Goal: Task Accomplishment & Management: Complete application form

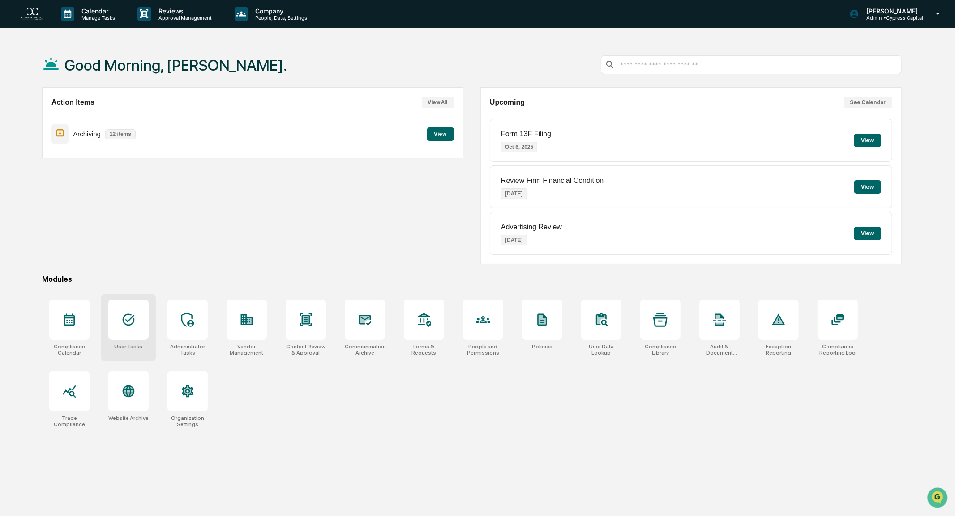
click at [129, 333] on div at bounding box center [128, 320] width 40 height 40
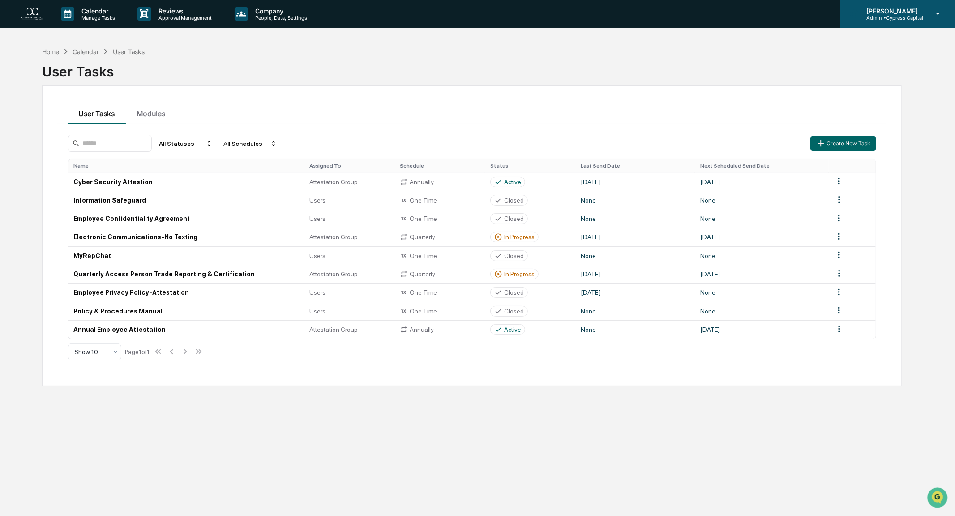
click at [900, 19] on p "Admin • Cypress Capital" at bounding box center [891, 18] width 64 height 6
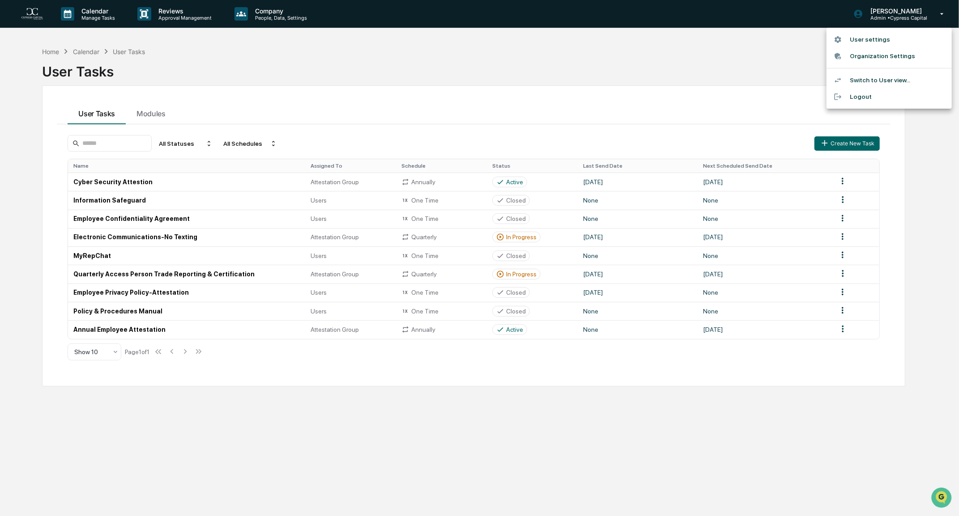
click at [884, 78] on li "Switch to User view..." at bounding box center [889, 80] width 125 height 17
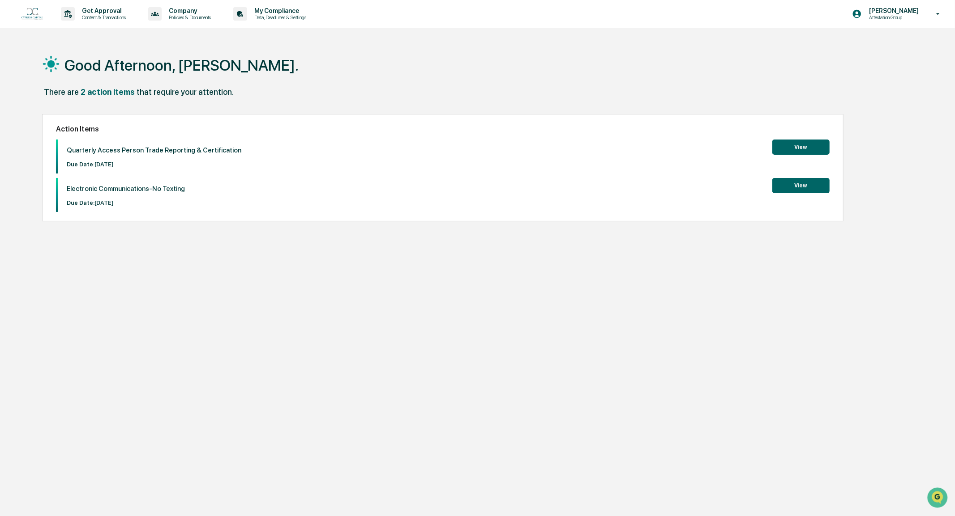
click at [807, 190] on button "View" at bounding box center [800, 185] width 57 height 15
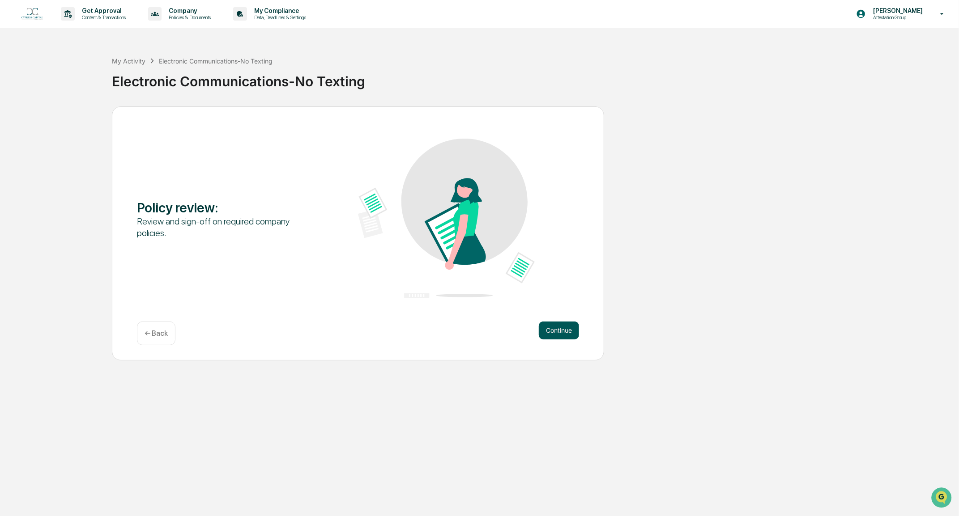
click at [559, 334] on button "Continue" at bounding box center [559, 331] width 40 height 18
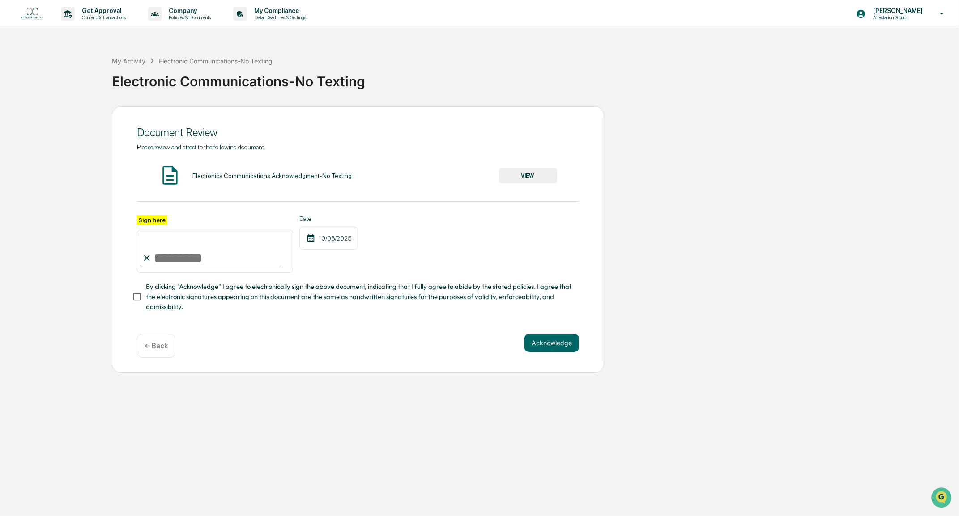
click at [519, 175] on button "VIEW" at bounding box center [528, 175] width 58 height 15
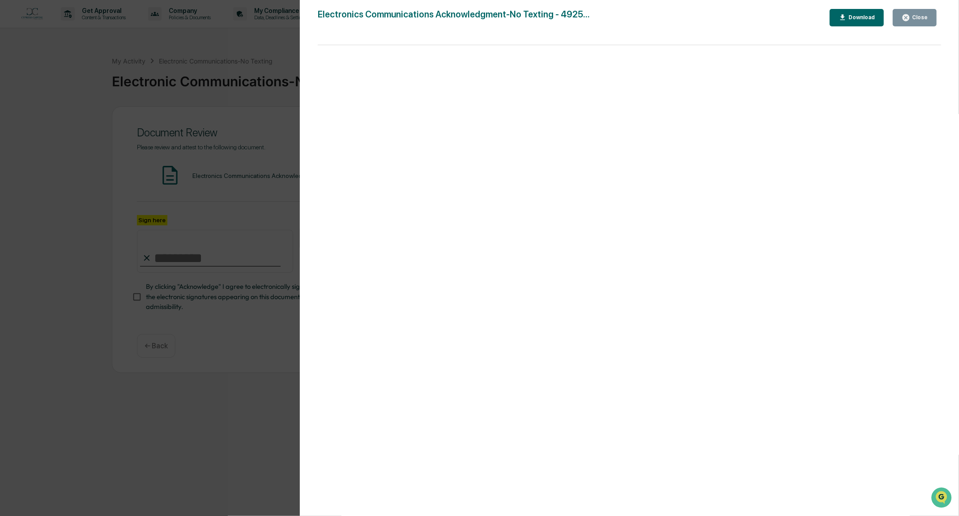
click at [913, 17] on div "Close" at bounding box center [918, 17] width 17 height 6
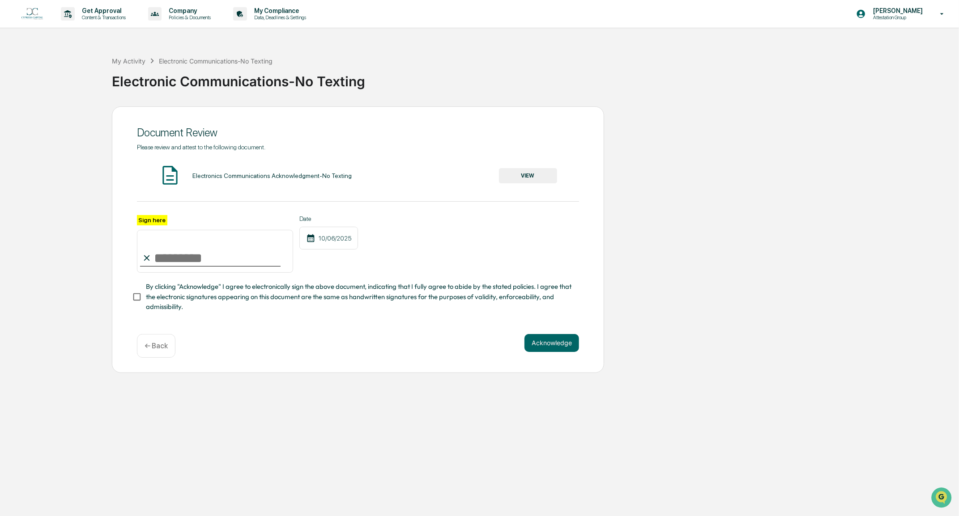
click at [195, 256] on input "Sign here" at bounding box center [215, 251] width 156 height 43
type input "**********"
click at [545, 350] on button "Acknowledge" at bounding box center [552, 343] width 55 height 18
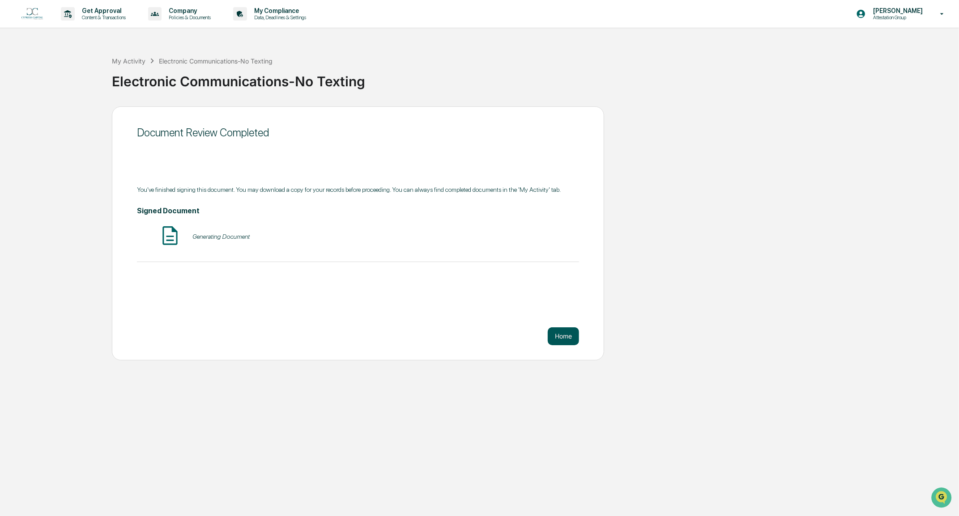
click at [561, 341] on button "Home" at bounding box center [563, 337] width 31 height 18
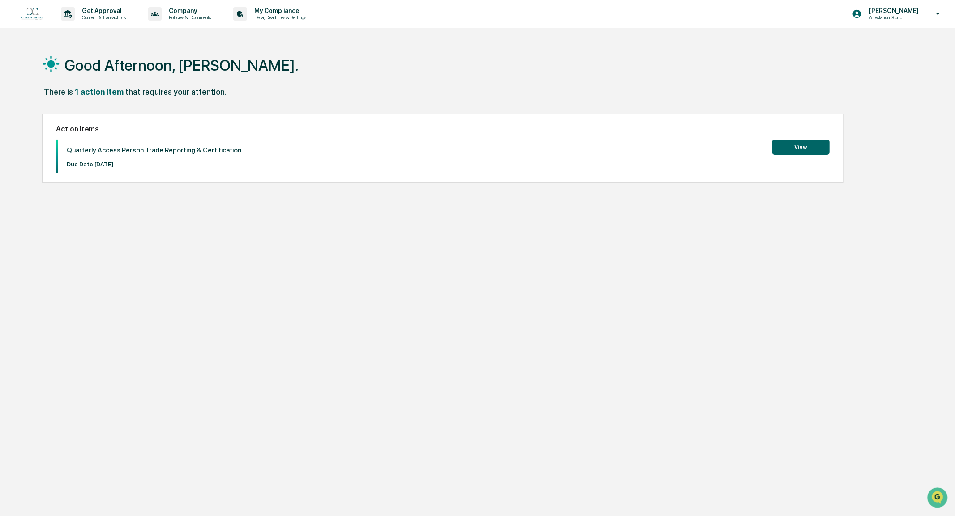
click at [803, 147] on button "View" at bounding box center [800, 147] width 57 height 15
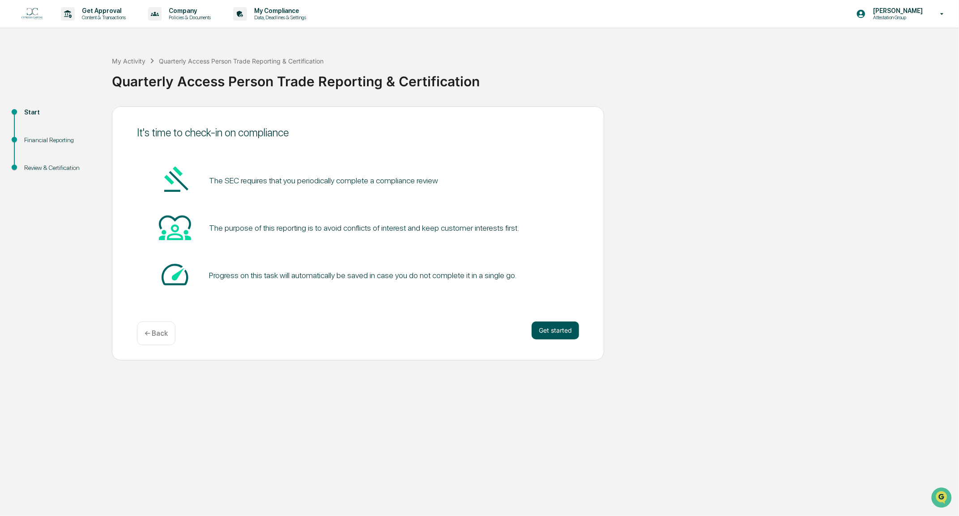
click at [557, 330] on button "Get started" at bounding box center [555, 331] width 47 height 18
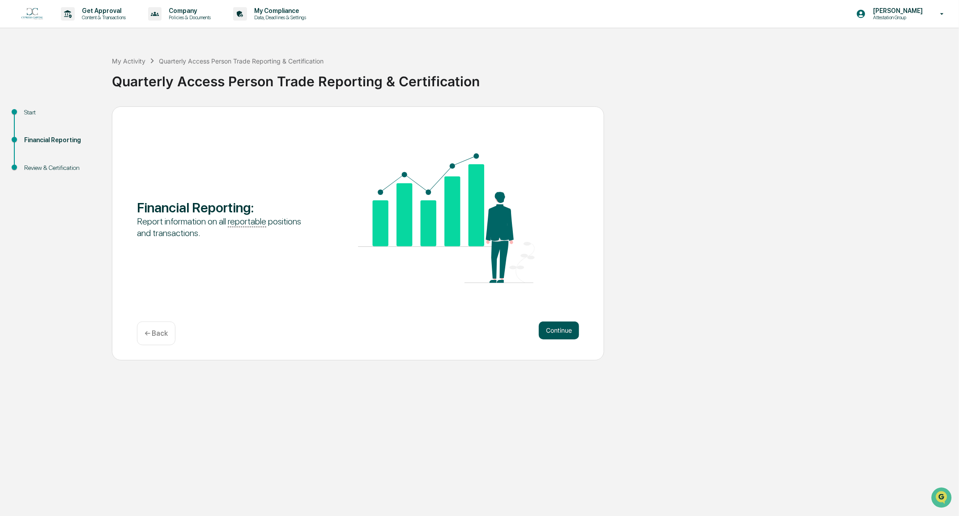
click at [578, 333] on button "Continue" at bounding box center [559, 331] width 40 height 18
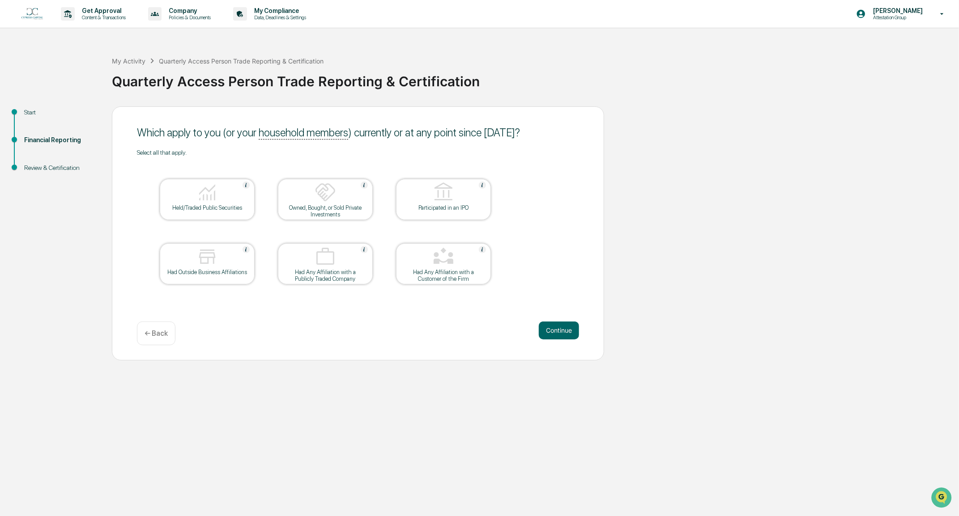
click at [217, 204] on div at bounding box center [207, 193] width 90 height 23
click at [559, 330] on button "Continue" at bounding box center [559, 331] width 40 height 18
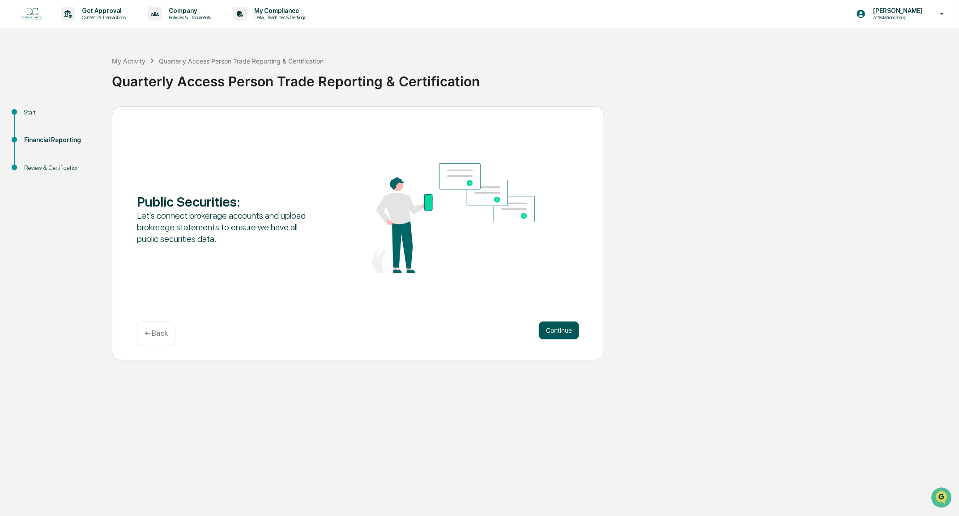
click at [554, 333] on button "Continue" at bounding box center [559, 331] width 40 height 18
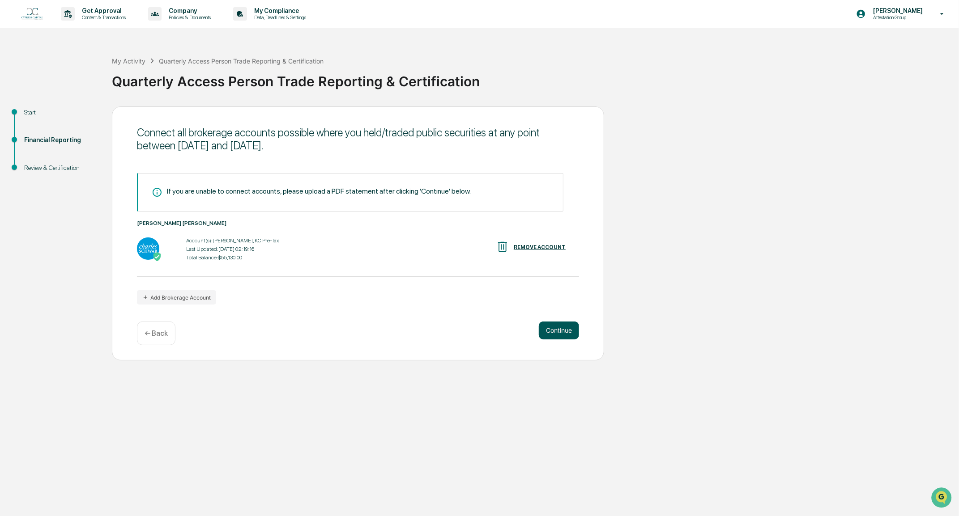
click at [563, 332] on button "Continue" at bounding box center [559, 331] width 40 height 18
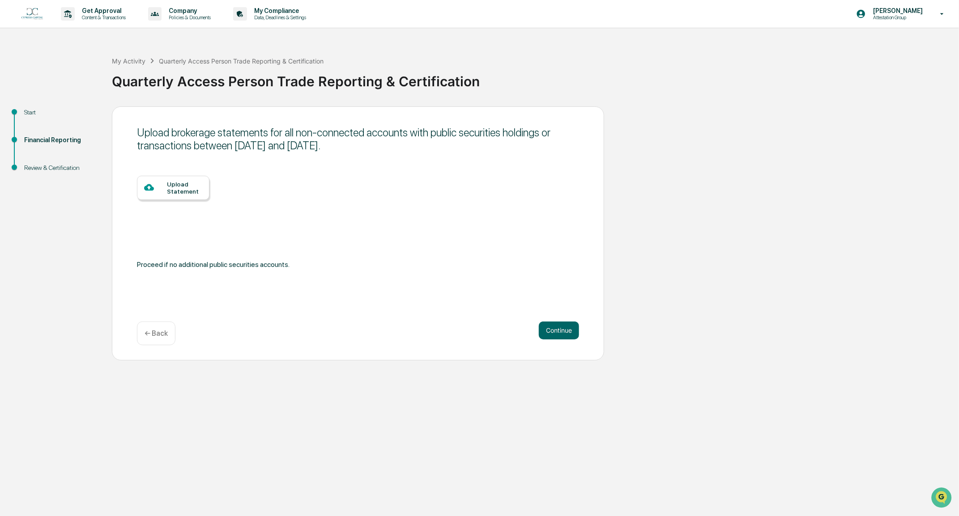
click at [164, 188] on div at bounding box center [155, 188] width 23 height 11
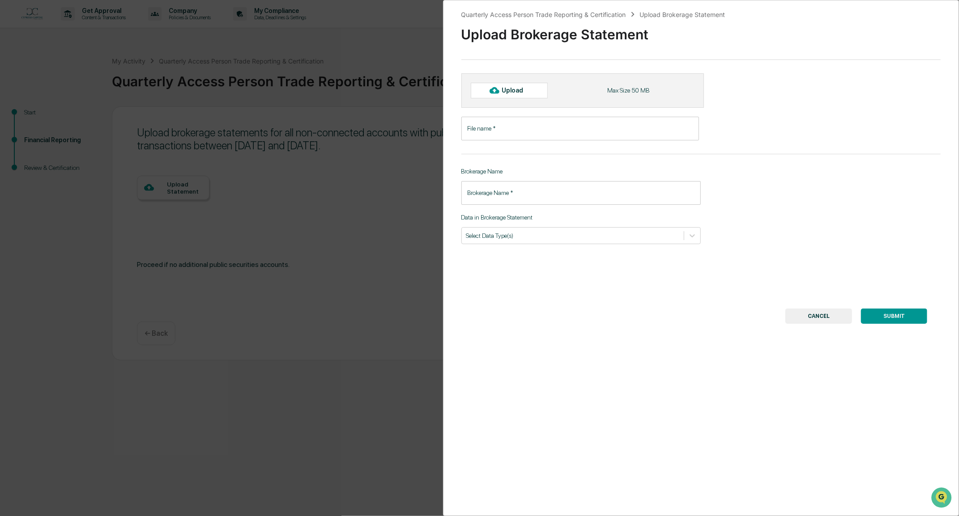
click at [498, 89] on icon at bounding box center [495, 90] width 10 height 10
type input "**********"
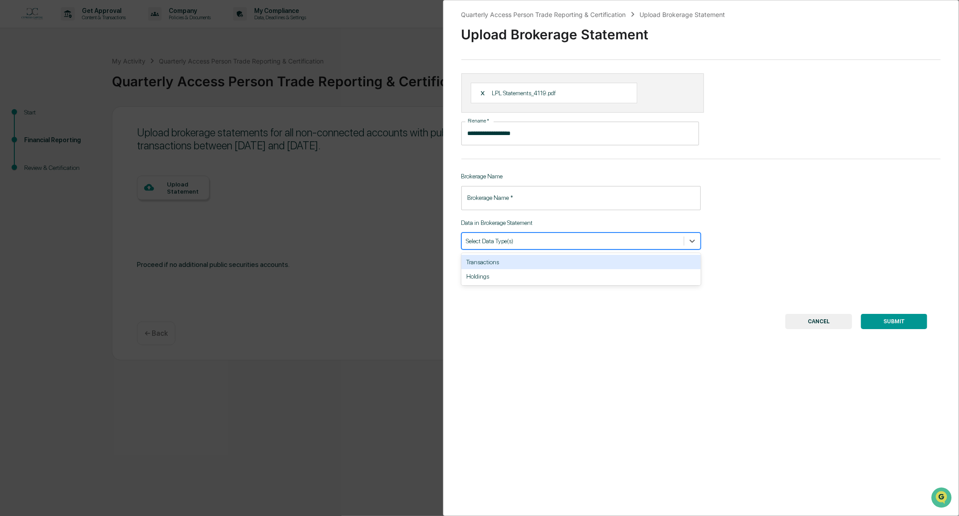
click at [533, 244] on div at bounding box center [572, 241] width 213 height 9
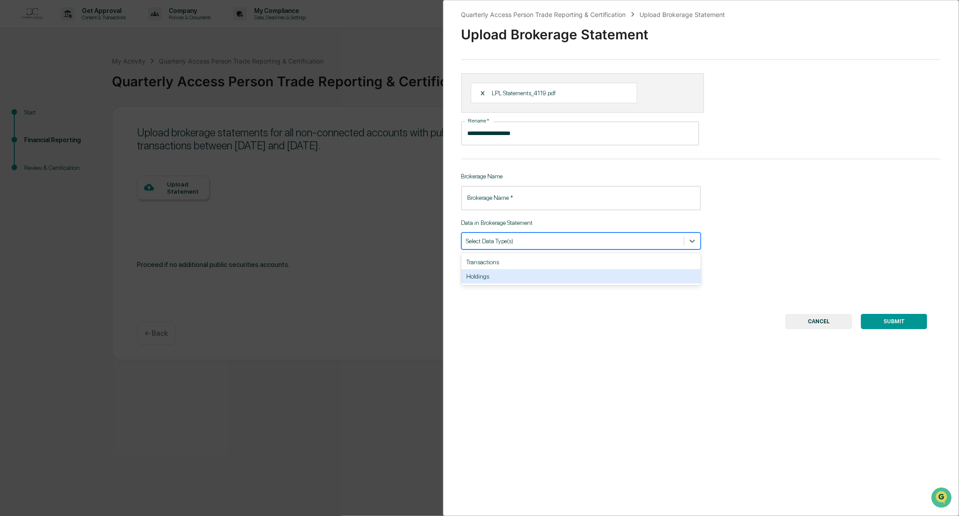
click at [511, 278] on div "Holdings" at bounding box center [581, 276] width 240 height 14
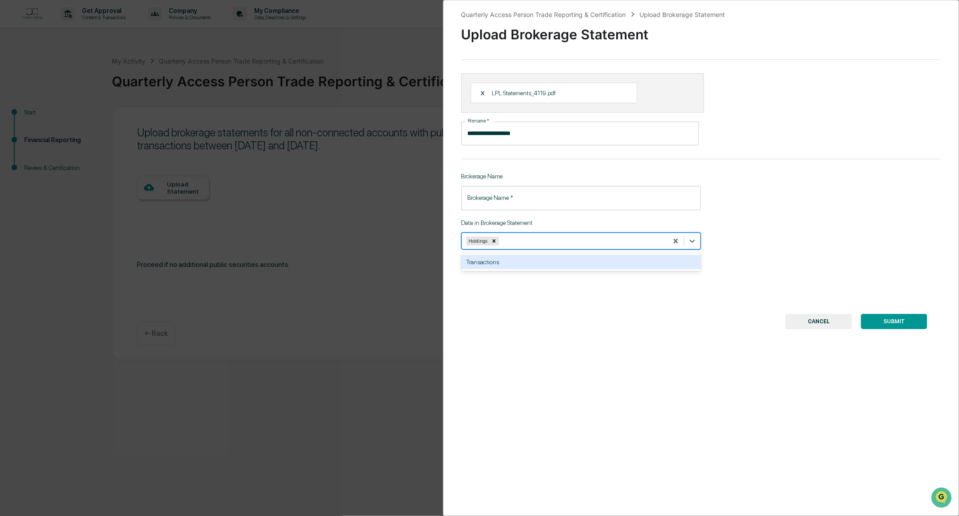
click at [513, 264] on div "Transactions" at bounding box center [581, 262] width 240 height 14
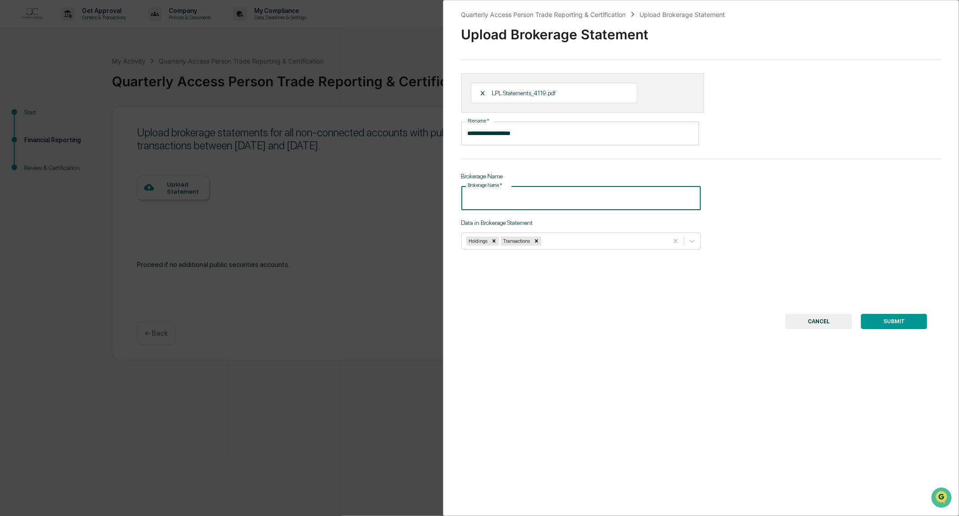
click at [509, 198] on input "Brokerage Name   *" at bounding box center [581, 198] width 240 height 24
type input "**********"
click at [880, 324] on button "SUBMIT" at bounding box center [894, 321] width 66 height 15
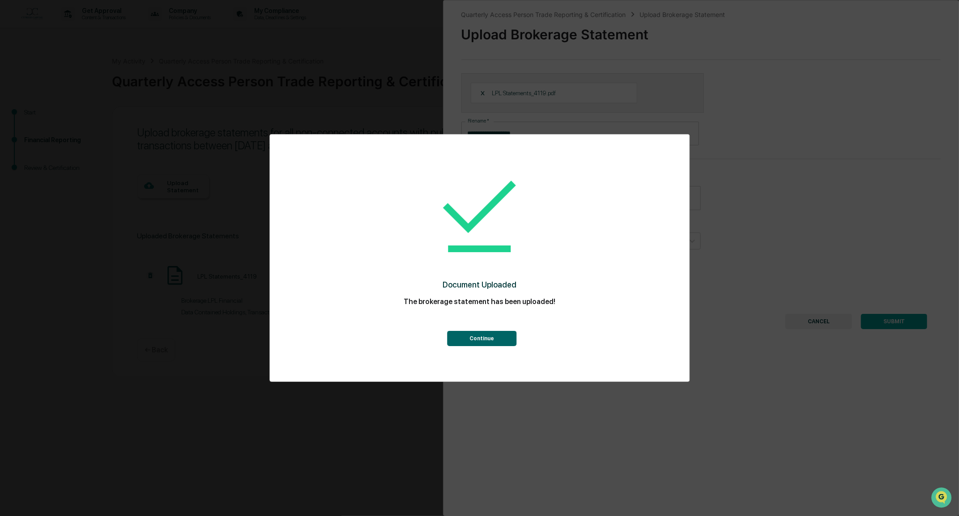
click at [461, 342] on button "Continue" at bounding box center [481, 338] width 69 height 15
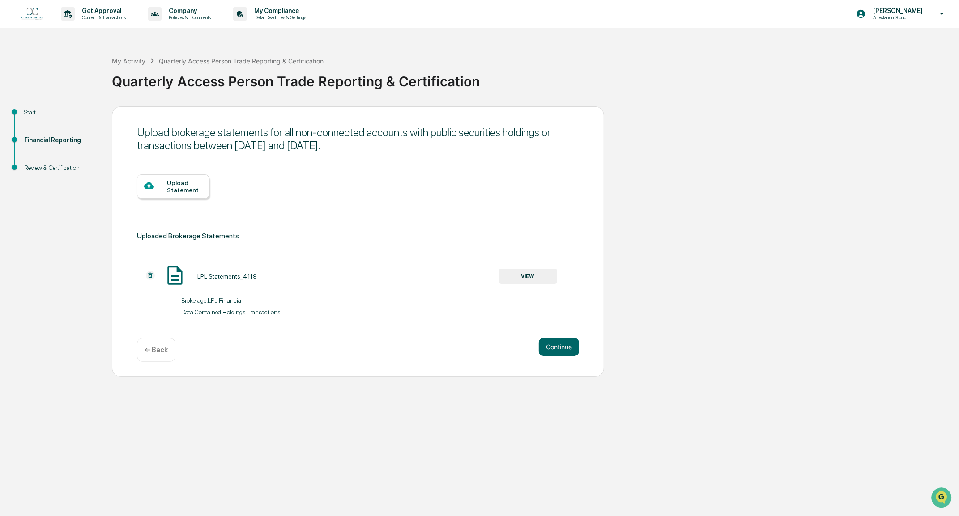
click at [182, 189] on div "Upload Statement" at bounding box center [184, 186] width 35 height 14
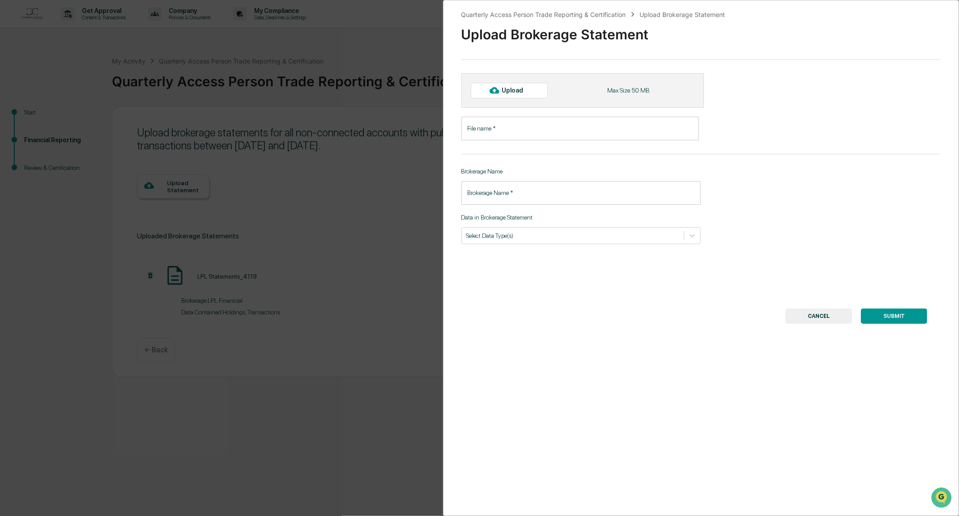
click at [508, 90] on div "Upload" at bounding box center [516, 90] width 29 height 7
type input "**********"
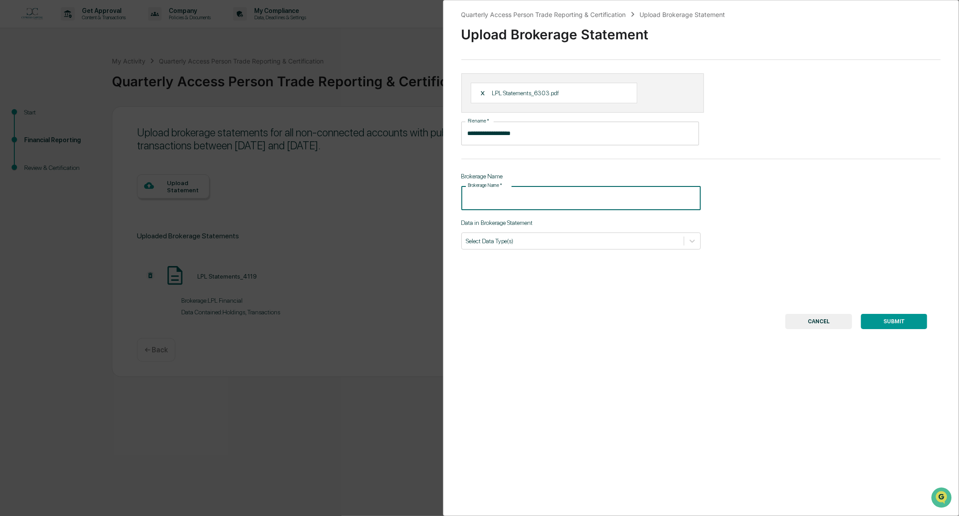
click at [503, 203] on input "Brokerage Name   *" at bounding box center [581, 198] width 240 height 24
type input "**********"
click at [521, 244] on div at bounding box center [572, 241] width 213 height 9
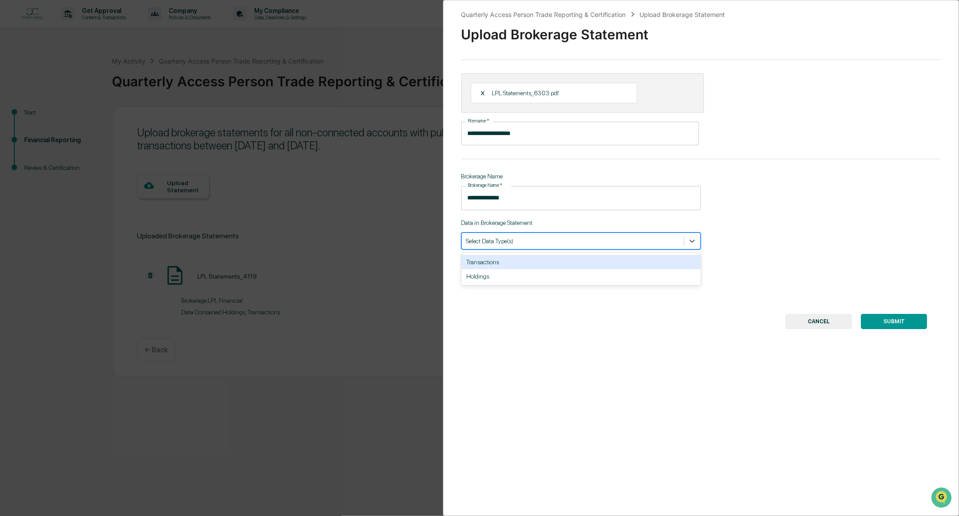
click at [514, 261] on div "Transactions" at bounding box center [581, 262] width 240 height 14
click at [524, 242] on div at bounding box center [586, 241] width 155 height 9
click at [517, 245] on div at bounding box center [586, 241] width 155 height 9
click at [513, 265] on div "Holdings" at bounding box center [581, 262] width 240 height 14
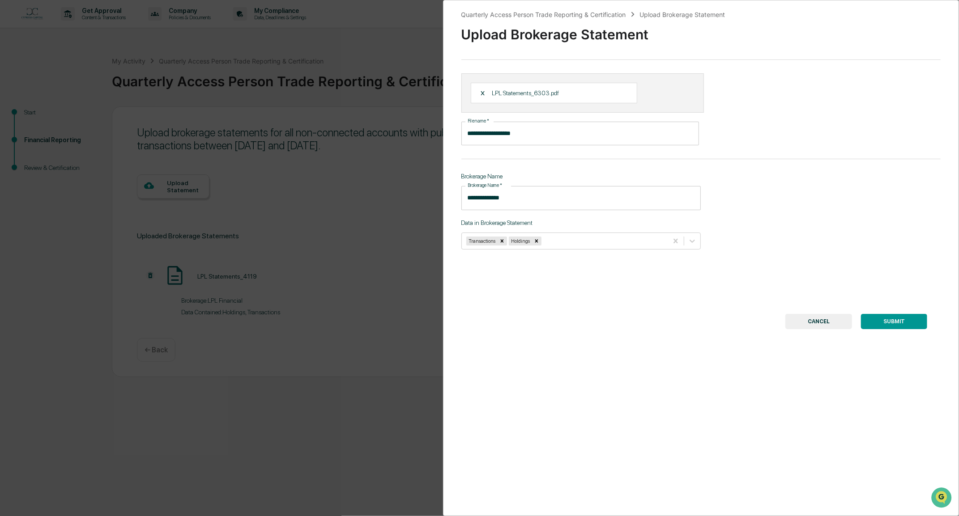
click at [889, 326] on button "SUBMIT" at bounding box center [894, 321] width 66 height 15
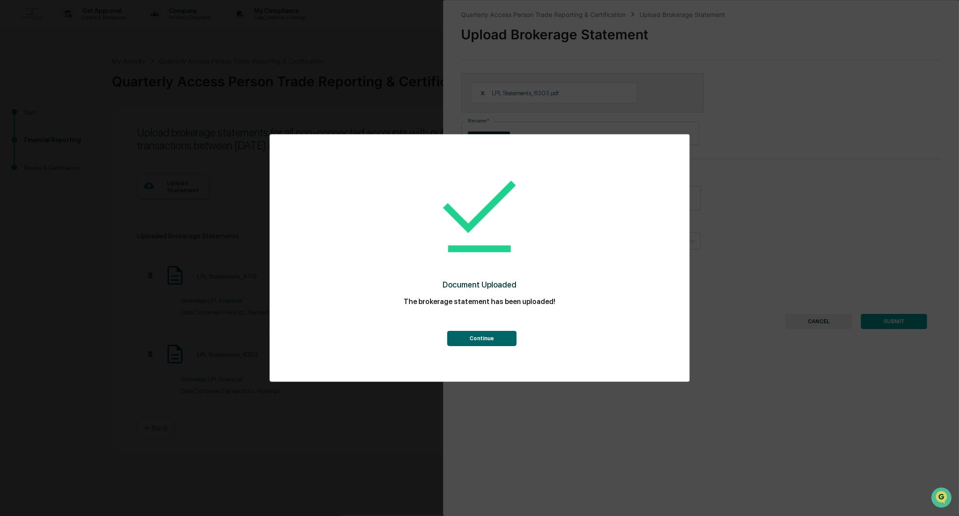
click at [479, 333] on button "Continue" at bounding box center [481, 338] width 69 height 15
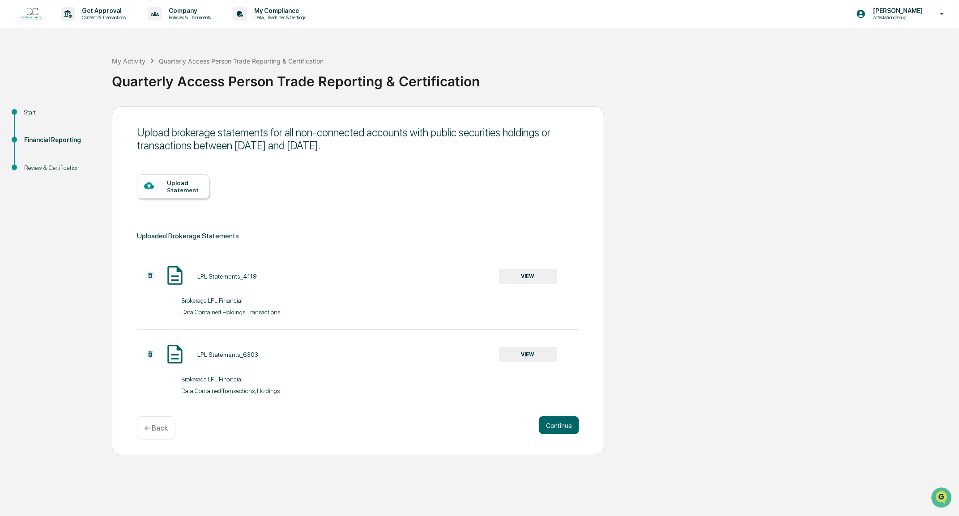
click at [185, 192] on div "Upload Statement" at bounding box center [184, 186] width 35 height 14
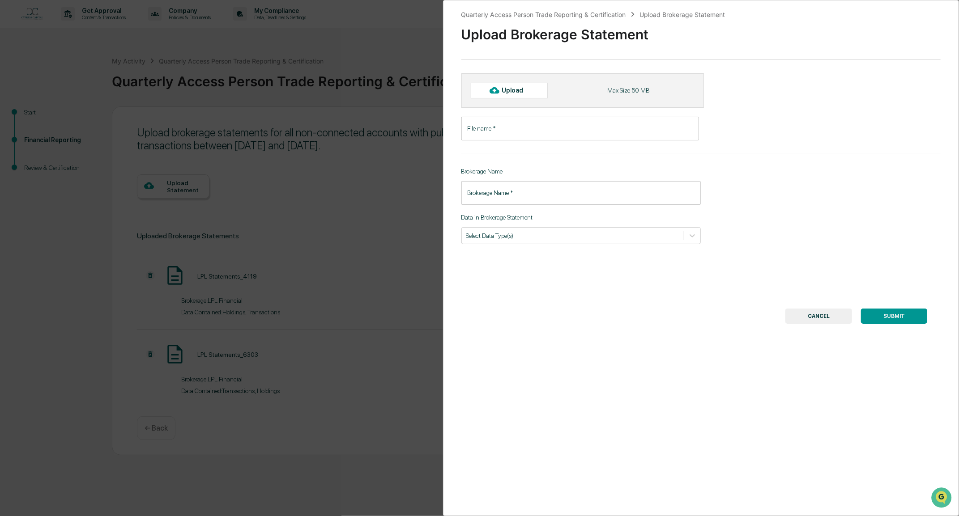
click at [503, 131] on input "File name   *" at bounding box center [580, 129] width 238 height 24
click at [503, 91] on div "Upload" at bounding box center [516, 90] width 29 height 7
type input "**********"
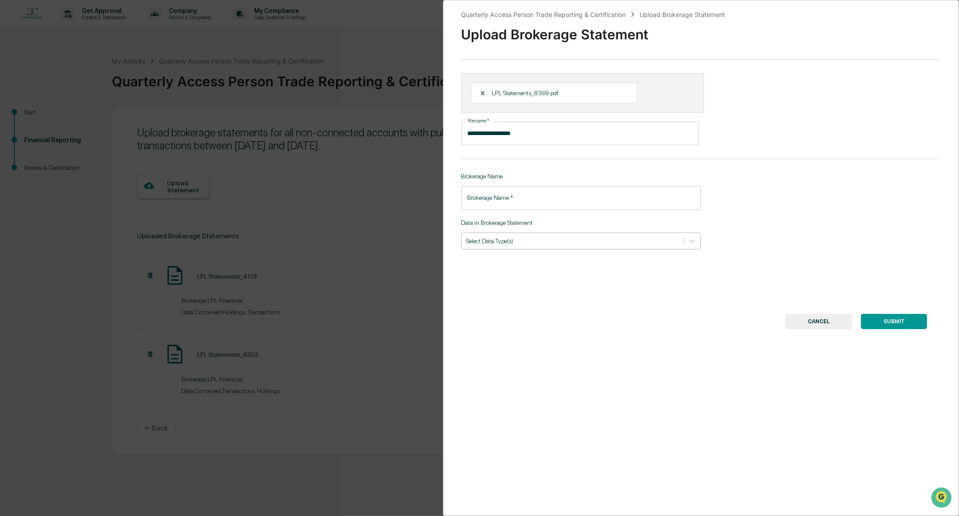
click at [519, 245] on div at bounding box center [572, 241] width 213 height 9
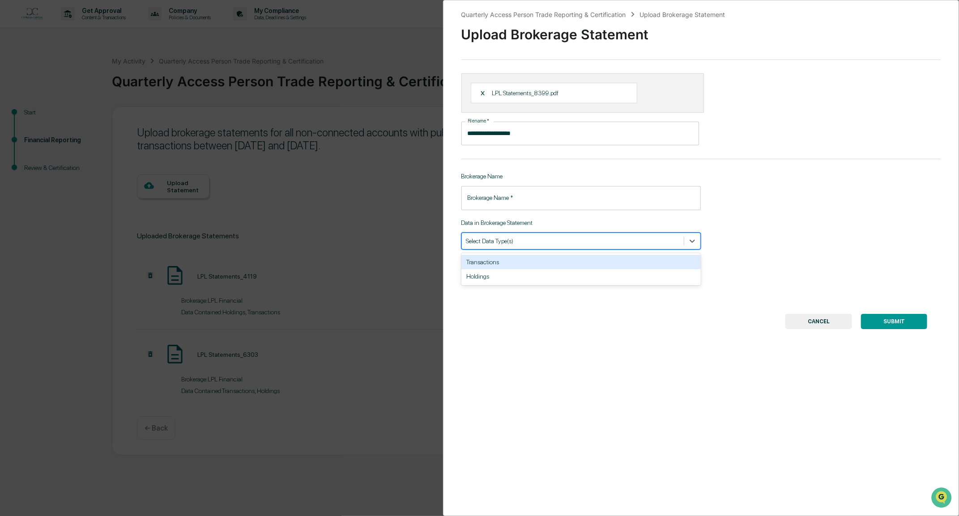
click at [498, 261] on div "Transactions" at bounding box center [581, 262] width 240 height 14
click at [521, 241] on div at bounding box center [586, 241] width 155 height 9
click at [519, 248] on div "Transactions" at bounding box center [581, 241] width 240 height 17
click at [508, 259] on div "Holdings" at bounding box center [581, 262] width 240 height 14
click at [544, 294] on div "**********" at bounding box center [701, 258] width 516 height 516
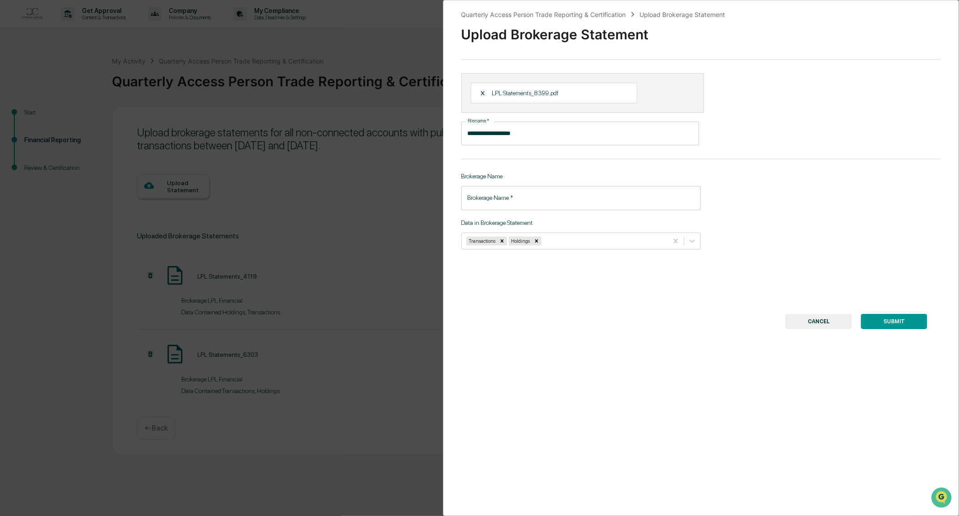
click at [896, 325] on button "SUBMIT" at bounding box center [894, 321] width 66 height 15
click at [484, 201] on input "Brokerage Name   *" at bounding box center [581, 198] width 240 height 24
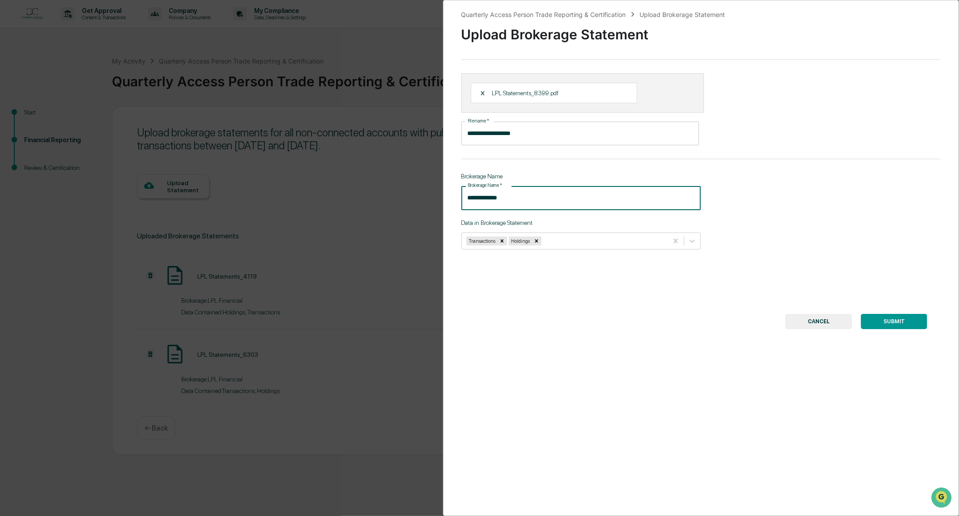
type input "**********"
click at [769, 225] on div "**********" at bounding box center [701, 258] width 516 height 516
click at [893, 327] on button "SUBMIT" at bounding box center [894, 321] width 66 height 15
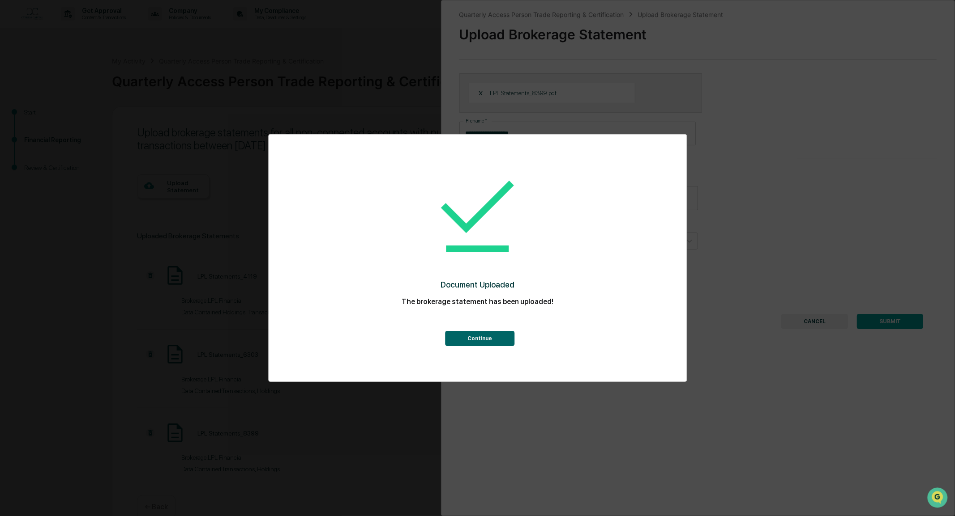
click at [468, 328] on div "Continue" at bounding box center [477, 329] width 382 height 34
click at [472, 338] on button "Continue" at bounding box center [479, 338] width 69 height 15
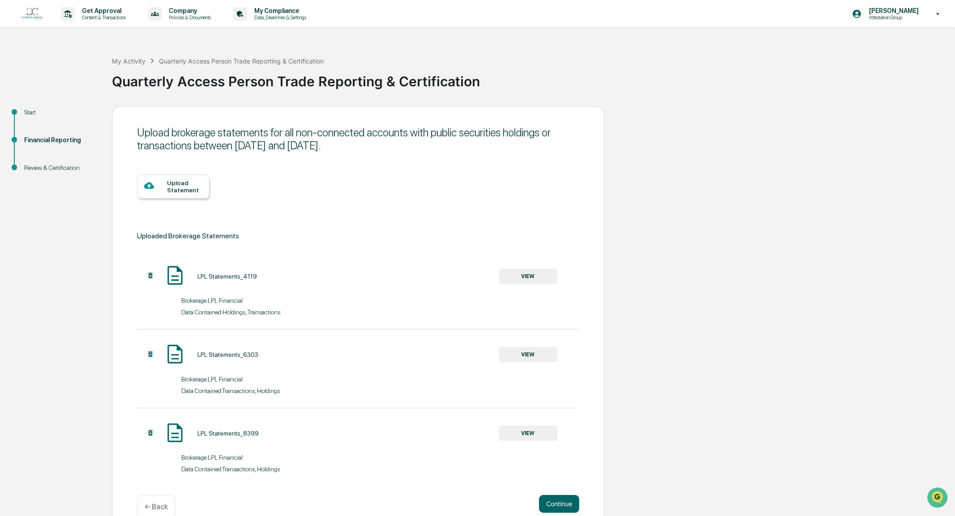
click at [173, 182] on div "Upload Statement" at bounding box center [184, 186] width 35 height 14
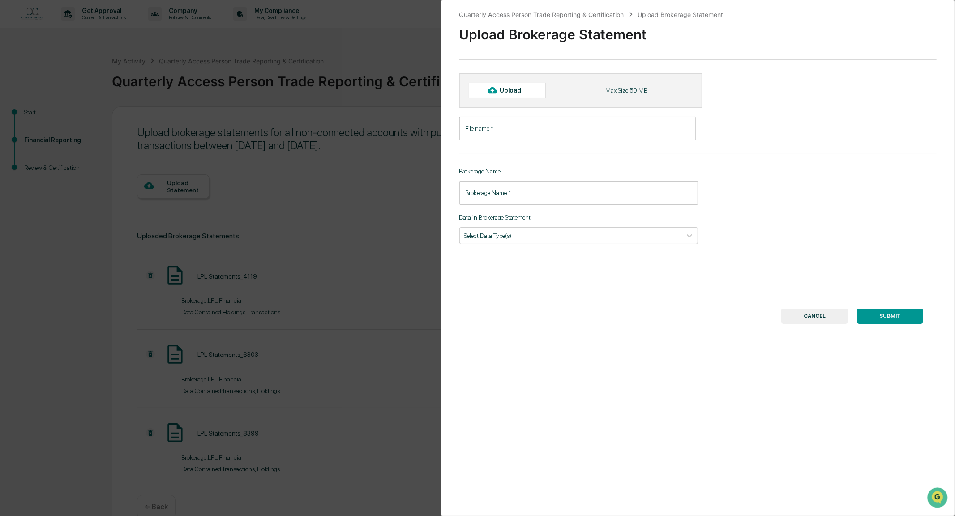
click at [485, 131] on input "File name   *" at bounding box center [577, 129] width 237 height 24
click at [511, 90] on div "Upload" at bounding box center [513, 90] width 29 height 7
type input "**********"
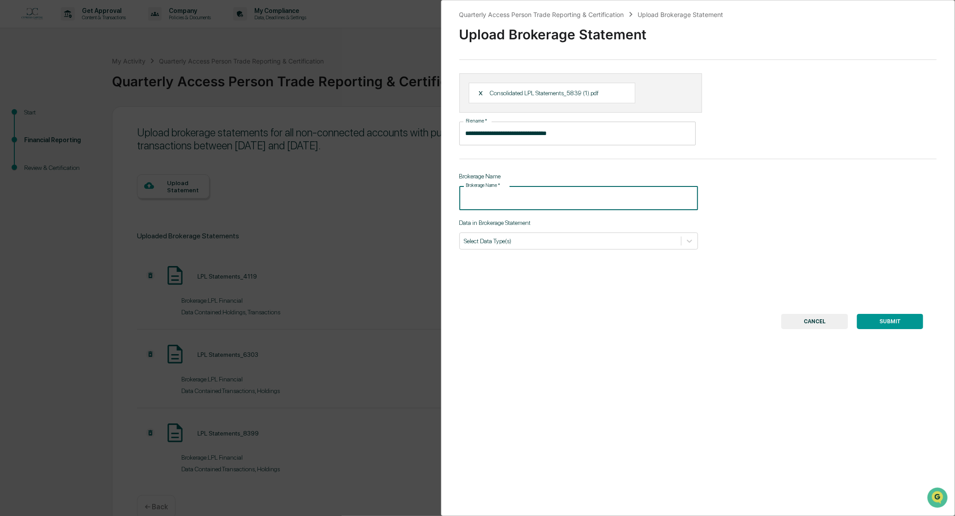
click at [467, 197] on input "Brokerage Name   *" at bounding box center [578, 198] width 239 height 24
type input "**********"
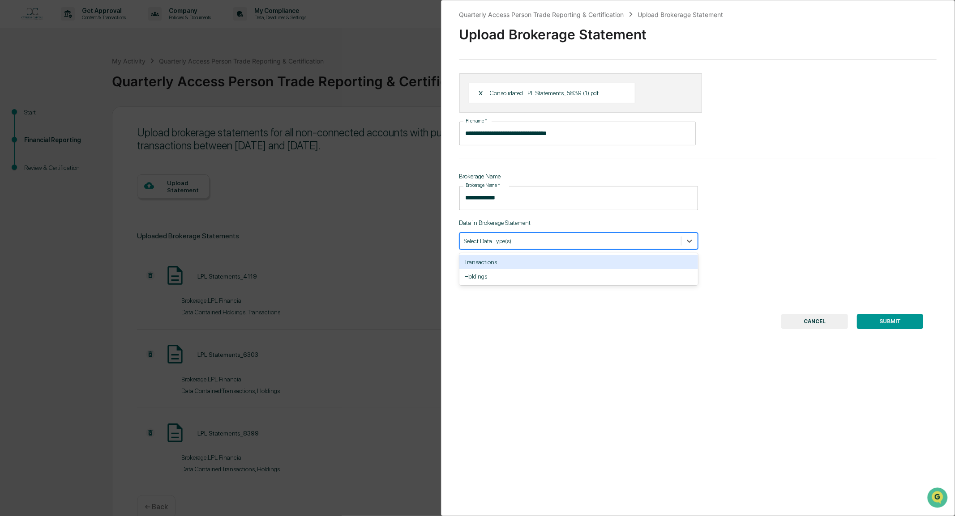
click at [484, 242] on div at bounding box center [570, 241] width 212 height 9
click at [494, 265] on div "Transactions" at bounding box center [578, 262] width 239 height 14
click at [494, 245] on div "Transactions" at bounding box center [479, 241] width 31 height 9
click at [522, 244] on div at bounding box center [584, 241] width 154 height 9
click at [501, 265] on div "Holdings" at bounding box center [578, 262] width 239 height 14
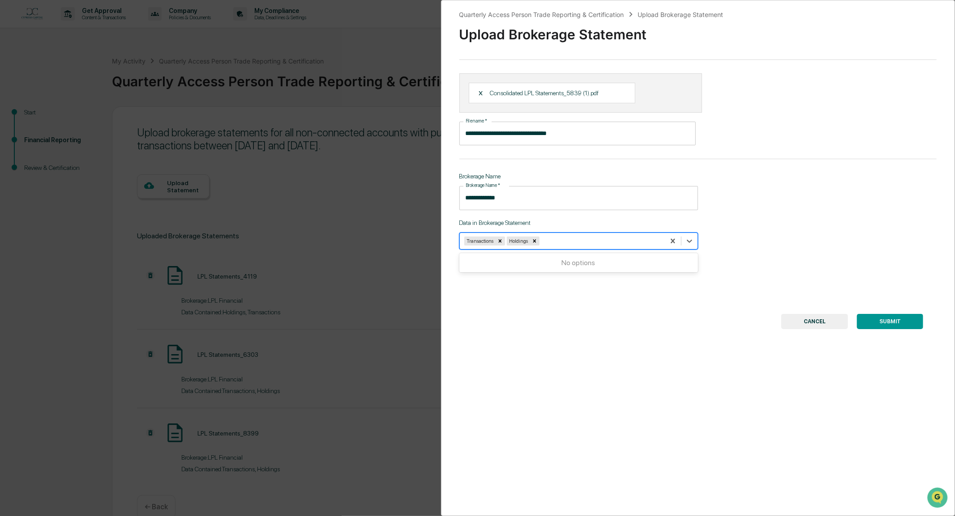
click at [544, 303] on div "**********" at bounding box center [698, 258] width 514 height 516
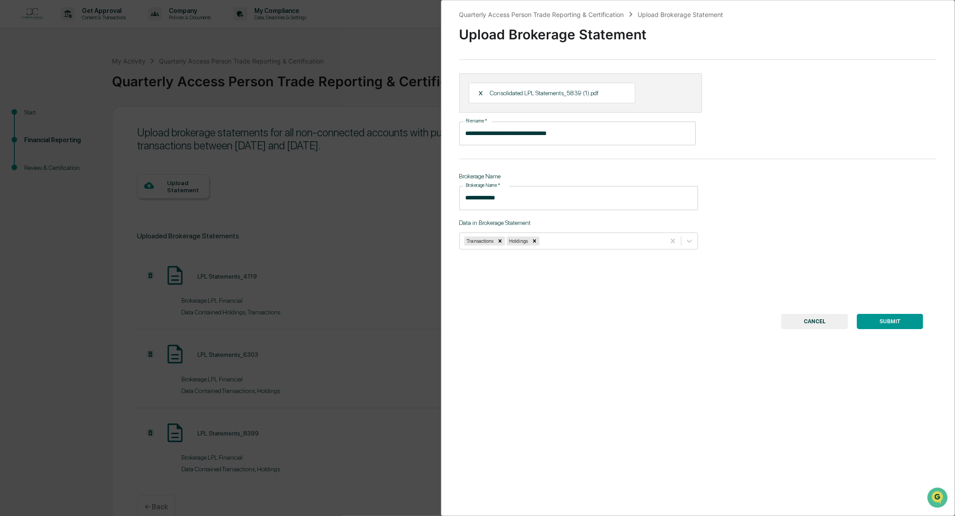
click at [888, 325] on button "SUBMIT" at bounding box center [890, 321] width 66 height 15
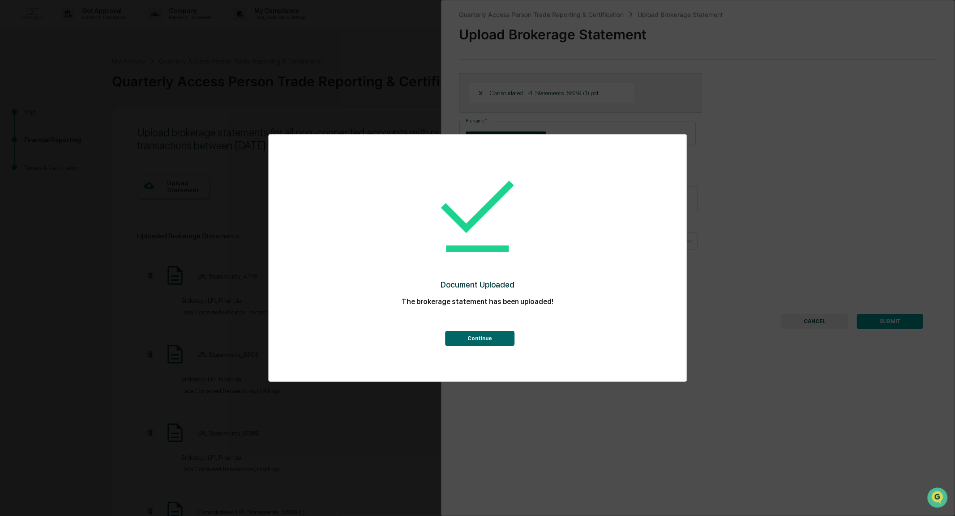
click at [467, 338] on button "Continue" at bounding box center [479, 338] width 69 height 15
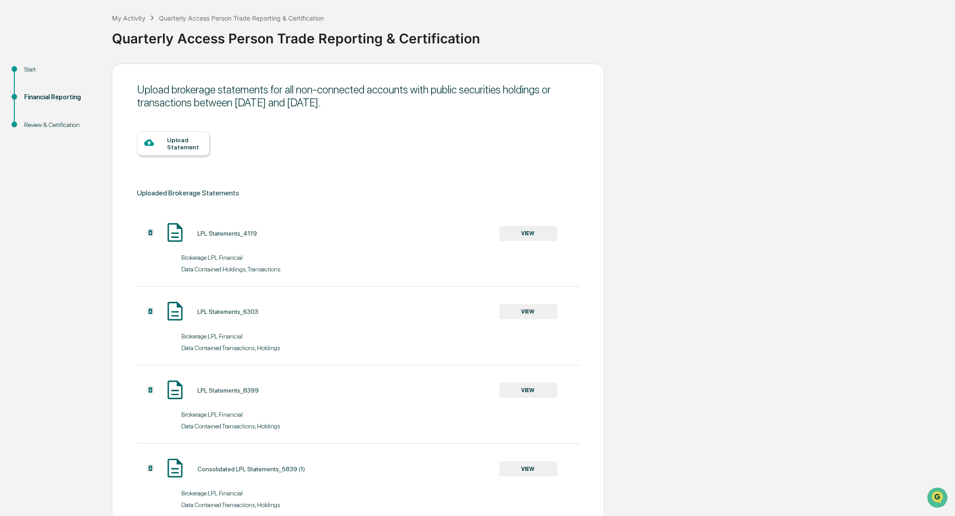
scroll to position [100, 0]
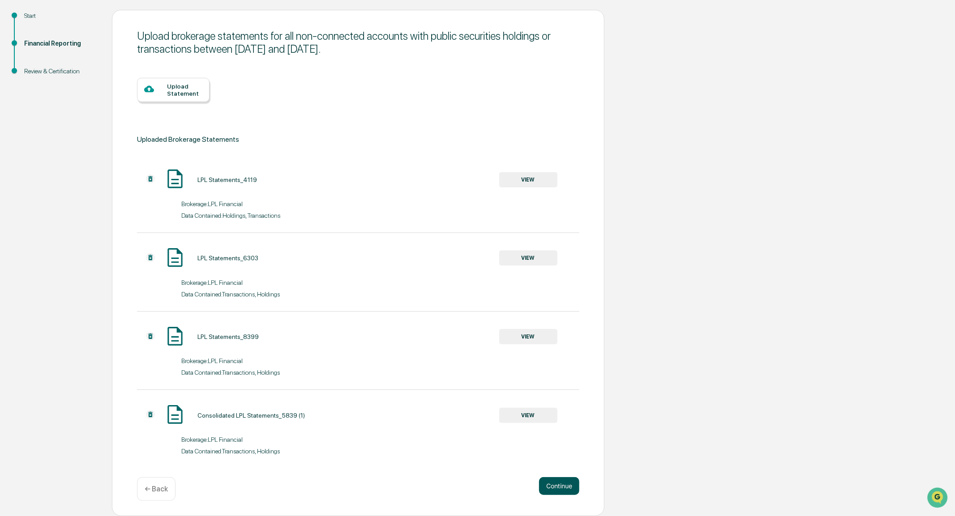
click at [565, 490] on button "Continue" at bounding box center [559, 487] width 40 height 18
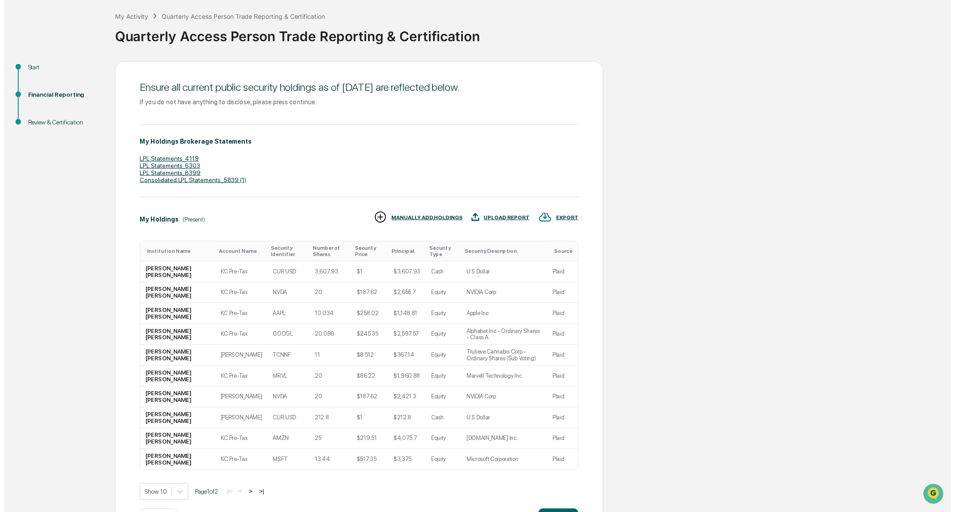
scroll to position [89, 0]
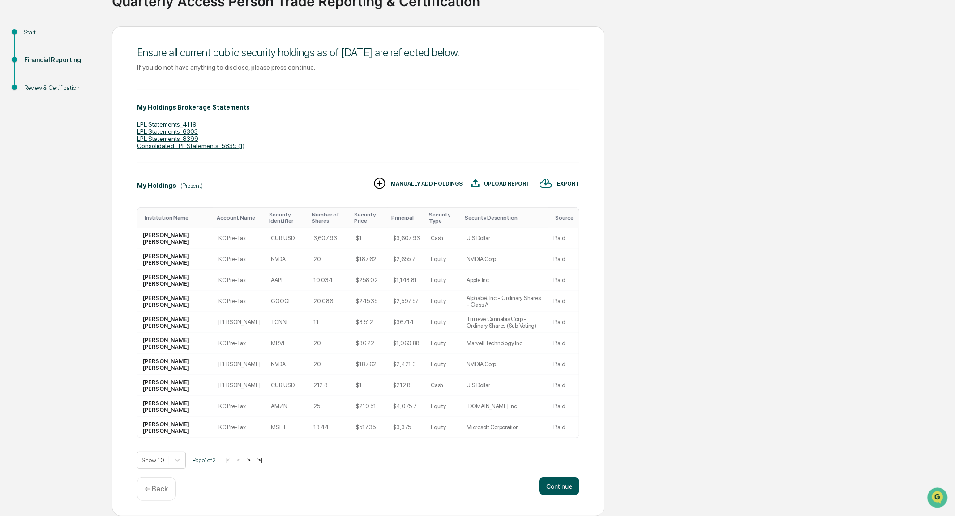
click at [566, 483] on button "Continue" at bounding box center [559, 487] width 40 height 18
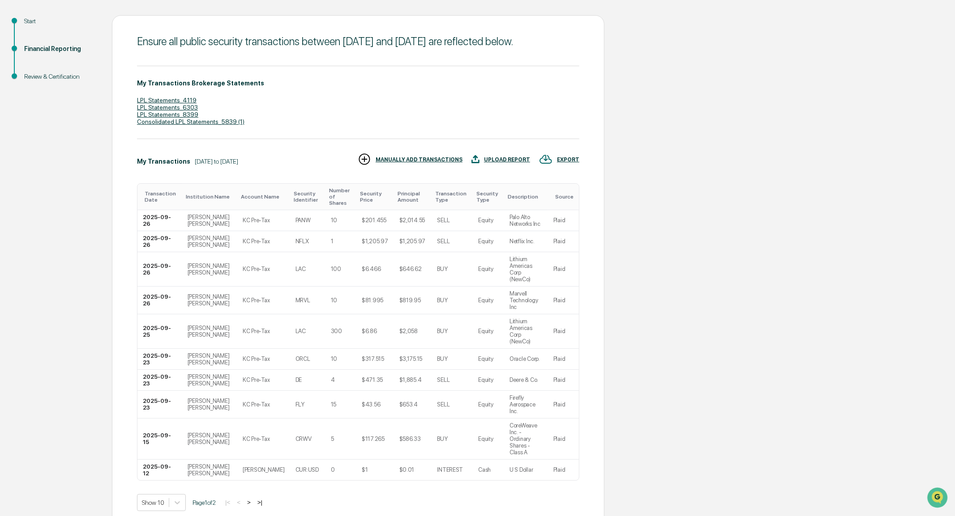
scroll to position [96, 0]
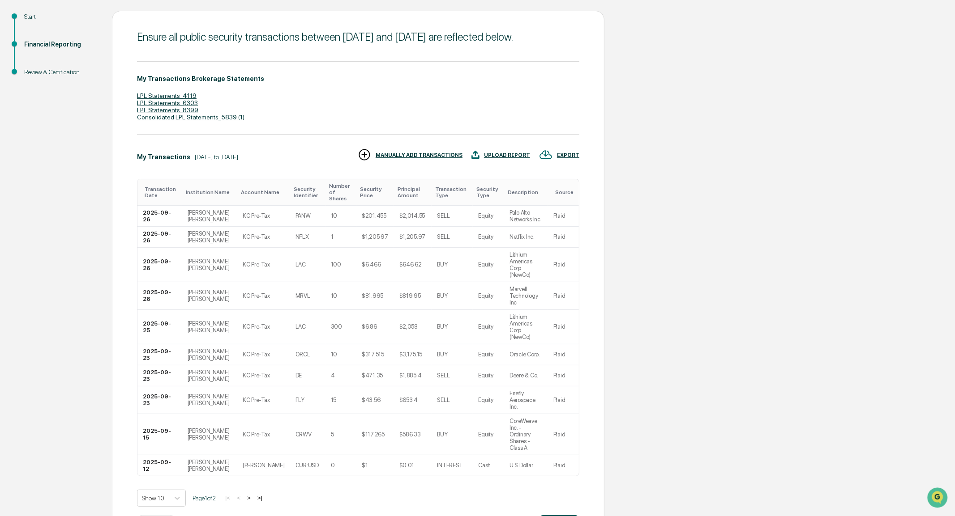
click at [552, 516] on button "Continue" at bounding box center [559, 525] width 40 height 18
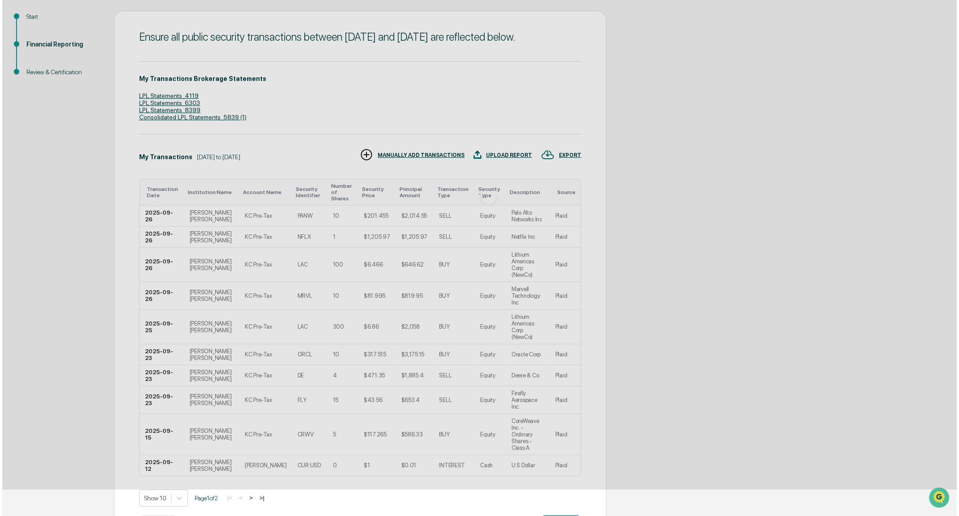
scroll to position [0, 0]
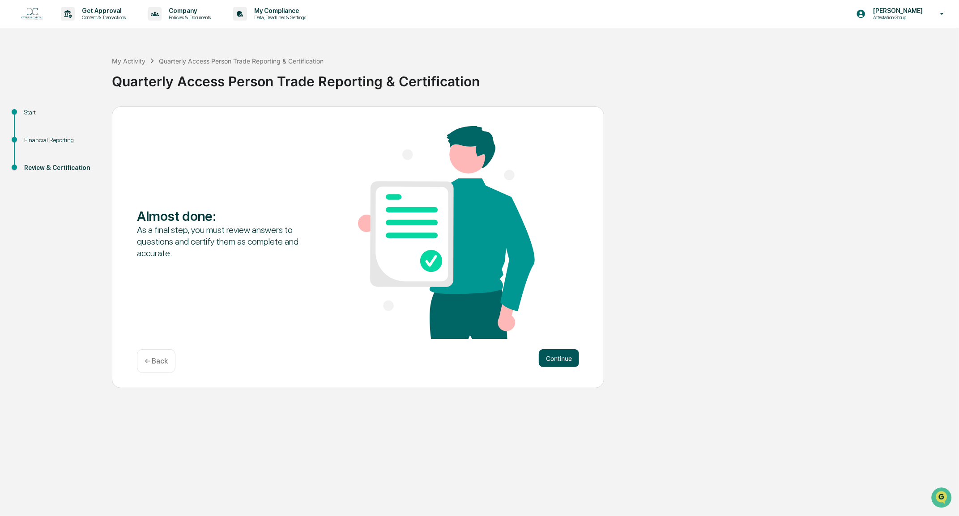
click at [550, 360] on button "Continue" at bounding box center [559, 359] width 40 height 18
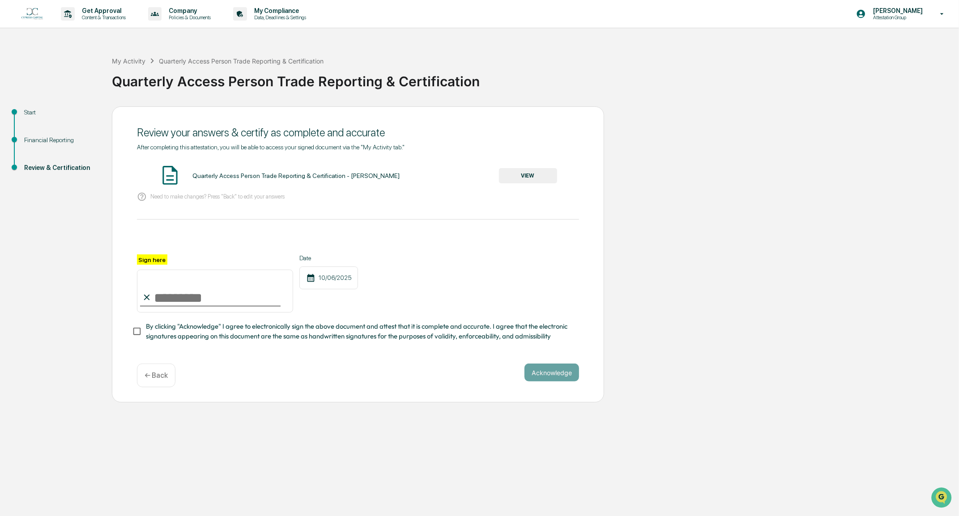
click at [530, 179] on button "VIEW" at bounding box center [528, 175] width 58 height 15
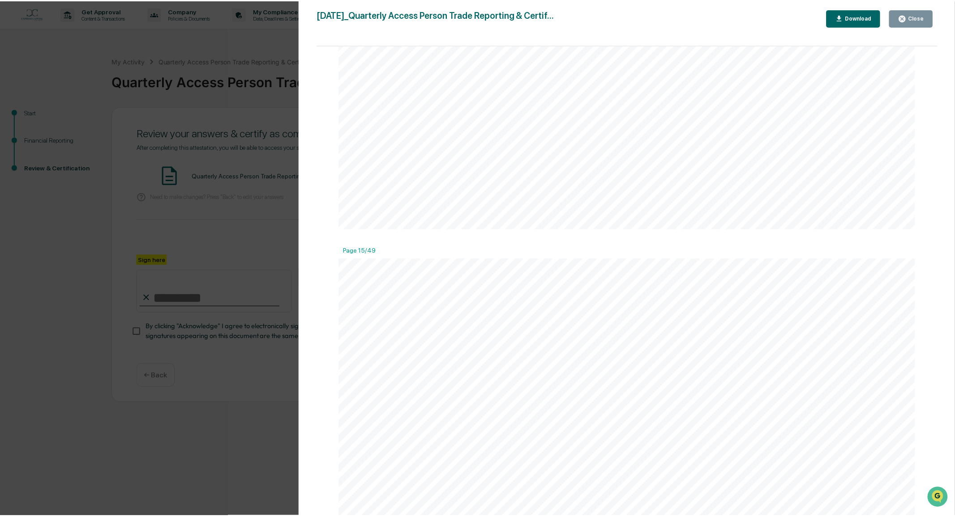
scroll to position [11055, 0]
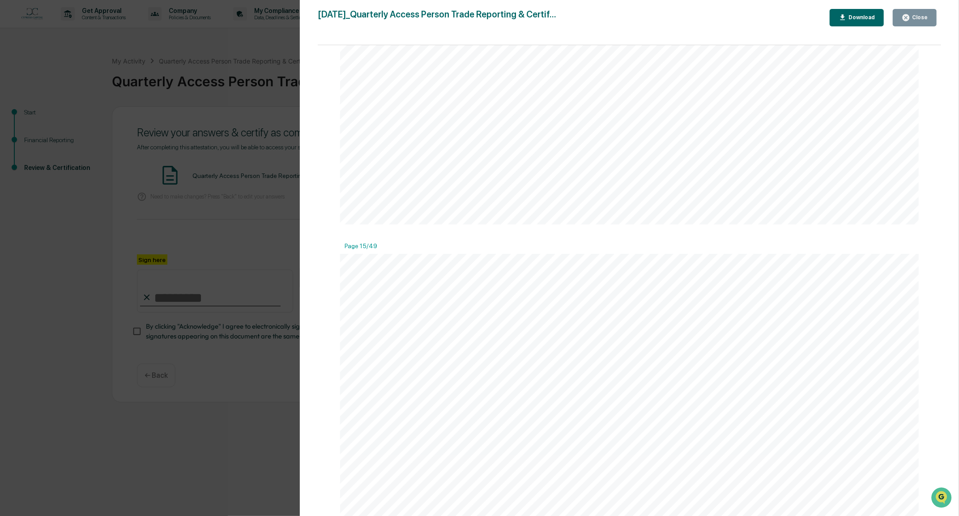
click at [917, 17] on div "Close" at bounding box center [918, 17] width 17 height 6
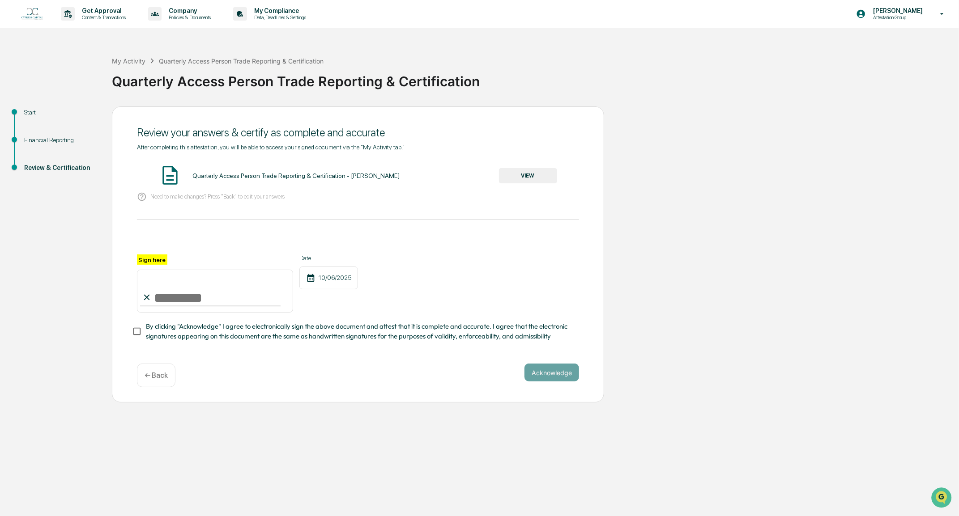
click at [182, 299] on input "Sign here" at bounding box center [215, 291] width 156 height 43
type input "**********"
click at [542, 380] on button "Acknowledge" at bounding box center [552, 373] width 55 height 18
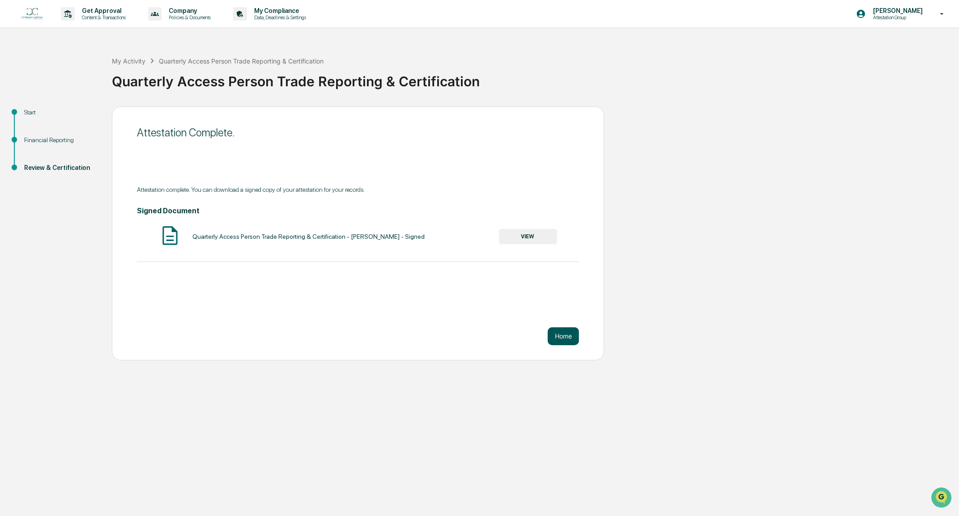
click at [559, 337] on button "Home" at bounding box center [563, 337] width 31 height 18
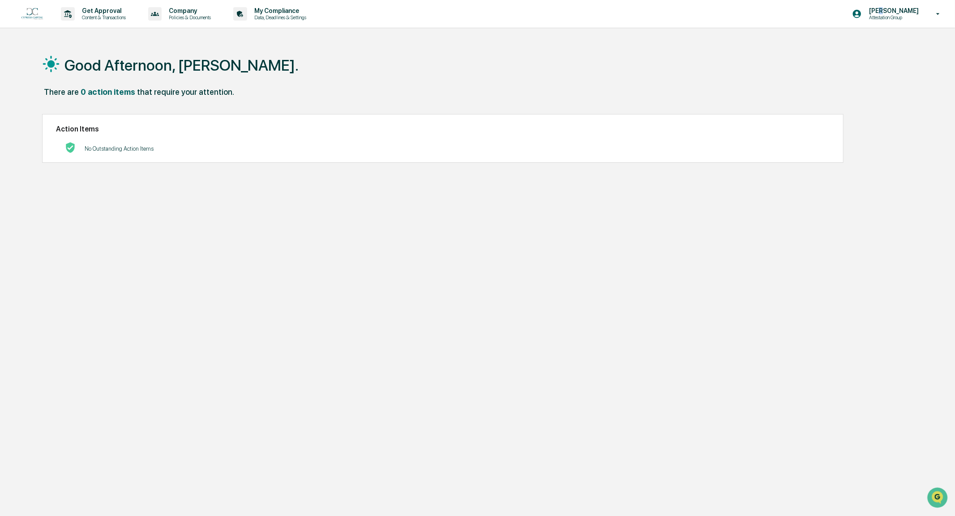
drag, startPoint x: 894, startPoint y: 1, endPoint x: 893, endPoint y: 6, distance: 4.5
click at [893, 2] on div "Kate Clark Attestation Group" at bounding box center [899, 14] width 112 height 28
click at [868, 46] on li "Switch to Admin view..." at bounding box center [889, 45] width 125 height 17
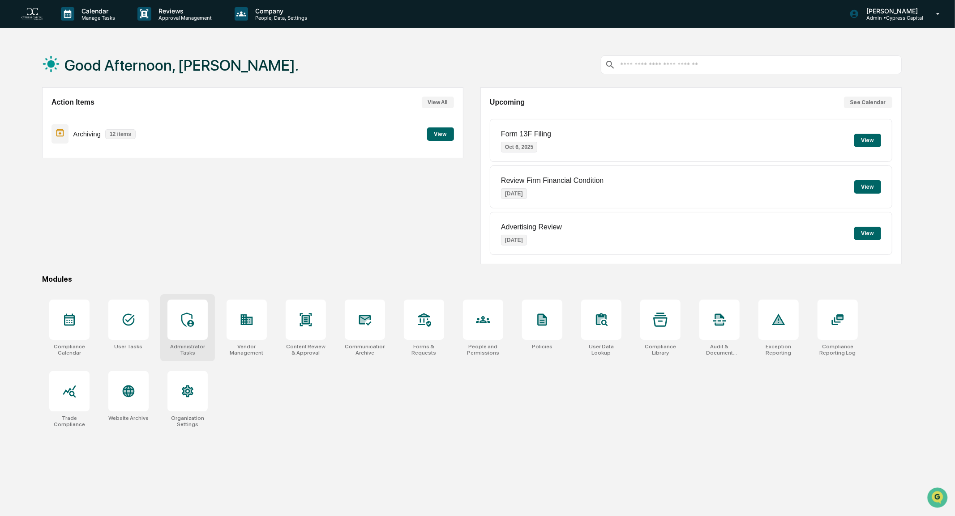
click at [180, 336] on div at bounding box center [187, 320] width 40 height 40
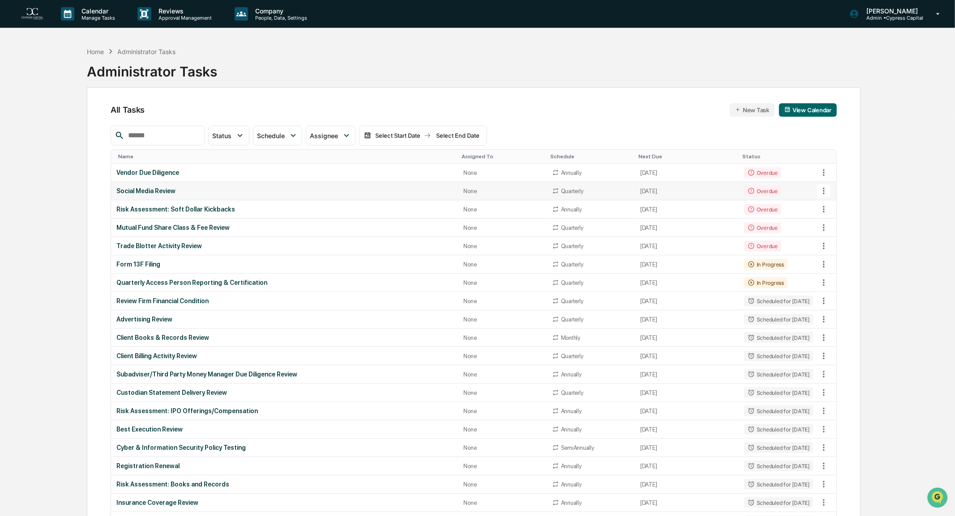
click at [141, 189] on div "Social Media Review" at bounding box center [284, 191] width 337 height 7
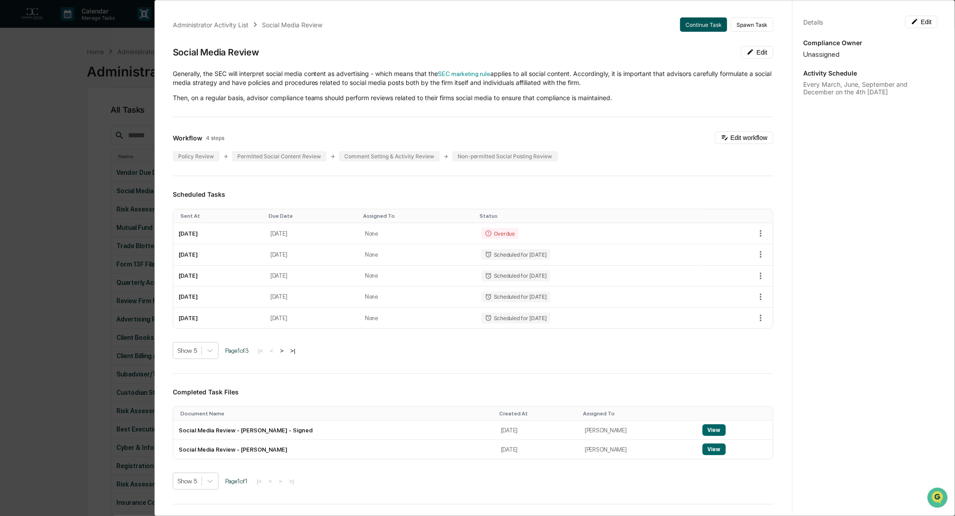
click at [695, 24] on button "Continue Task" at bounding box center [703, 24] width 47 height 14
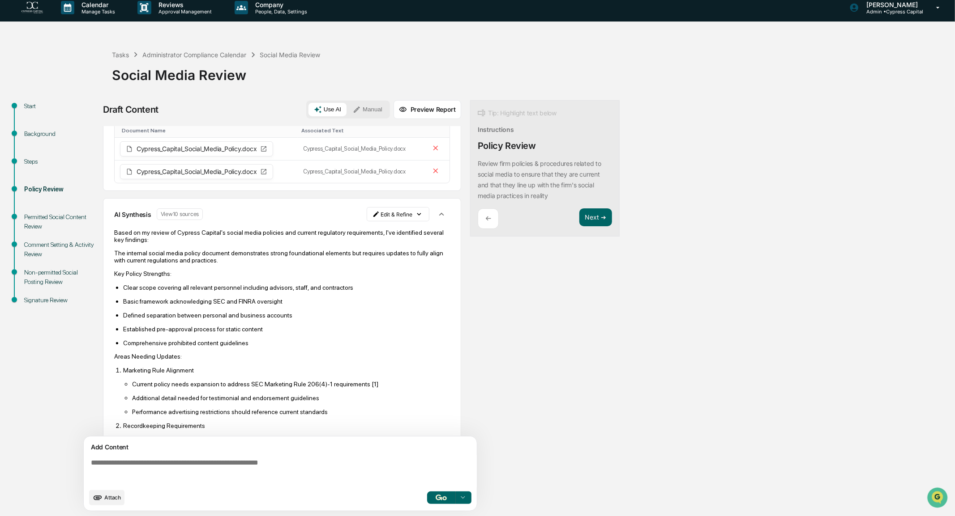
scroll to position [45, 0]
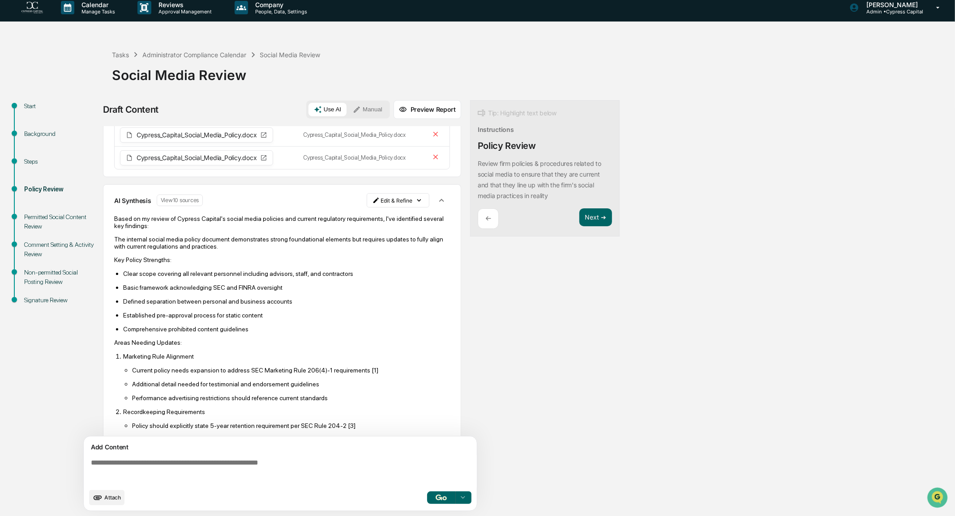
click at [226, 315] on p "Established pre-approval process for static content" at bounding box center [286, 315] width 327 height 7
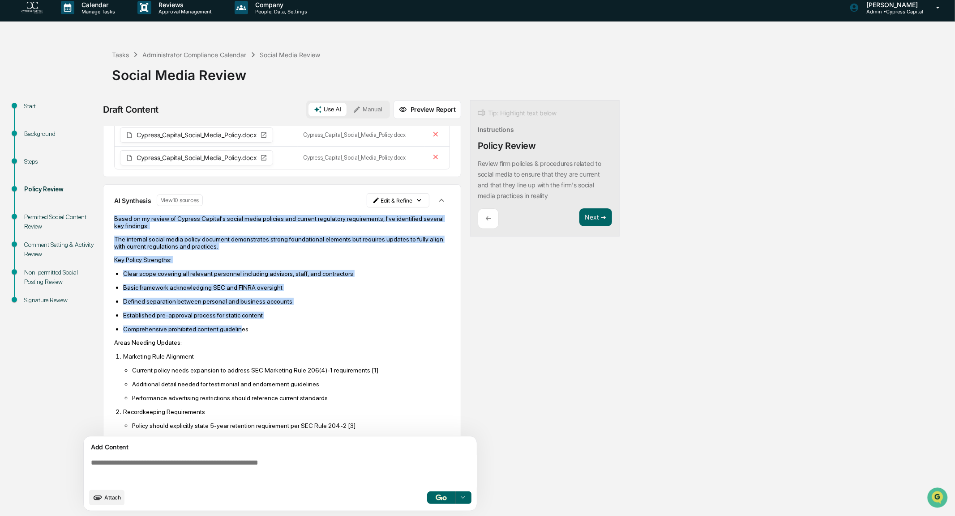
drag, startPoint x: 115, startPoint y: 219, endPoint x: 235, endPoint y: 329, distance: 163.5
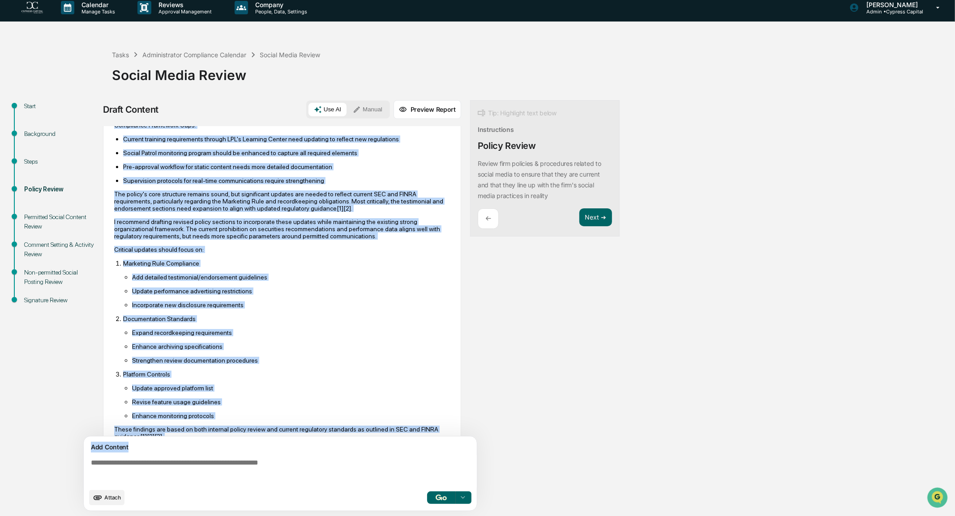
scroll to position [520, 0]
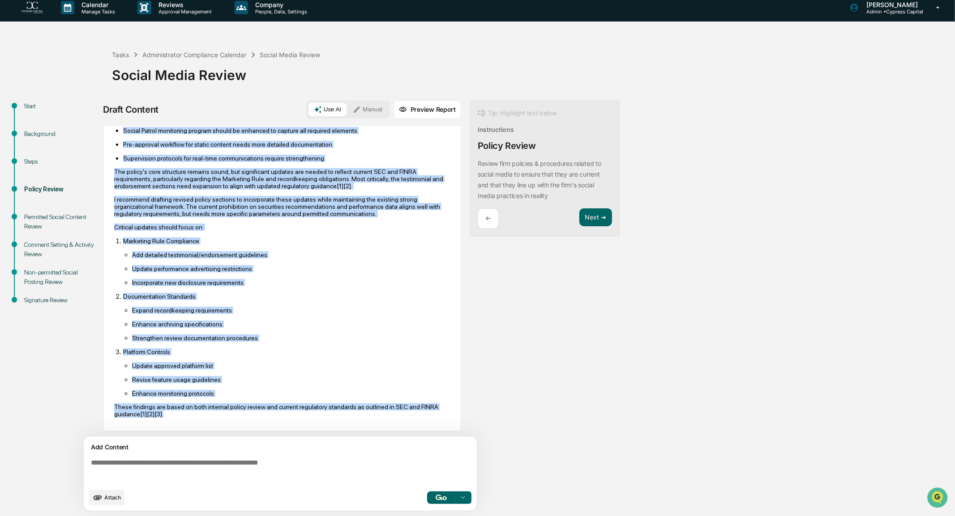
drag, startPoint x: 114, startPoint y: 341, endPoint x: 189, endPoint y: 383, distance: 85.7
click at [312, 413] on div "Based on my review of Cypress Capital's social media policies and current regul…" at bounding box center [282, 79] width 336 height 678
copy div "Areas Needing Updates: Marketing Rule Alignment Current policy needs expansion …"
drag, startPoint x: 447, startPoint y: 343, endPoint x: 421, endPoint y: 333, distance: 27.9
click at [446, 342] on div "AI Synthesis View 10 sources Edit & Refine Based on my review of Cypress Capita…" at bounding box center [282, 70] width 358 height 723
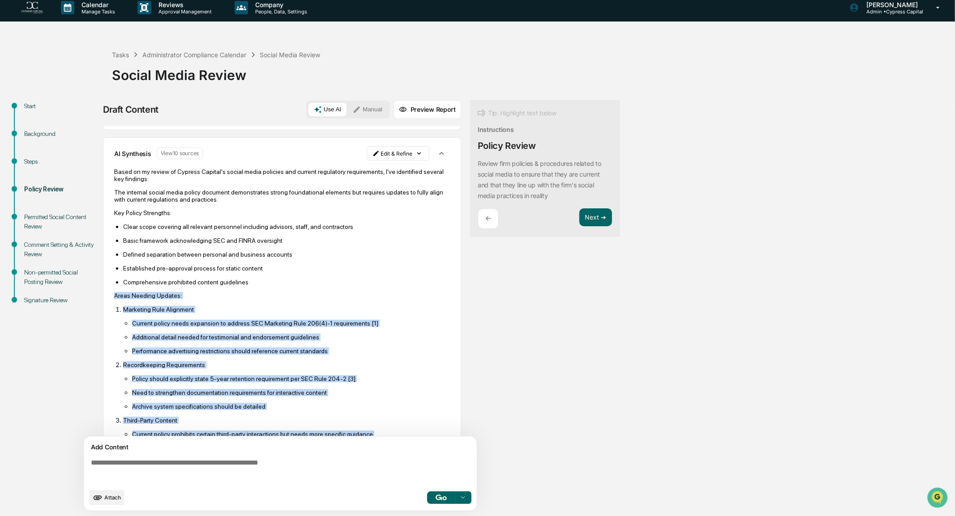
scroll to position [0, 0]
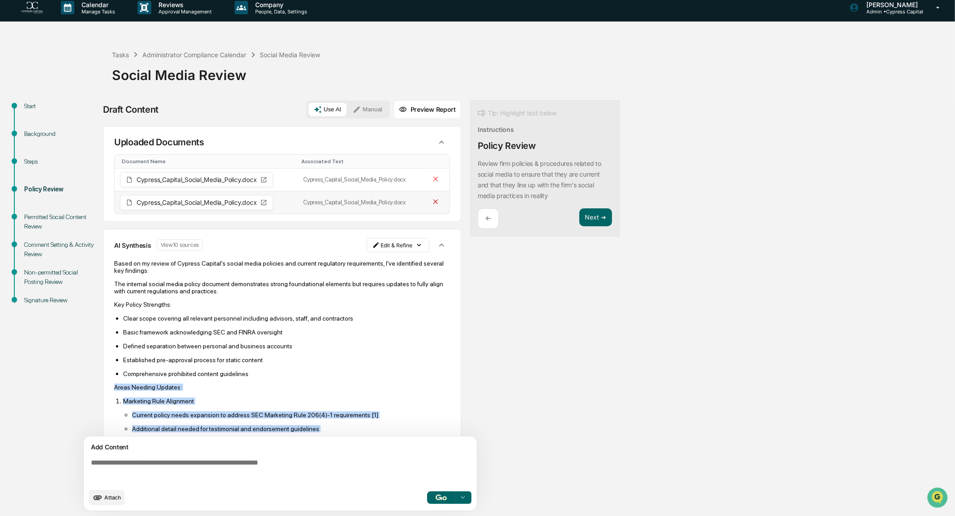
click at [431, 201] on icon at bounding box center [435, 202] width 9 height 9
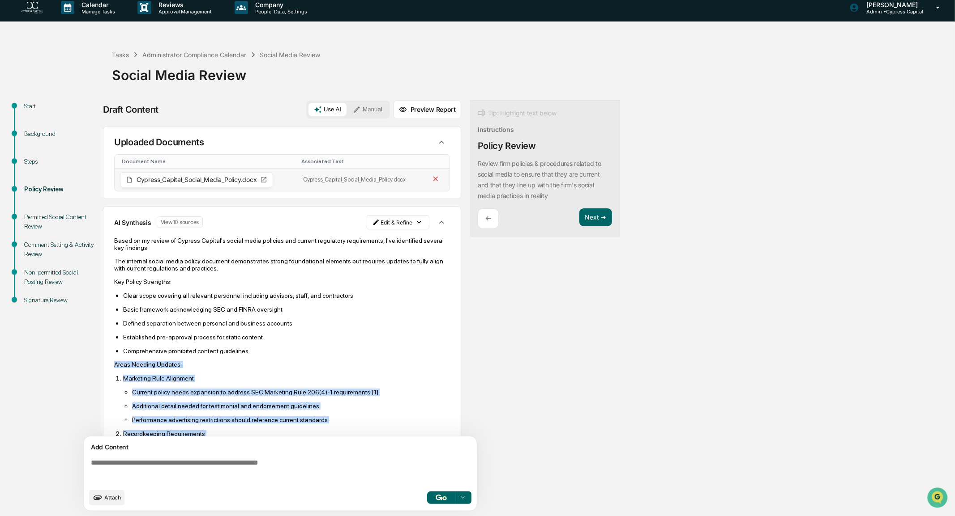
click at [433, 177] on icon at bounding box center [435, 179] width 5 height 5
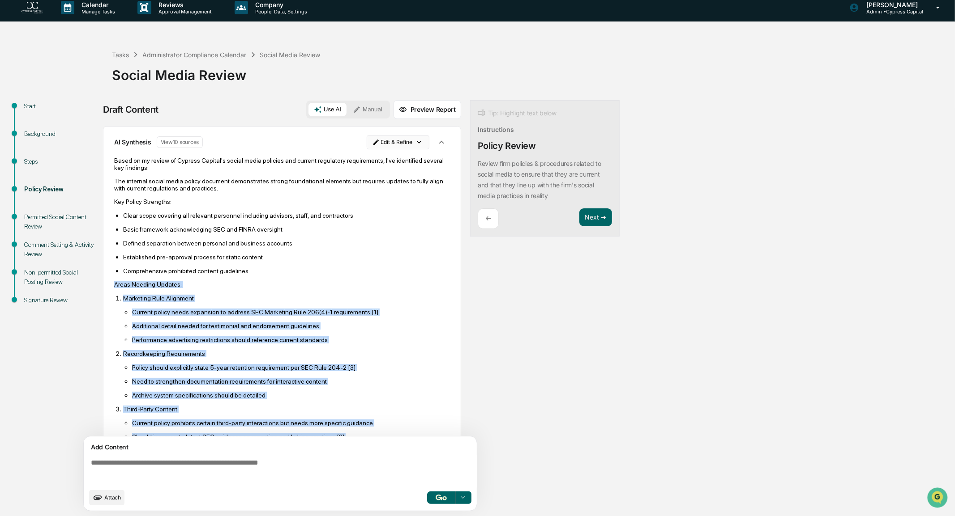
click at [414, 143] on html "Calendar Manage Tasks Reviews Approval Management Company People, Data, Setting…" at bounding box center [477, 252] width 955 height 516
click at [396, 175] on div "Delete Result" at bounding box center [395, 174] width 66 height 14
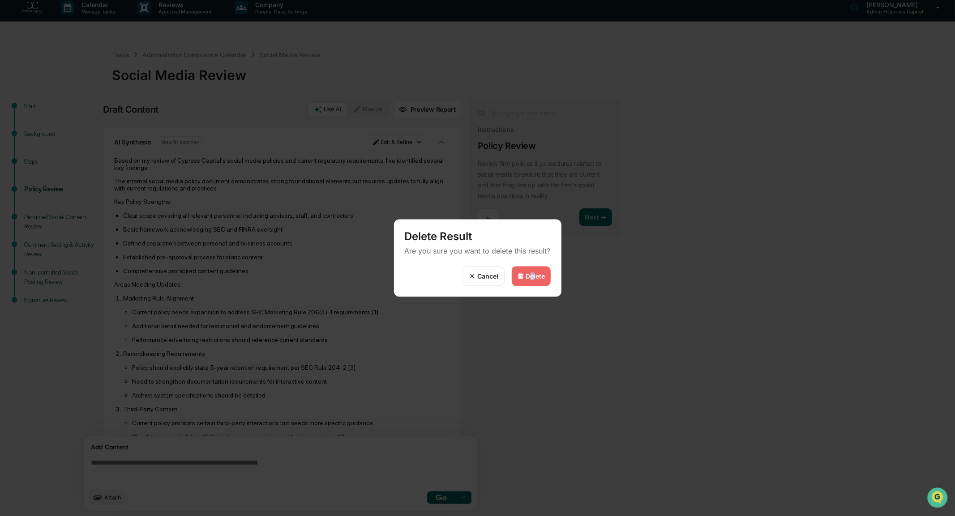
click at [531, 270] on div "Delete" at bounding box center [531, 277] width 39 height 20
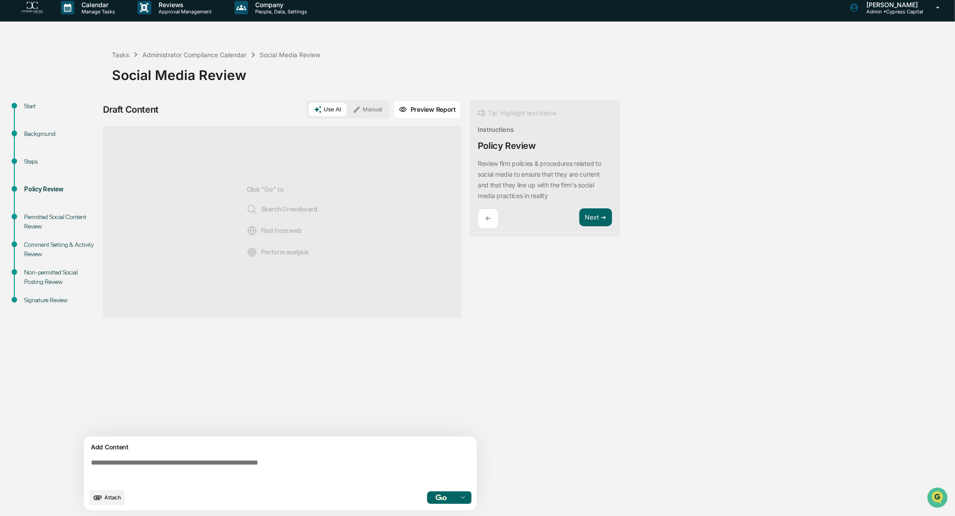
click at [510, 401] on div "Draft Content Use AI Manual Preview Report Sources Click "Go" to Search Greenbo…" at bounding box center [353, 308] width 501 height 417
click at [883, 172] on div "Start Background Steps Policy Review Permitted Social Content Review Comment Se…" at bounding box center [477, 308] width 946 height 417
click at [868, 172] on div "Start Background Steps Policy Review Permitted Social Content Review Comment Se…" at bounding box center [477, 308] width 946 height 417
click at [104, 499] on span "Attach" at bounding box center [112, 498] width 17 height 7
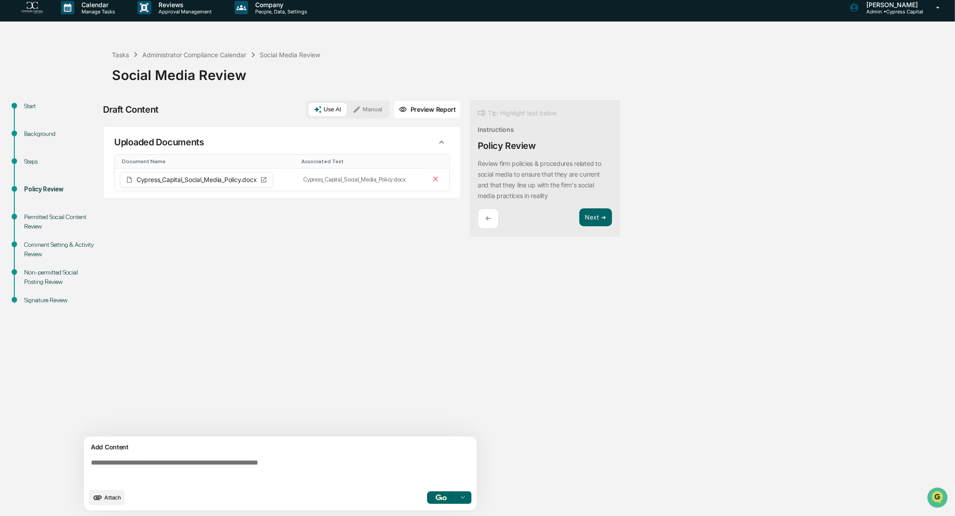
click at [103, 501] on button "Attach" at bounding box center [106, 498] width 35 height 15
click at [446, 496] on img "button" at bounding box center [440, 498] width 11 height 6
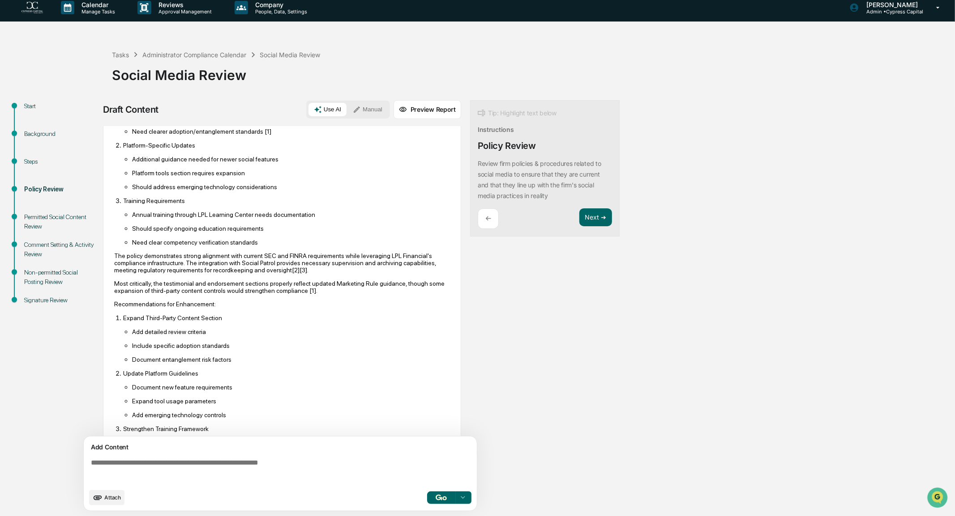
scroll to position [656, 0]
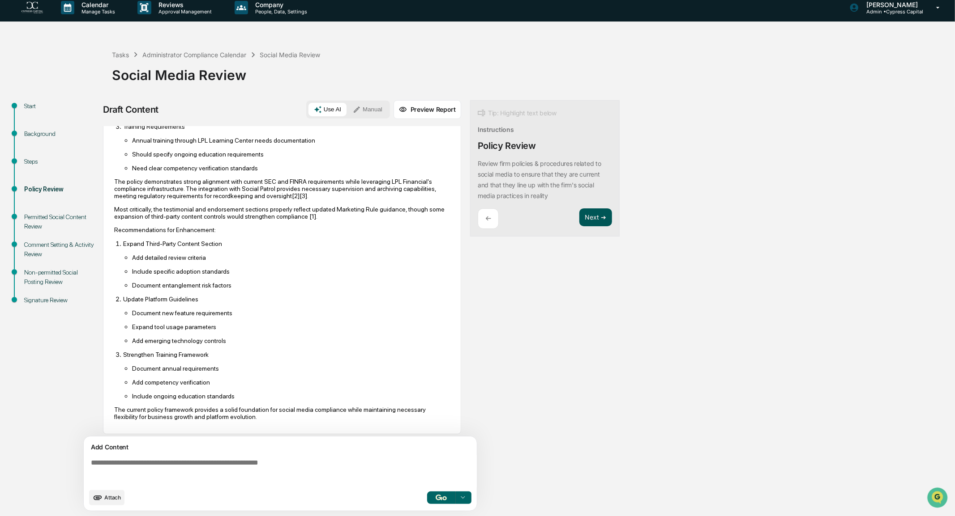
click at [594, 216] on button "Next ➔" at bounding box center [595, 218] width 33 height 18
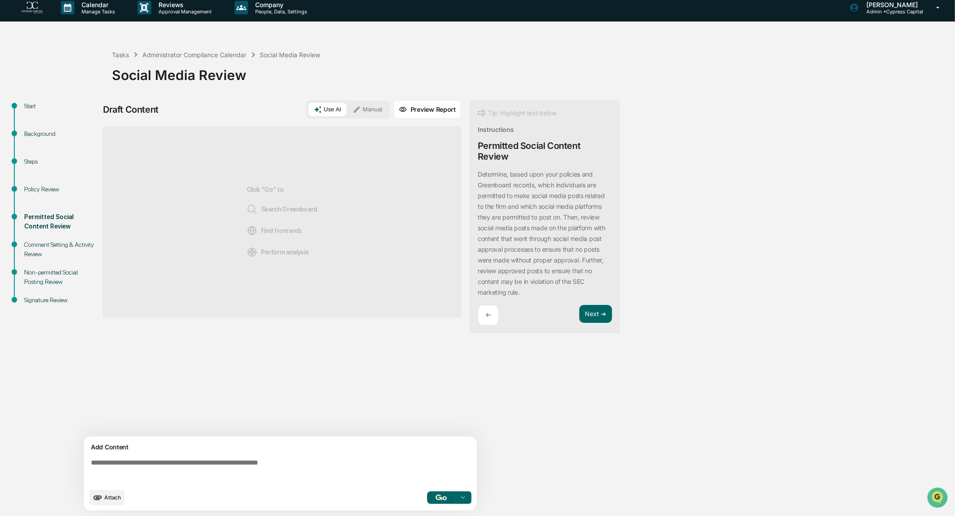
scroll to position [0, 0]
click at [441, 498] on img "button" at bounding box center [440, 498] width 11 height 6
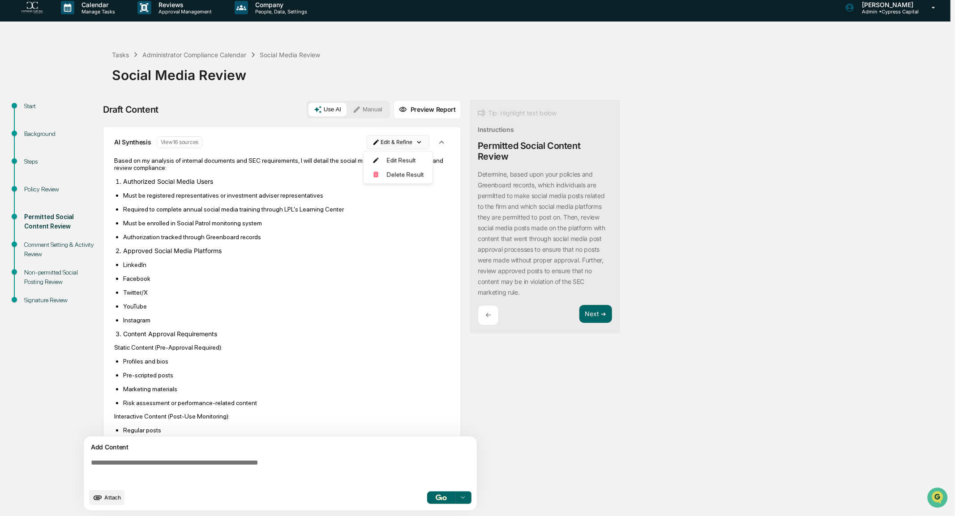
click at [410, 142] on html "Calendar Manage Tasks Reviews Approval Management Company People, Data, Setting…" at bounding box center [477, 252] width 955 height 516
click at [405, 160] on div "Edit Result" at bounding box center [395, 160] width 66 height 14
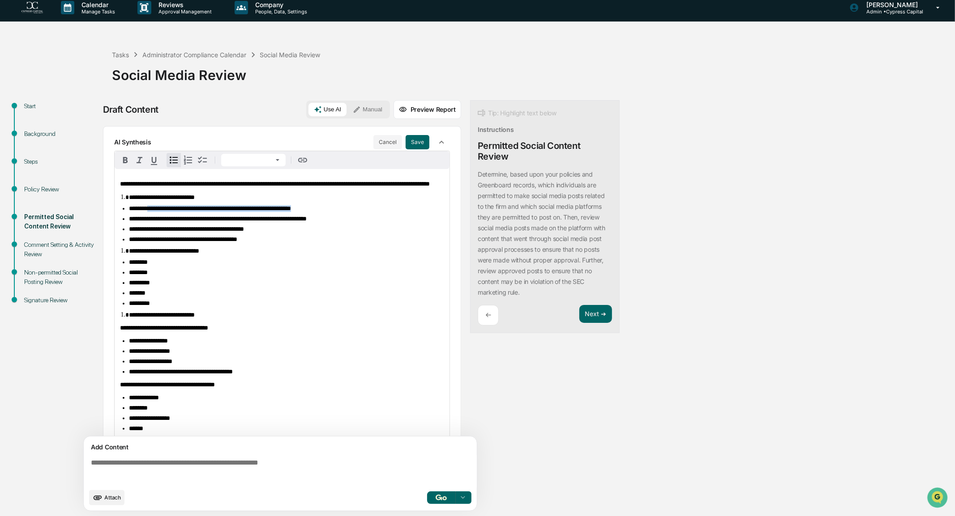
drag, startPoint x: 347, startPoint y: 217, endPoint x: 154, endPoint y: 218, distance: 192.4
click at [154, 212] on li "**********" at bounding box center [286, 208] width 315 height 7
drag, startPoint x: 213, startPoint y: 230, endPoint x: 195, endPoint y: 229, distance: 18.4
click at [195, 222] on span "**********" at bounding box center [218, 219] width 178 height 6
drag, startPoint x: 143, startPoint y: 239, endPoint x: 130, endPoint y: 239, distance: 13.0
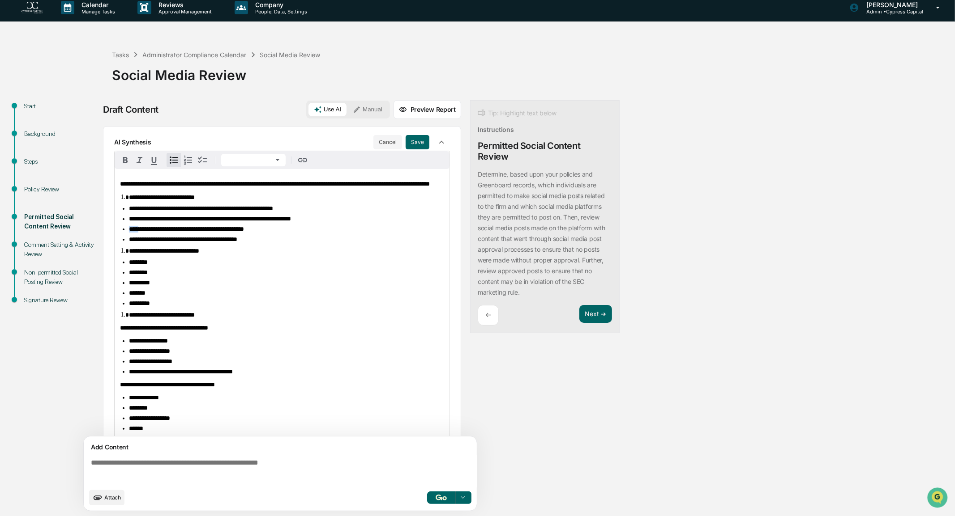
click at [130, 232] on span "**********" at bounding box center [186, 229] width 115 height 6
click at [281, 243] on li "**********" at bounding box center [286, 239] width 315 height 7
drag, startPoint x: 283, startPoint y: 251, endPoint x: 218, endPoint y: 247, distance: 64.5
click at [218, 243] on li "**********" at bounding box center [286, 239] width 315 height 7
click at [412, 145] on button "Save" at bounding box center [417, 142] width 24 height 14
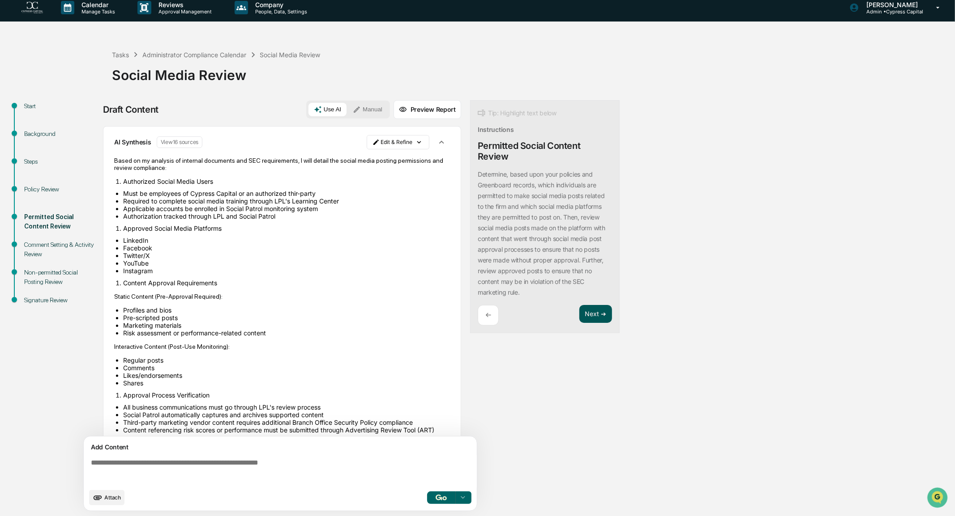
click at [599, 316] on button "Next ➔" at bounding box center [595, 314] width 33 height 18
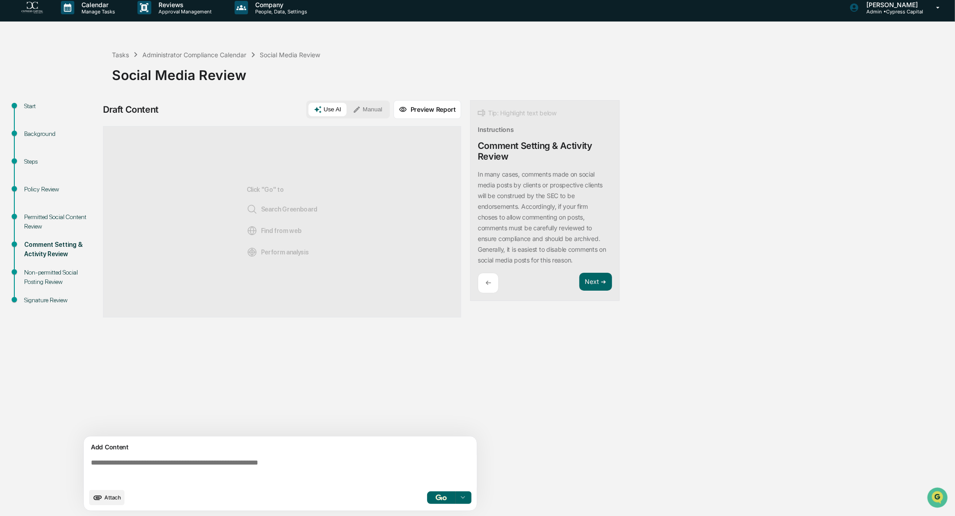
click at [440, 499] on img "button" at bounding box center [440, 498] width 11 height 6
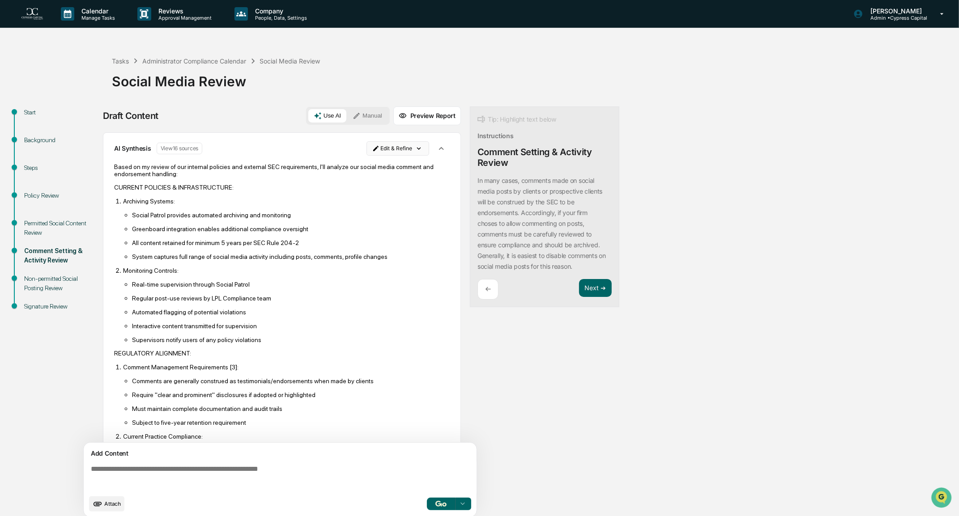
click at [400, 147] on html "Calendar Manage Tasks Reviews Approval Management Company People, Data, Setting…" at bounding box center [479, 258] width 959 height 516
click at [403, 167] on div "Edit Result" at bounding box center [395, 167] width 66 height 14
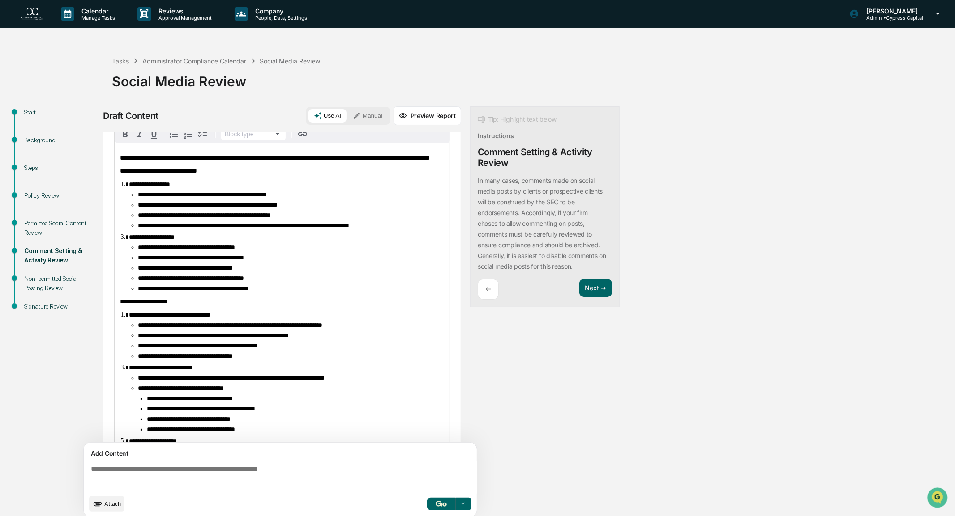
scroll to position [90, 0]
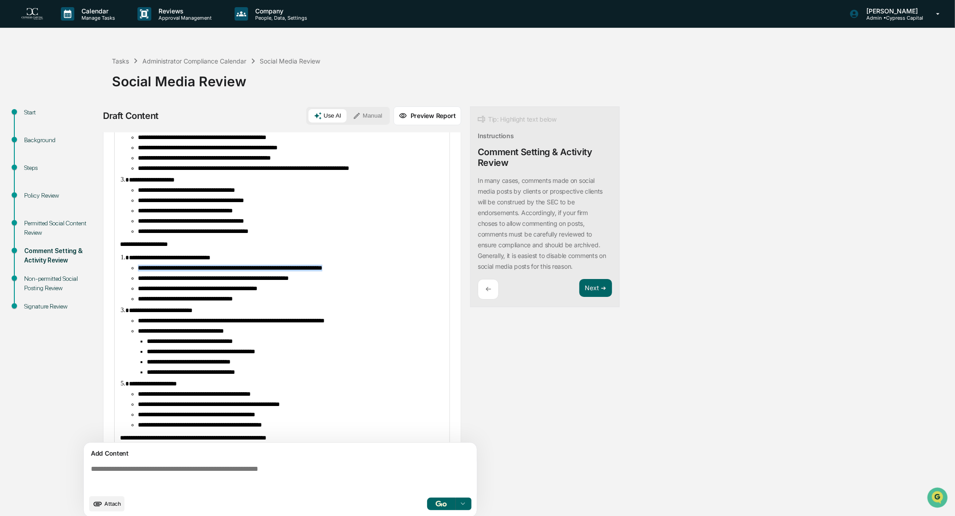
drag, startPoint x: 401, startPoint y: 284, endPoint x: 137, endPoint y: 287, distance: 264.1
click at [137, 287] on ul "**********" at bounding box center [286, 284] width 315 height 38
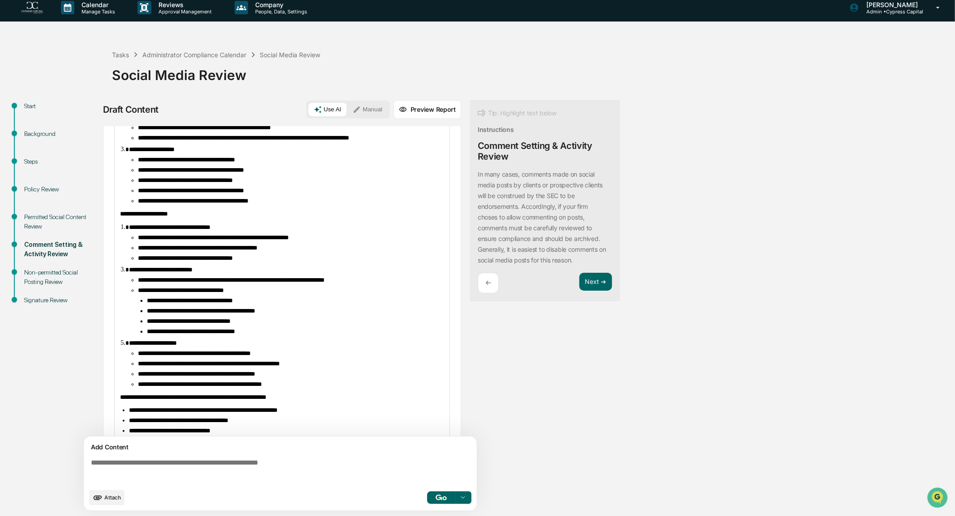
scroll to position [0, 0]
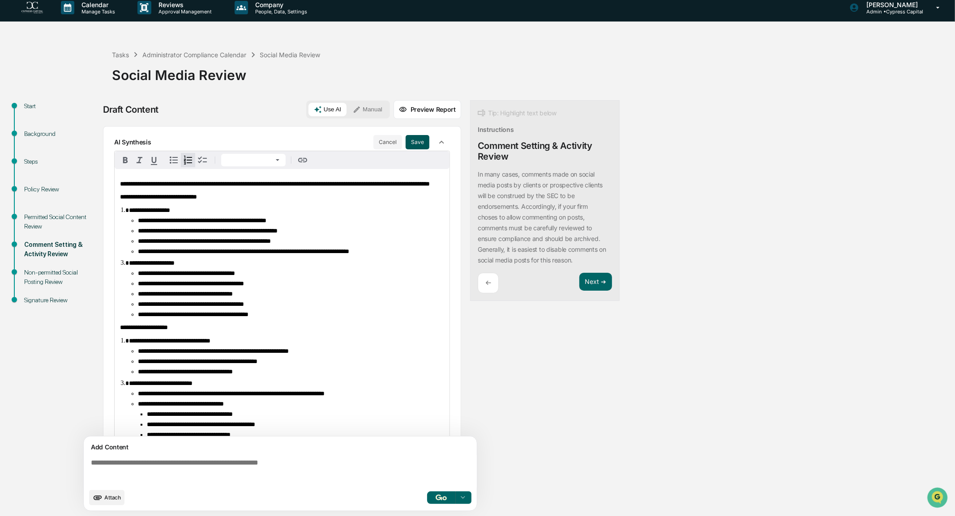
click at [414, 142] on button "Save" at bounding box center [417, 142] width 24 height 14
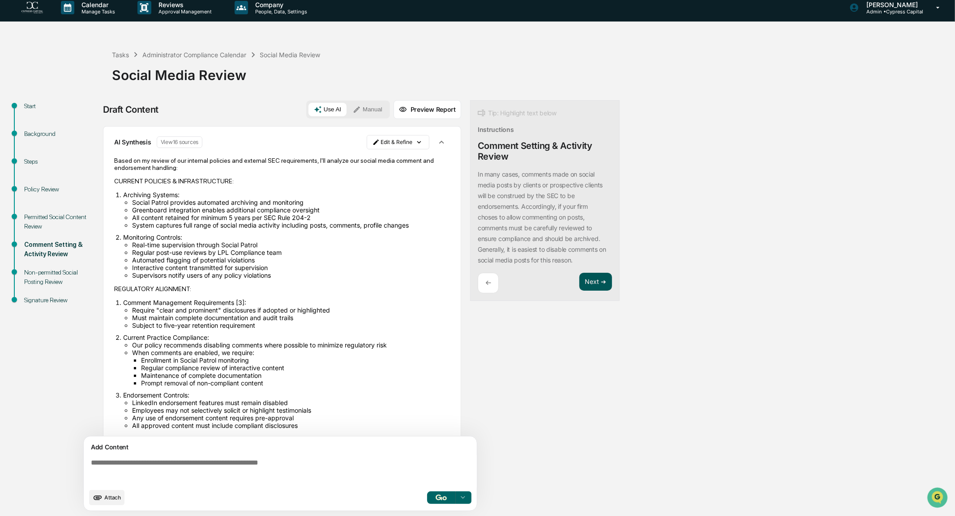
click at [597, 280] on button "Next ➔" at bounding box center [595, 282] width 33 height 18
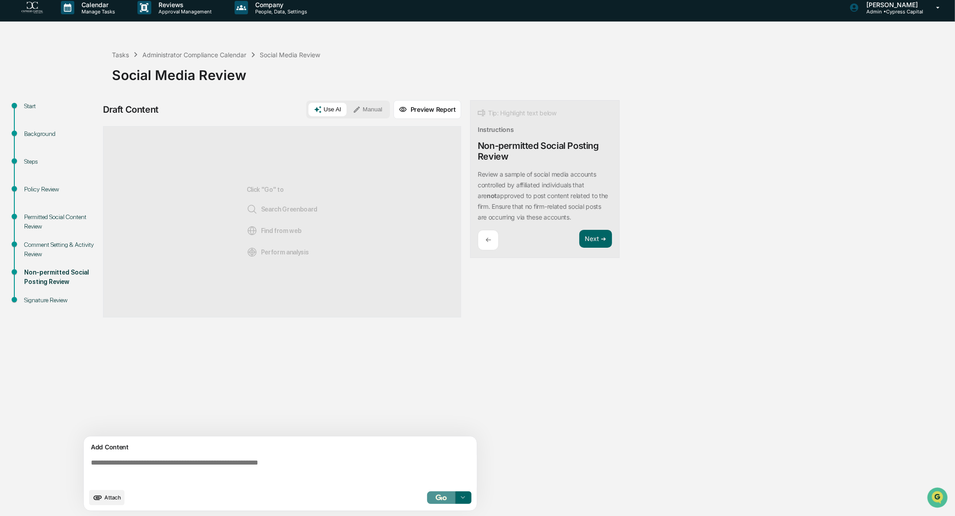
click at [437, 496] on img "button" at bounding box center [440, 498] width 11 height 6
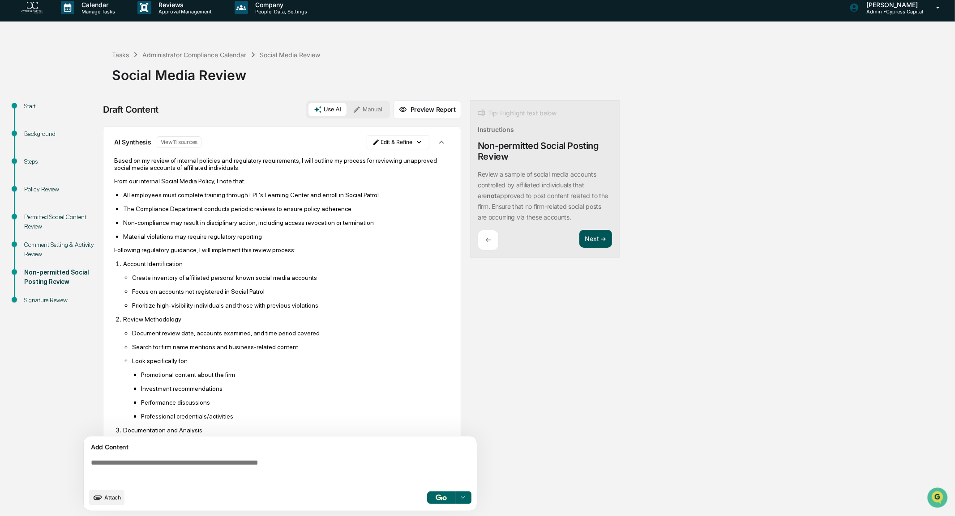
click at [590, 235] on button "Next ➔" at bounding box center [595, 239] width 33 height 18
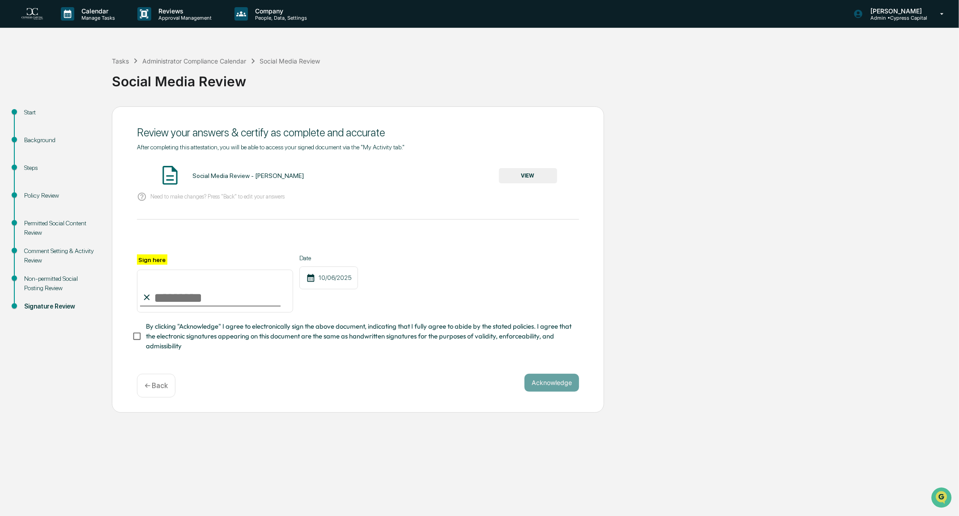
click at [529, 173] on button "VIEW" at bounding box center [528, 175] width 58 height 15
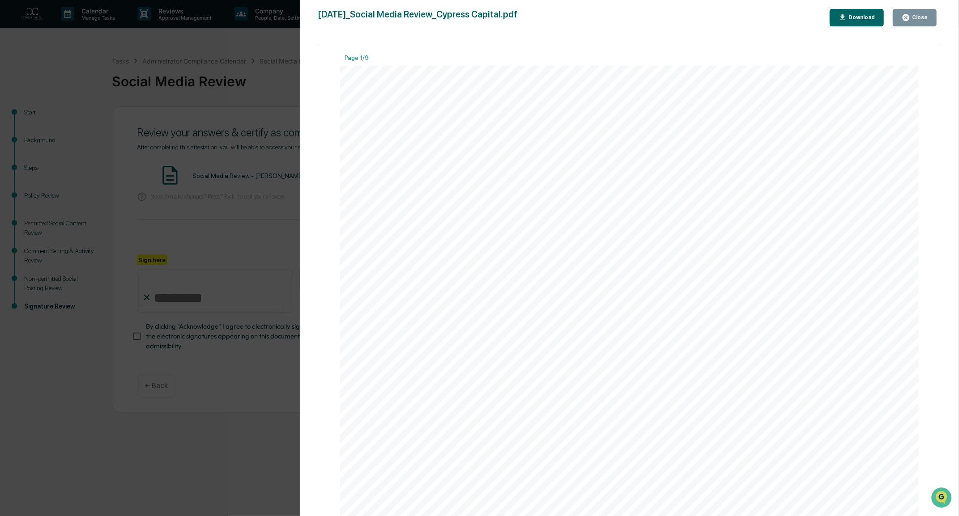
click at [919, 18] on div "Close" at bounding box center [918, 17] width 17 height 6
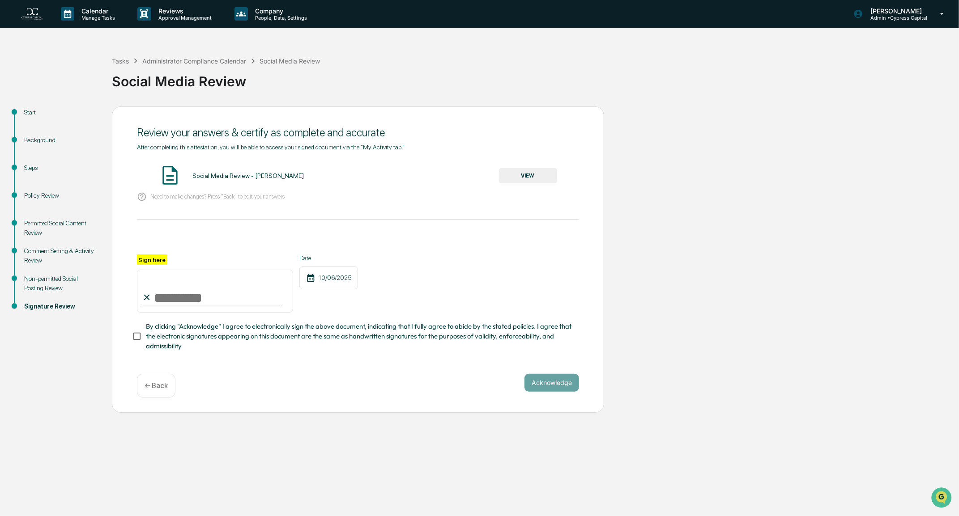
click at [204, 292] on input "Sign here" at bounding box center [215, 291] width 156 height 43
type input "**********"
click at [564, 388] on button "Acknowledge" at bounding box center [552, 383] width 55 height 18
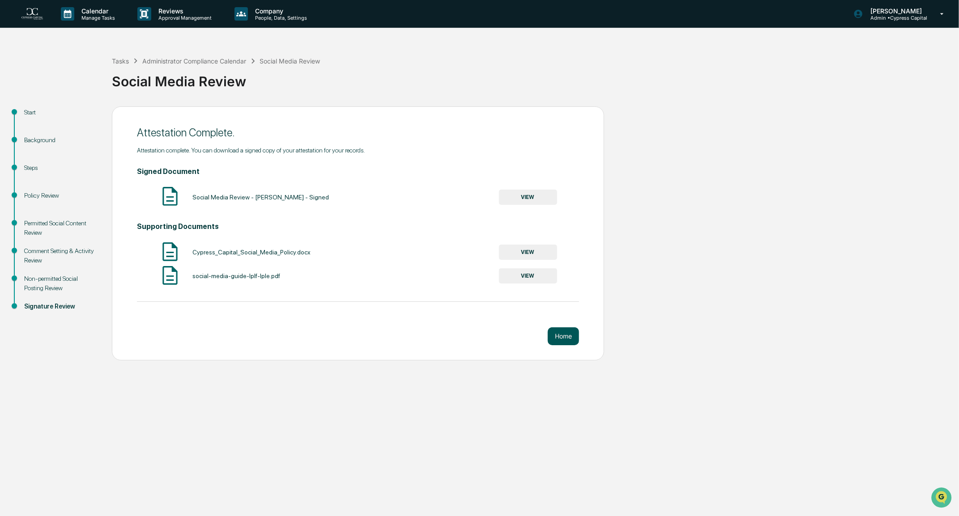
click at [568, 341] on button "Home" at bounding box center [563, 337] width 31 height 18
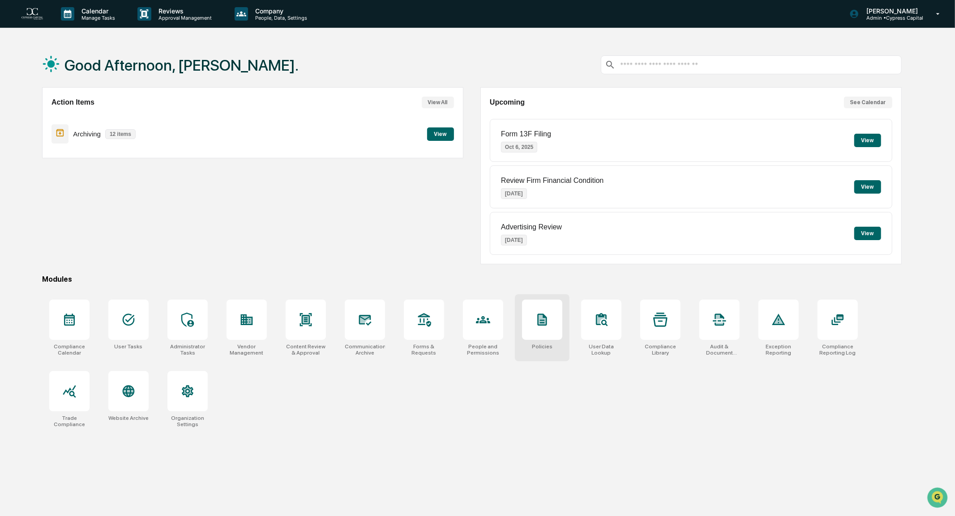
click at [537, 327] on div at bounding box center [542, 320] width 40 height 40
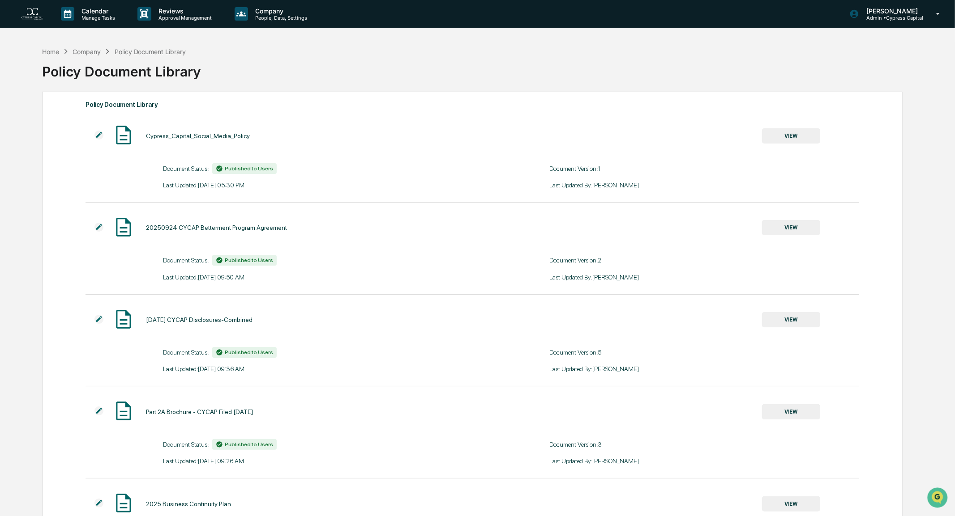
click at [98, 135] on img at bounding box center [98, 135] width 9 height 9
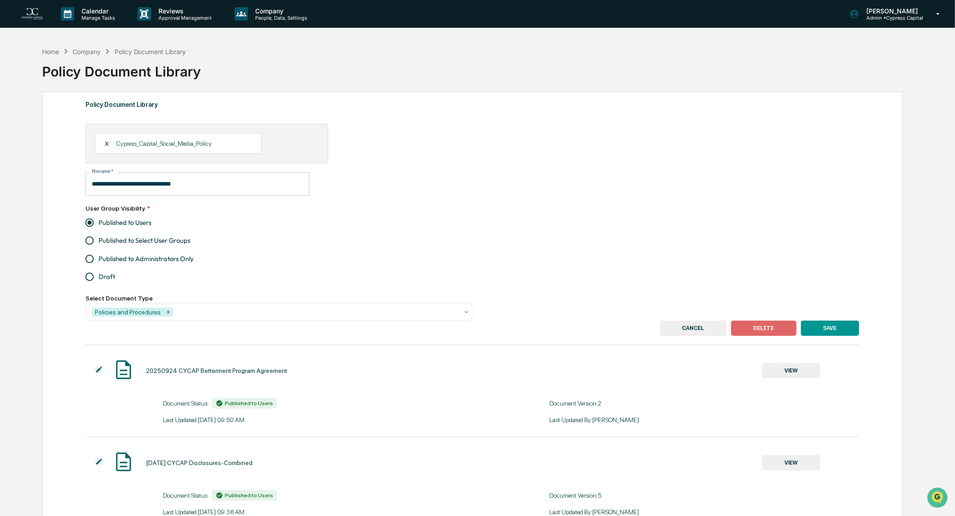
click at [107, 143] on div "X" at bounding box center [110, 144] width 12 height 8
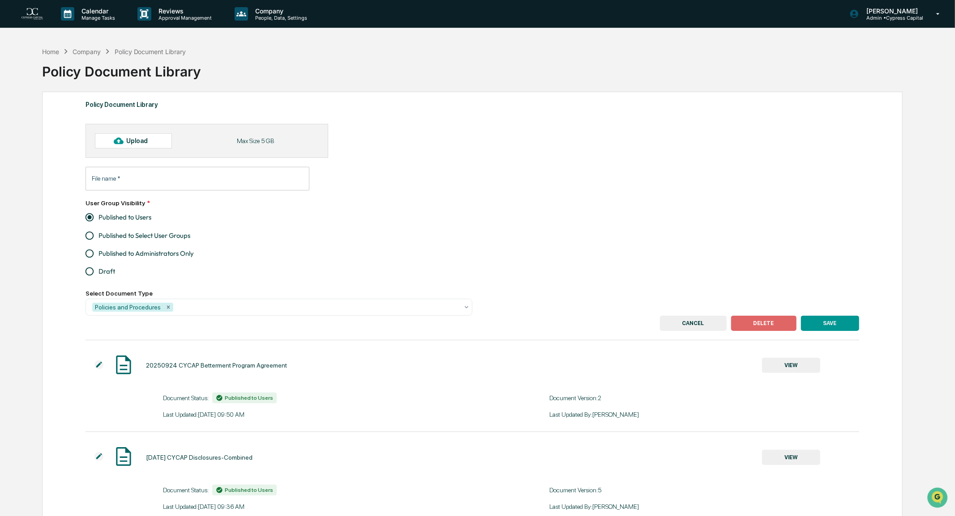
click at [118, 137] on icon at bounding box center [119, 141] width 10 height 10
type input "**********"
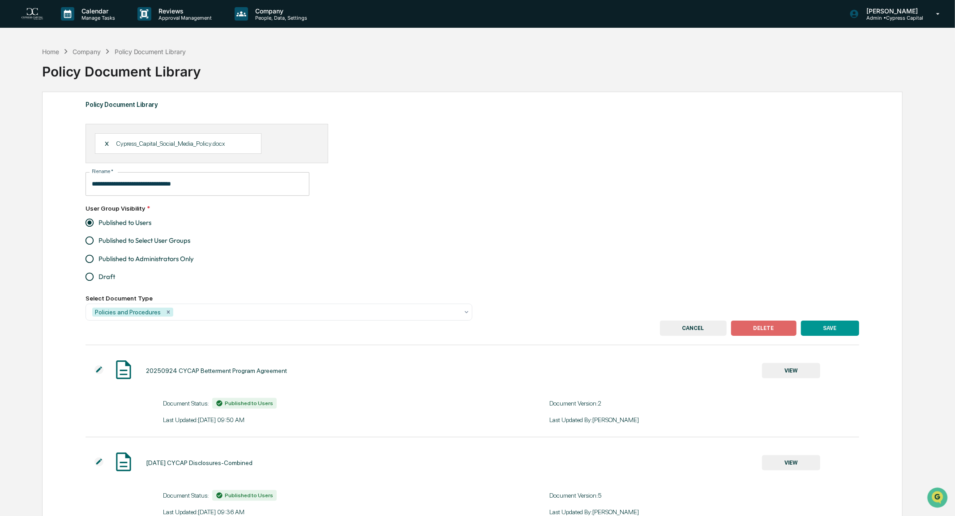
click at [822, 330] on button "SAVE" at bounding box center [830, 328] width 58 height 15
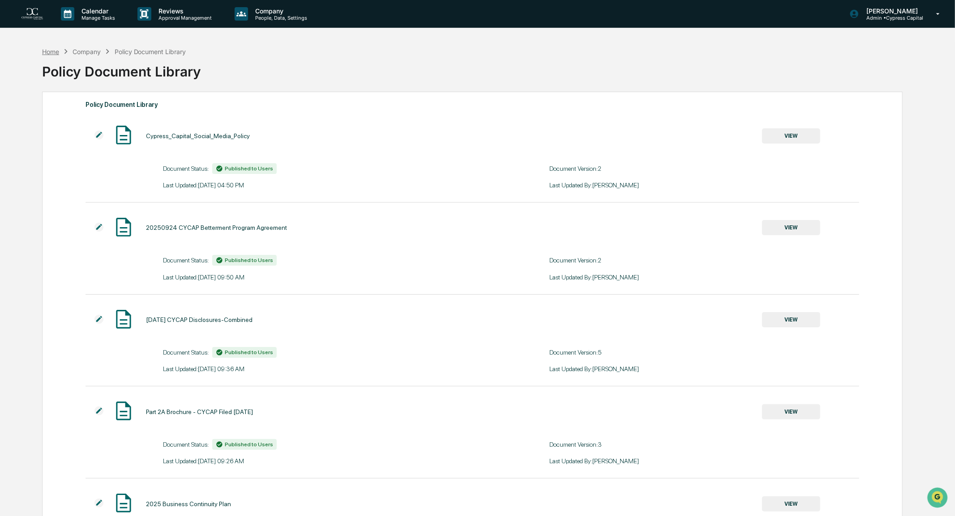
click at [49, 53] on div "Home" at bounding box center [50, 52] width 17 height 8
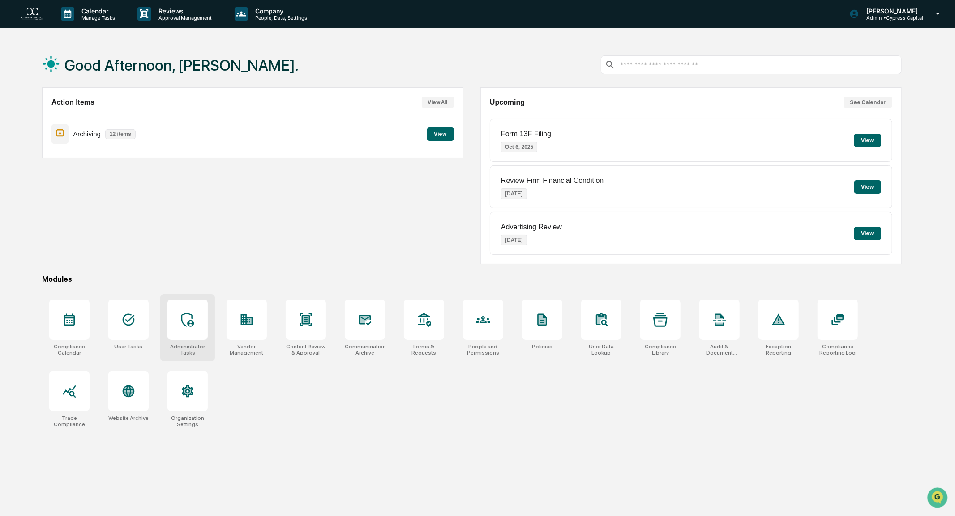
click at [206, 321] on div at bounding box center [187, 320] width 40 height 40
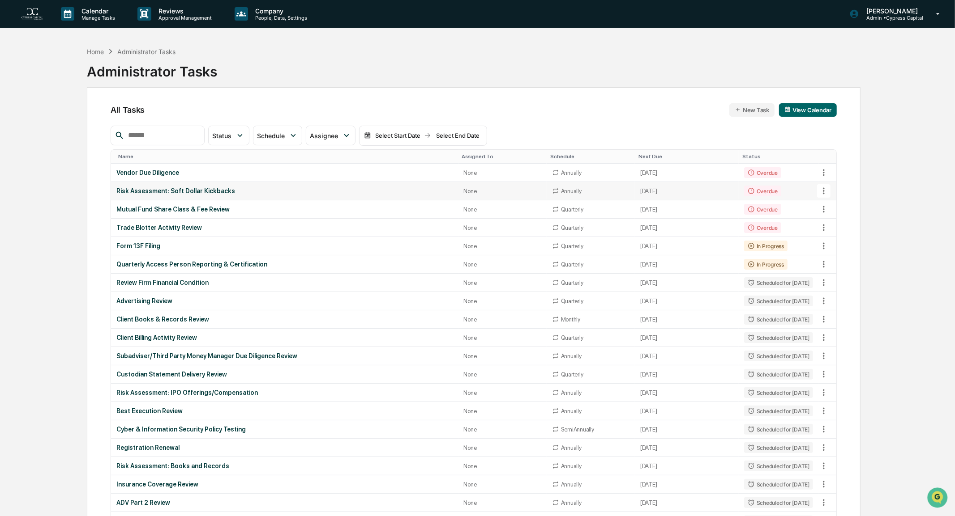
click at [192, 192] on div "Risk Assessment: Soft Dollar Kickbacks" at bounding box center [284, 191] width 337 height 7
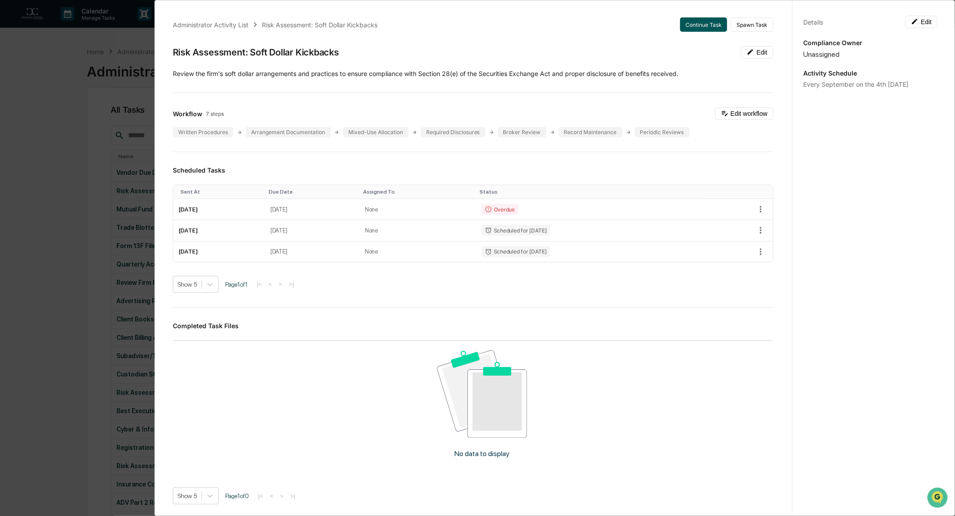
click at [699, 23] on button "Continue Task" at bounding box center [703, 24] width 47 height 14
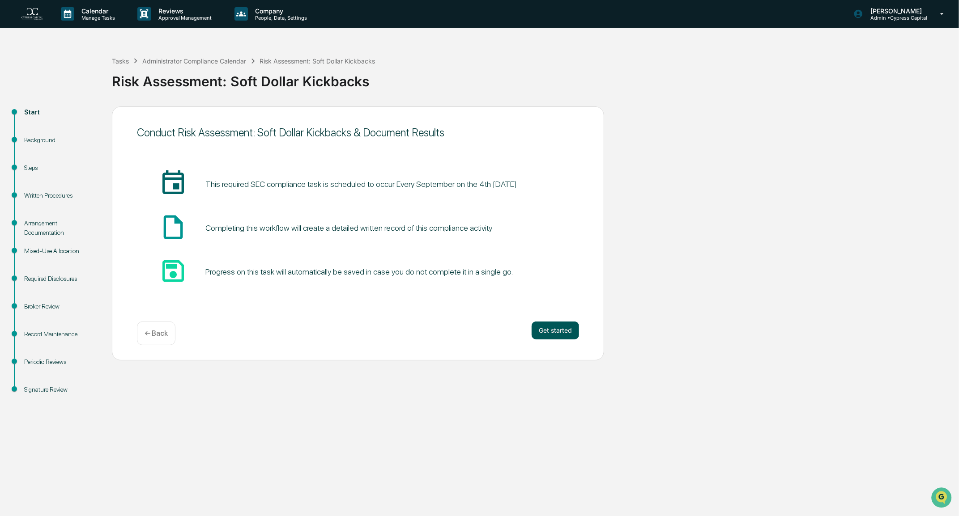
click at [558, 333] on button "Get started" at bounding box center [555, 331] width 47 height 18
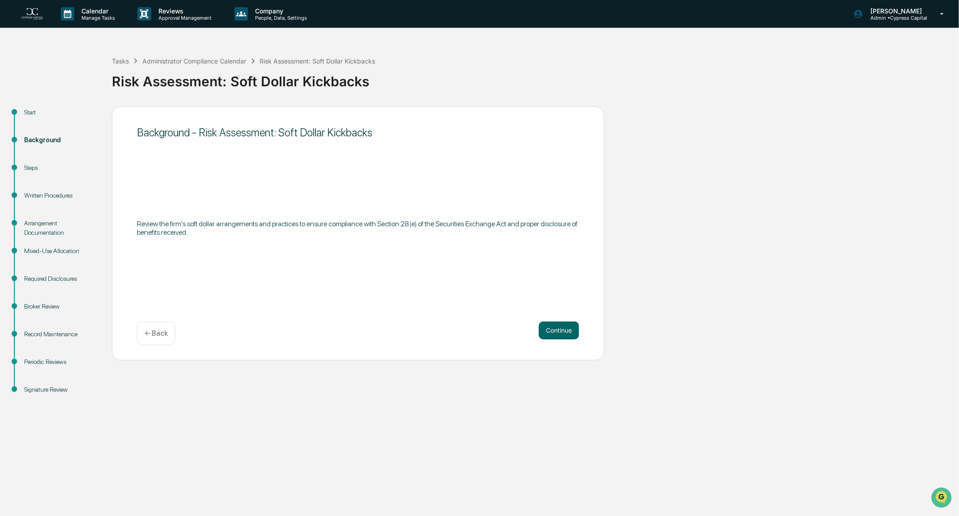
click at [558, 333] on button "Continue" at bounding box center [559, 331] width 40 height 18
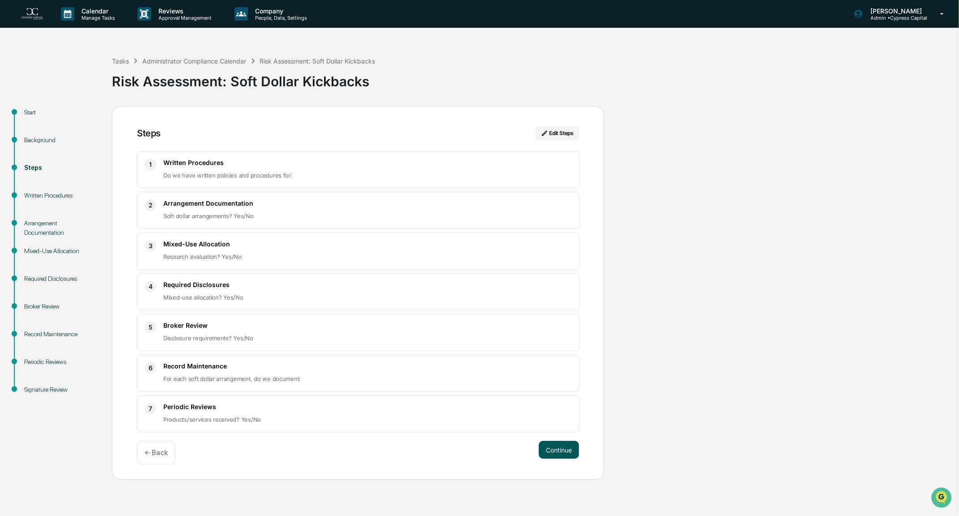
click at [558, 448] on button "Continue" at bounding box center [559, 450] width 40 height 18
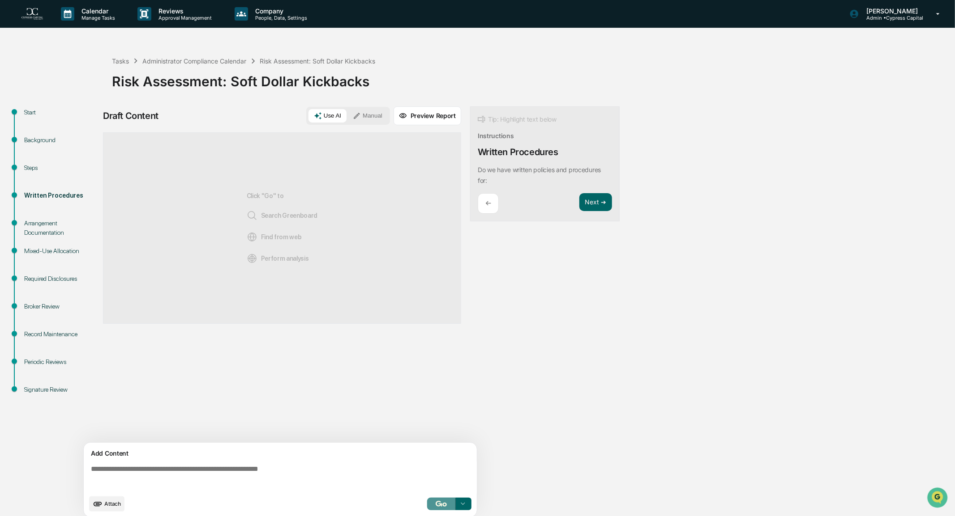
click at [441, 509] on button "button" at bounding box center [441, 504] width 29 height 13
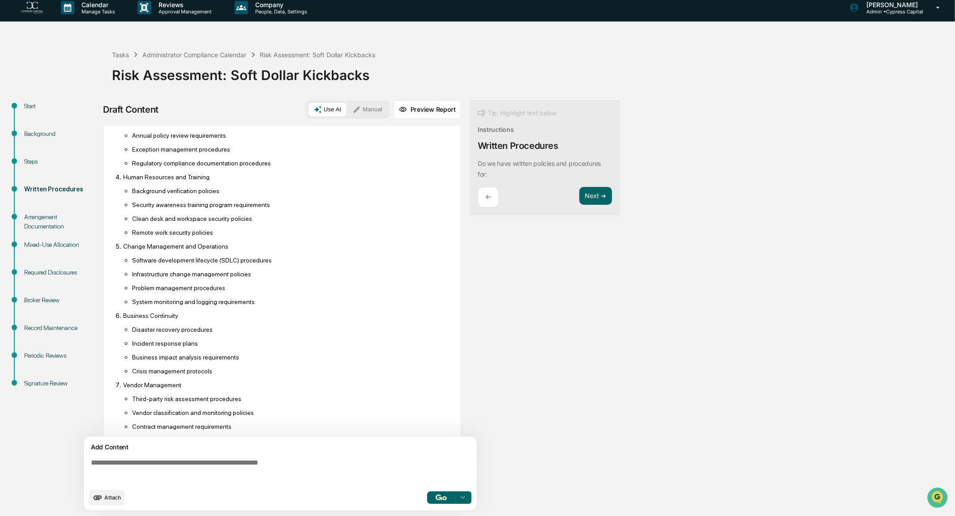
scroll to position [294, 0]
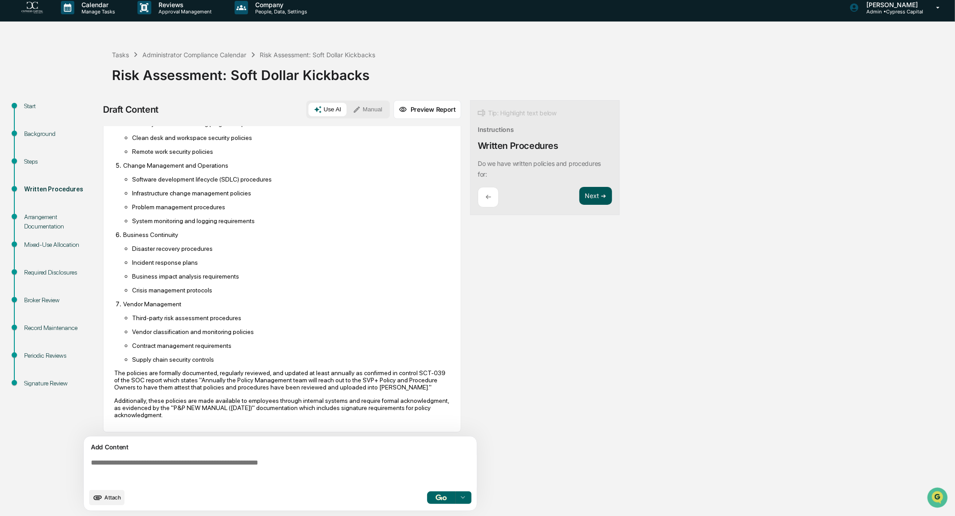
click at [595, 196] on button "Next ➔" at bounding box center [595, 196] width 33 height 18
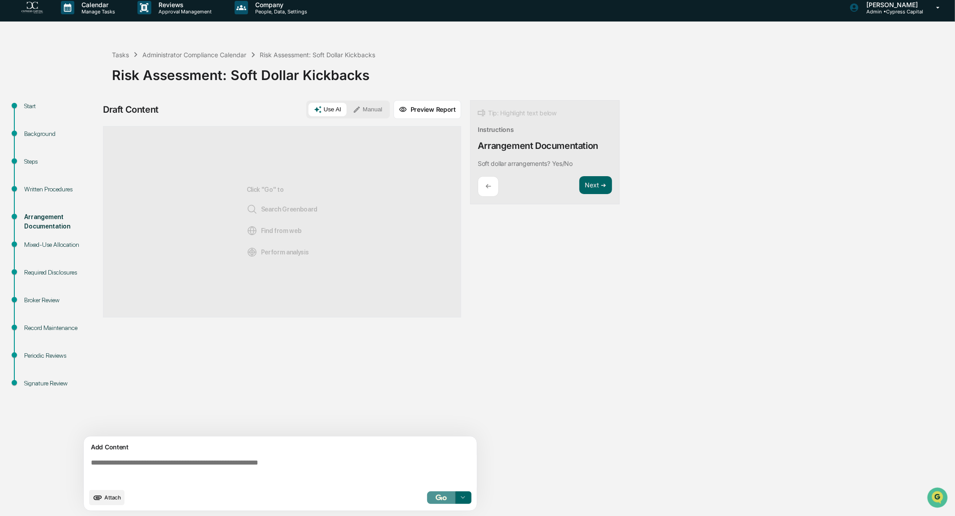
click at [441, 500] on img "button" at bounding box center [440, 498] width 11 height 6
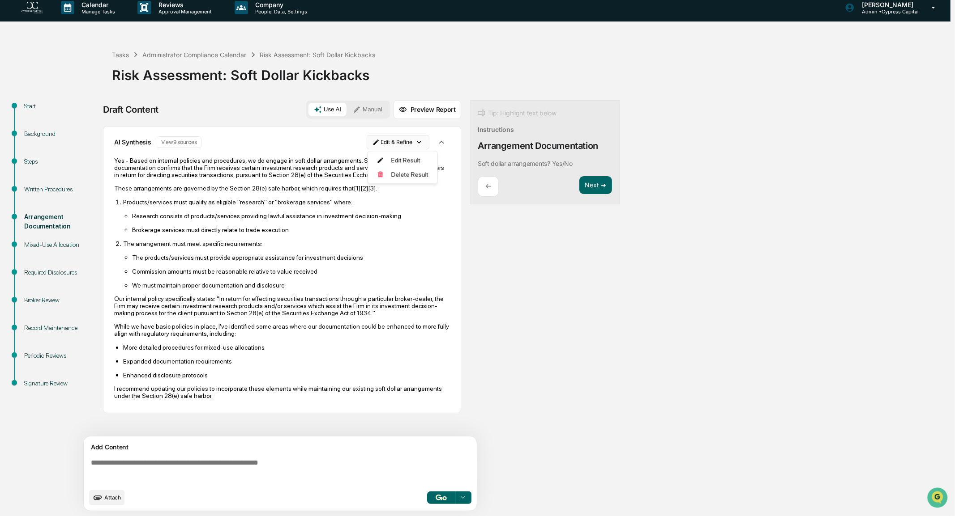
click at [398, 142] on html "Calendar Manage Tasks Reviews Approval Management Company People, Data, Setting…" at bounding box center [477, 252] width 955 height 516
click at [395, 161] on div "Edit Result" at bounding box center [400, 160] width 66 height 14
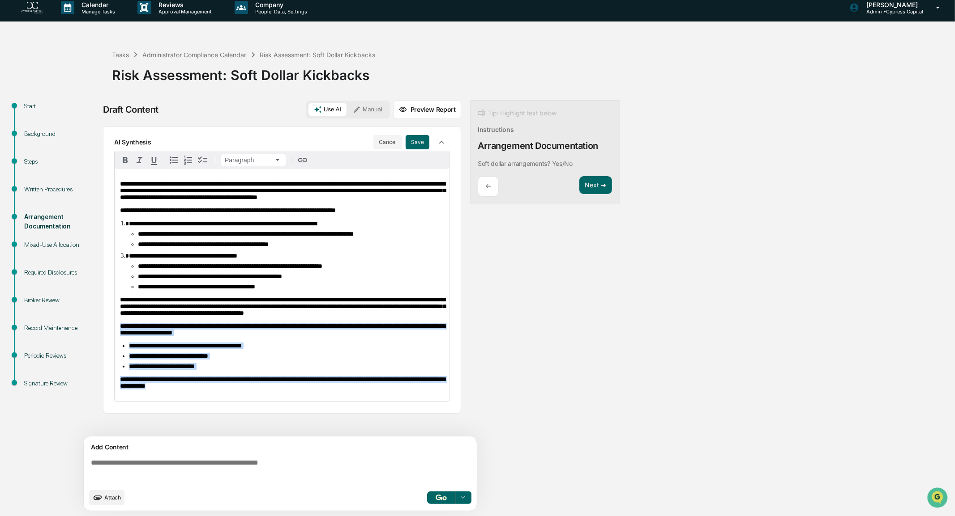
drag, startPoint x: 240, startPoint y: 405, endPoint x: 102, endPoint y: 333, distance: 155.7
click at [102, 333] on div "**********" at bounding box center [477, 308] width 946 height 417
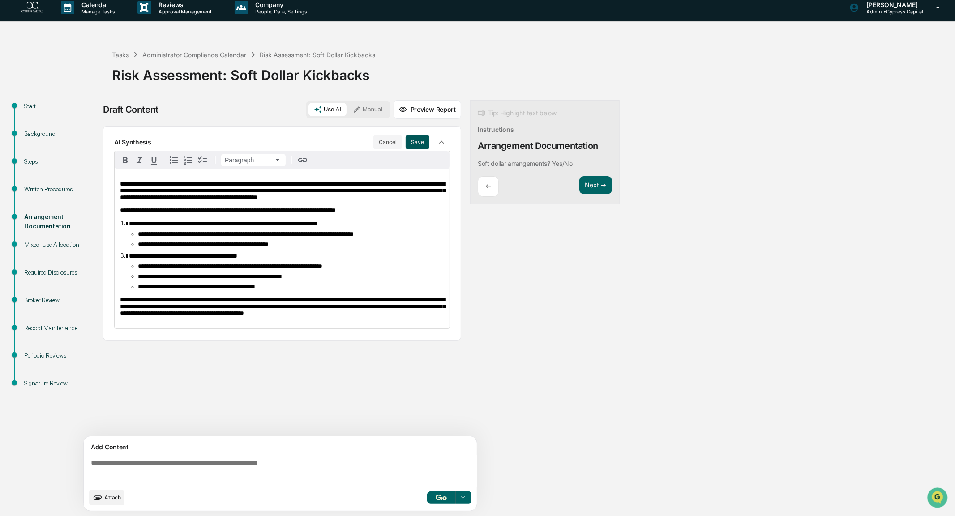
click at [416, 140] on button "Save" at bounding box center [417, 142] width 24 height 14
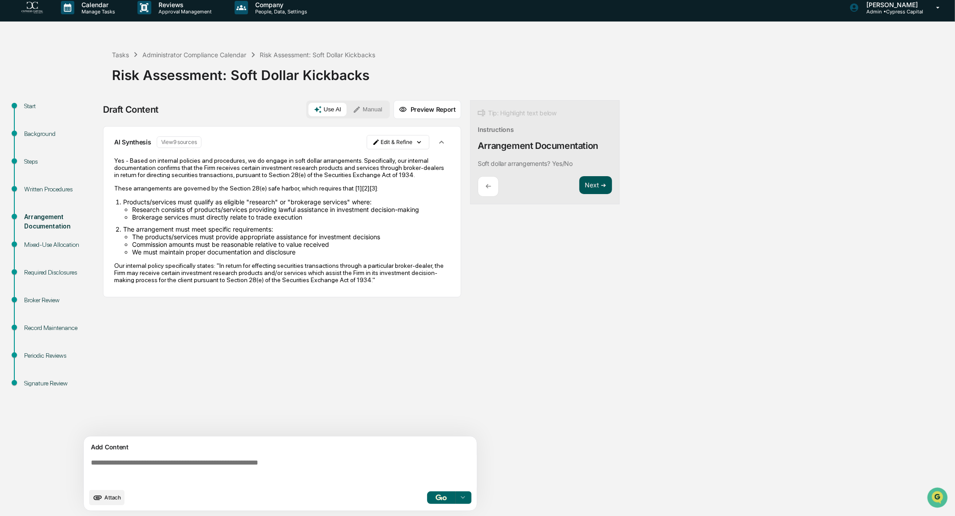
click at [593, 184] on button "Next ➔" at bounding box center [595, 185] width 33 height 18
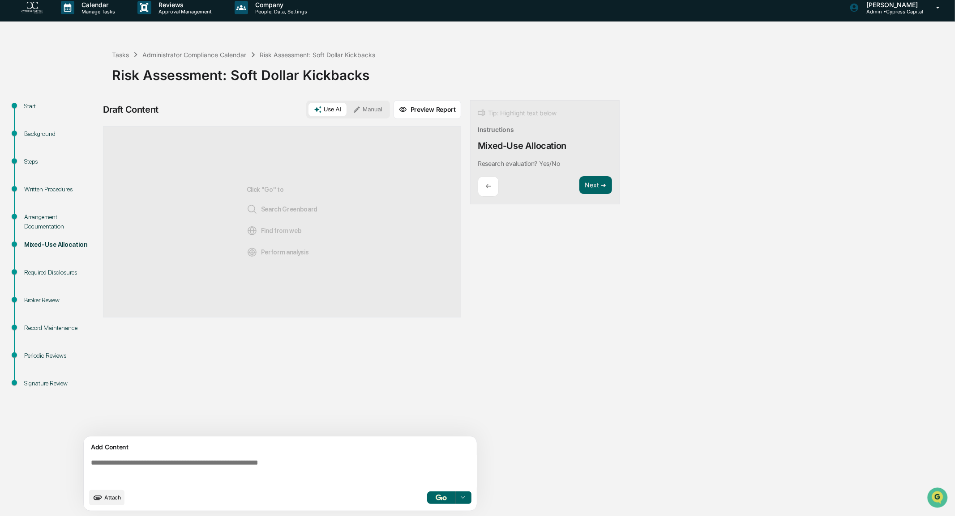
click at [440, 488] on div "Add Content Attach Select..." at bounding box center [280, 474] width 393 height 74
click at [439, 498] on img "button" at bounding box center [440, 498] width 11 height 6
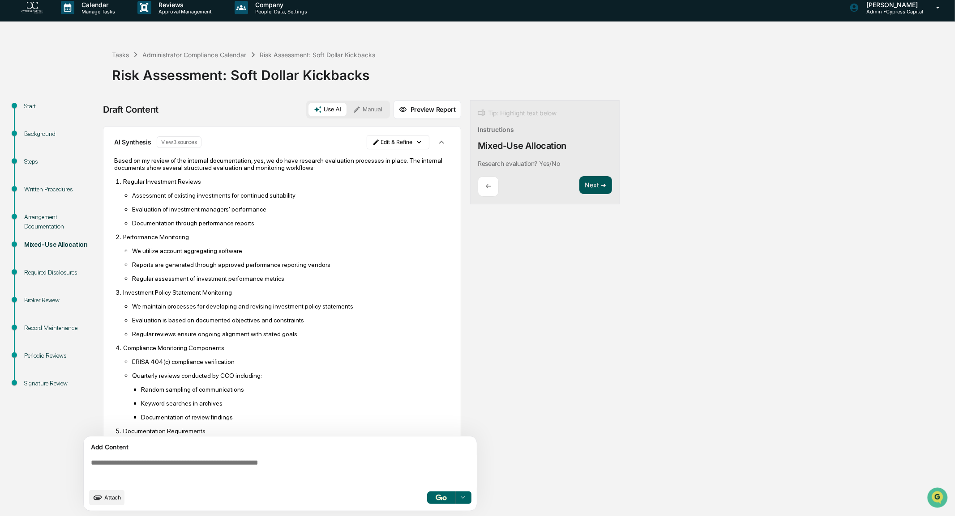
click at [594, 184] on button "Next ➔" at bounding box center [595, 185] width 33 height 18
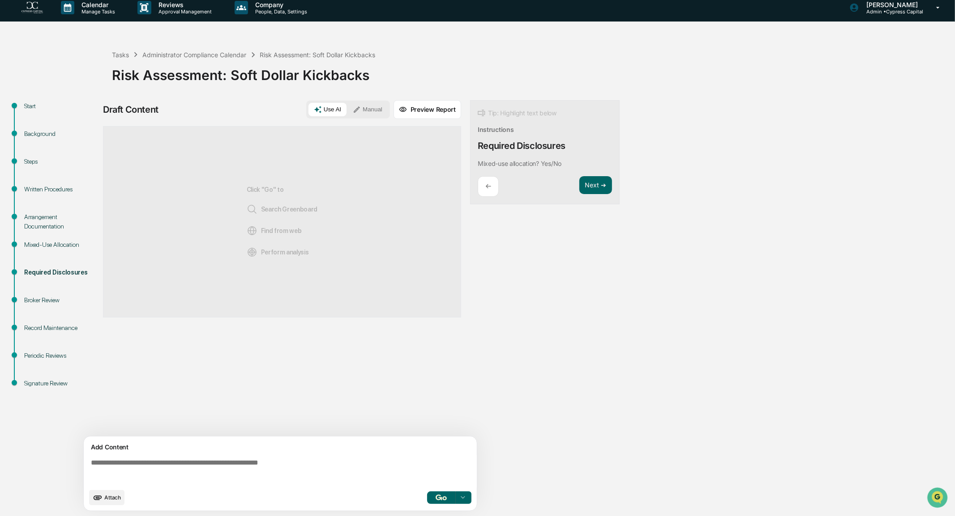
click at [433, 495] on button "button" at bounding box center [441, 498] width 29 height 13
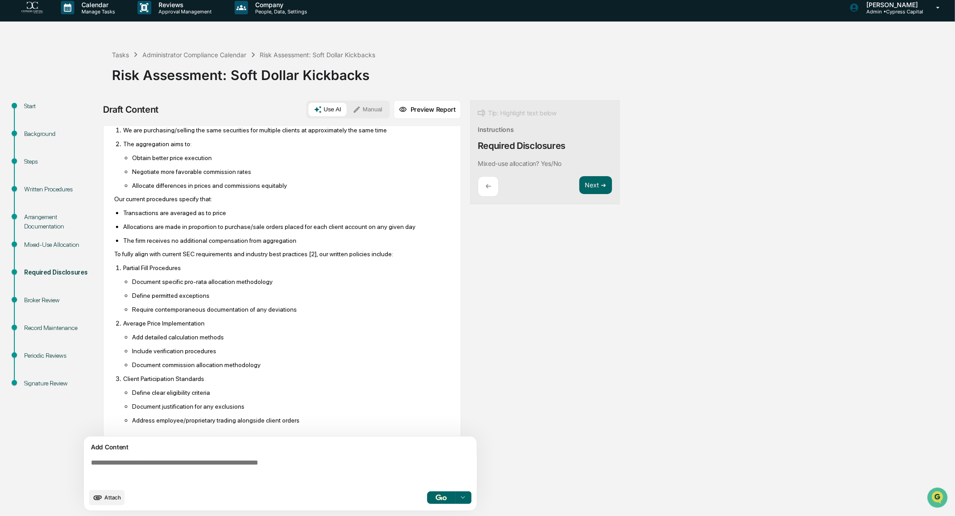
scroll to position [58, 0]
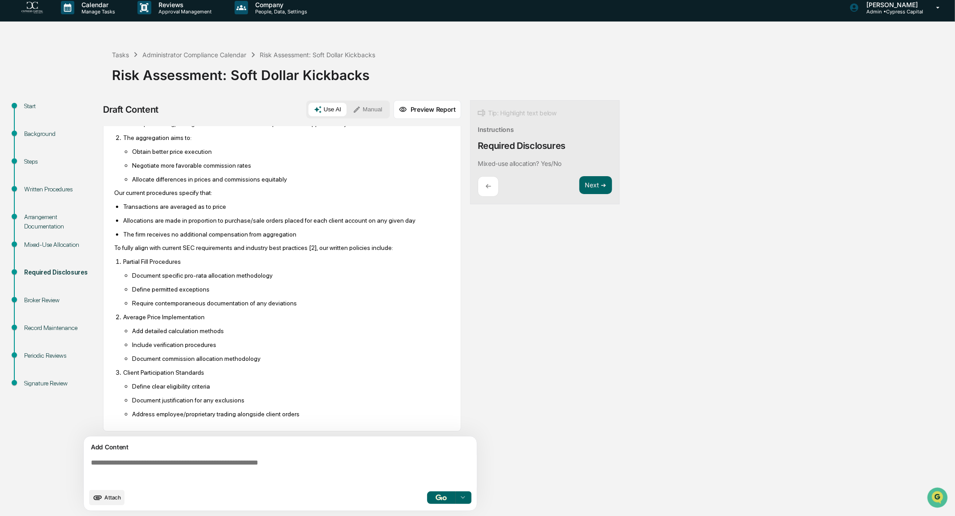
click at [311, 300] on p "Require contemporaneous documentation of any deviations" at bounding box center [291, 303] width 318 height 7
click at [592, 187] on button "Next ➔" at bounding box center [595, 185] width 33 height 18
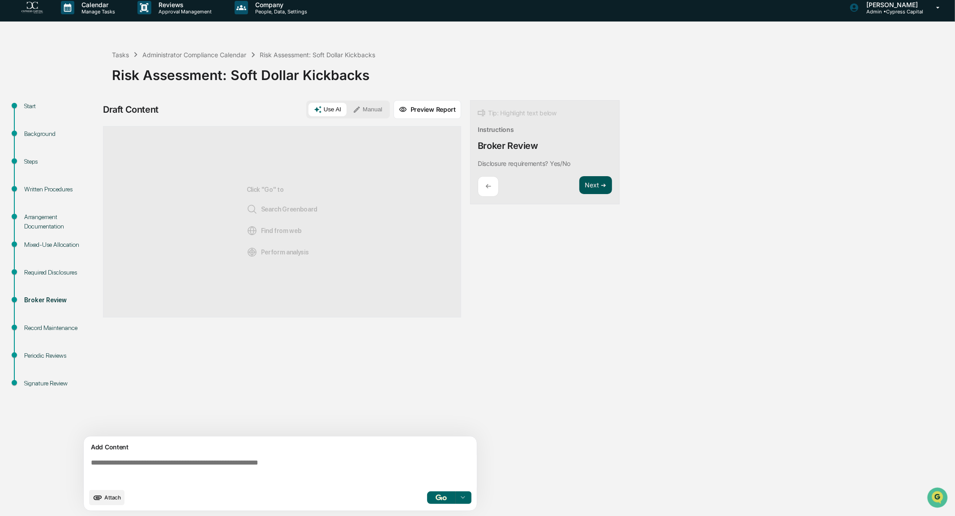
scroll to position [0, 0]
click at [440, 499] on img "button" at bounding box center [440, 498] width 11 height 6
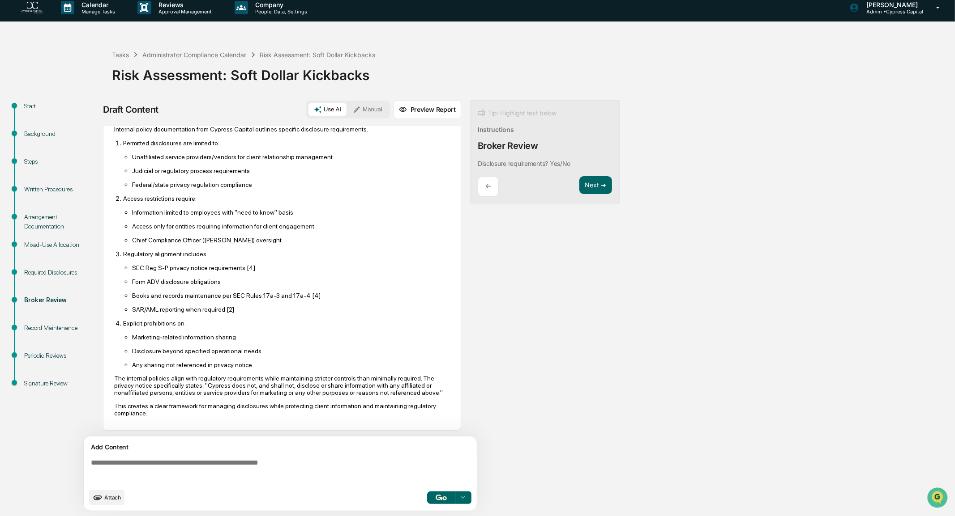
scroll to position [45, 0]
click at [588, 185] on button "Next ➔" at bounding box center [595, 185] width 33 height 18
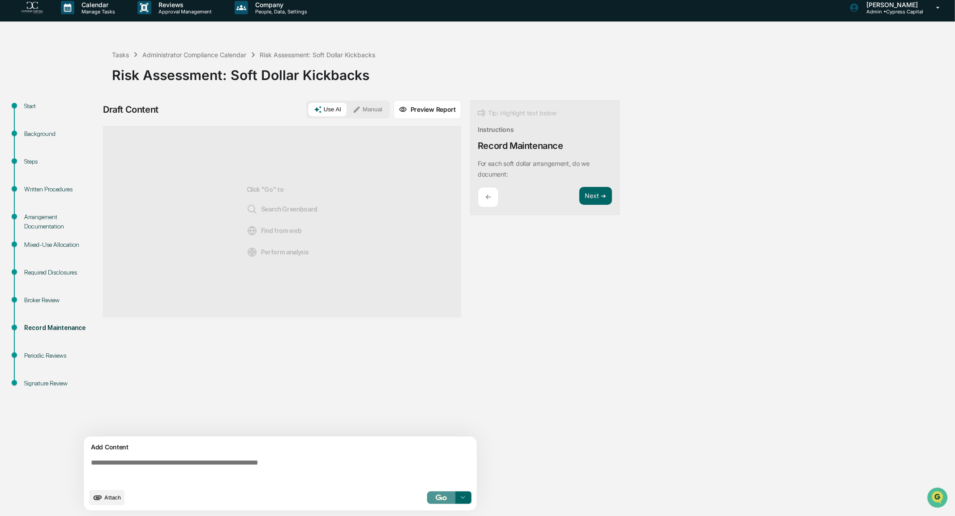
click at [435, 499] on img "button" at bounding box center [440, 498] width 11 height 6
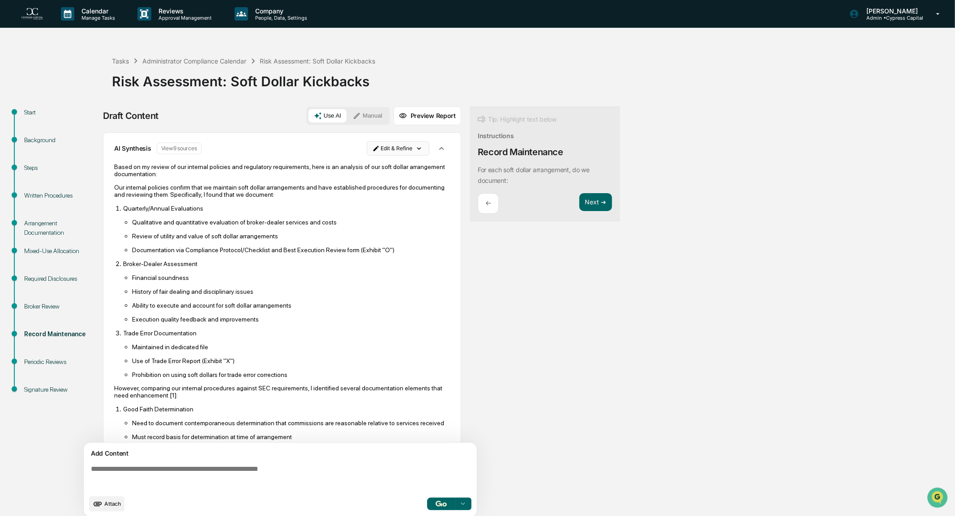
click at [414, 145] on html "Calendar Manage Tasks Reviews Approval Management Company People, Data, Setting…" at bounding box center [477, 258] width 955 height 516
click at [404, 164] on div "Edit Result" at bounding box center [395, 167] width 66 height 14
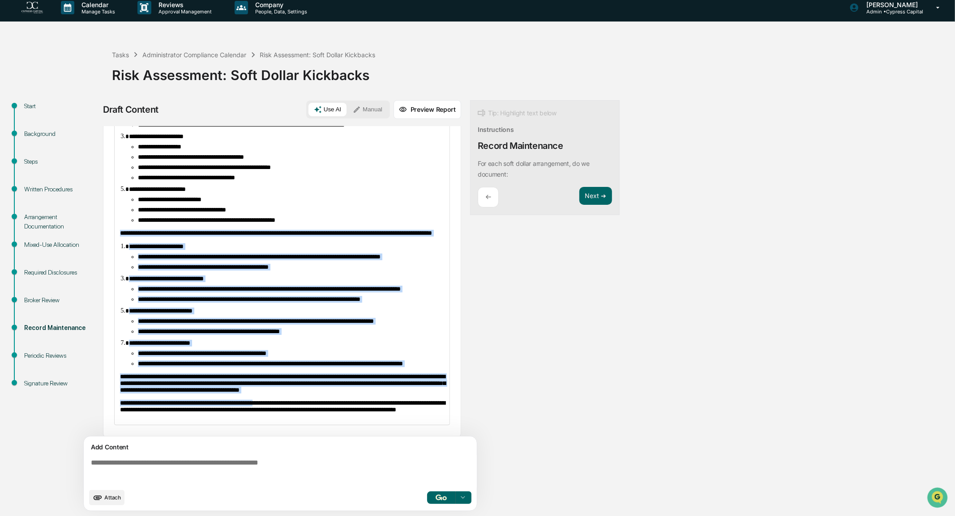
scroll to position [212, 0]
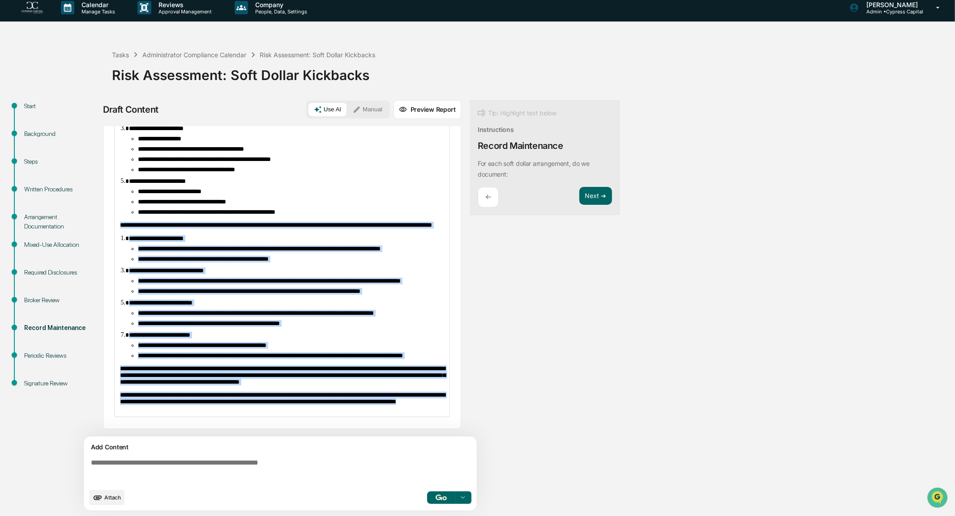
drag, startPoint x: 119, startPoint y: 252, endPoint x: 269, endPoint y: 499, distance: 289.1
click at [269, 499] on div "**********" at bounding box center [282, 321] width 358 height 391
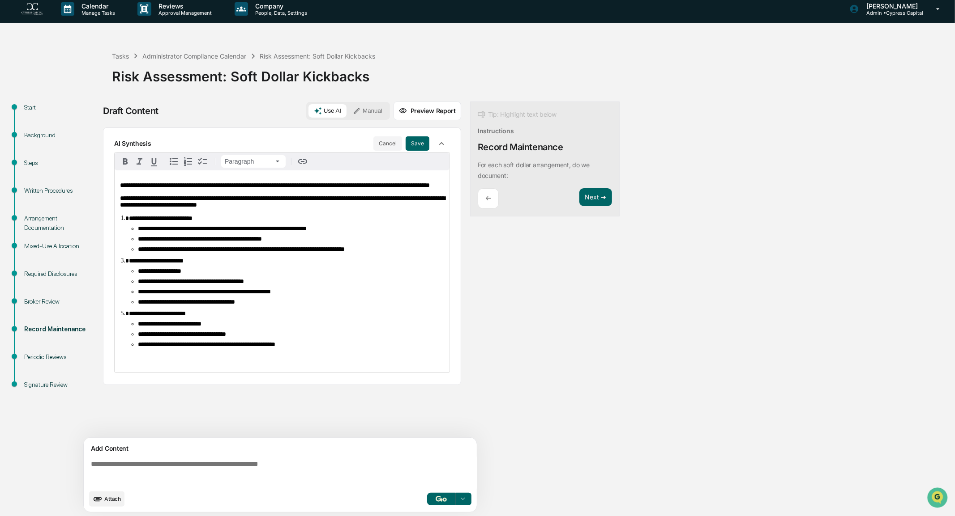
scroll to position [0, 0]
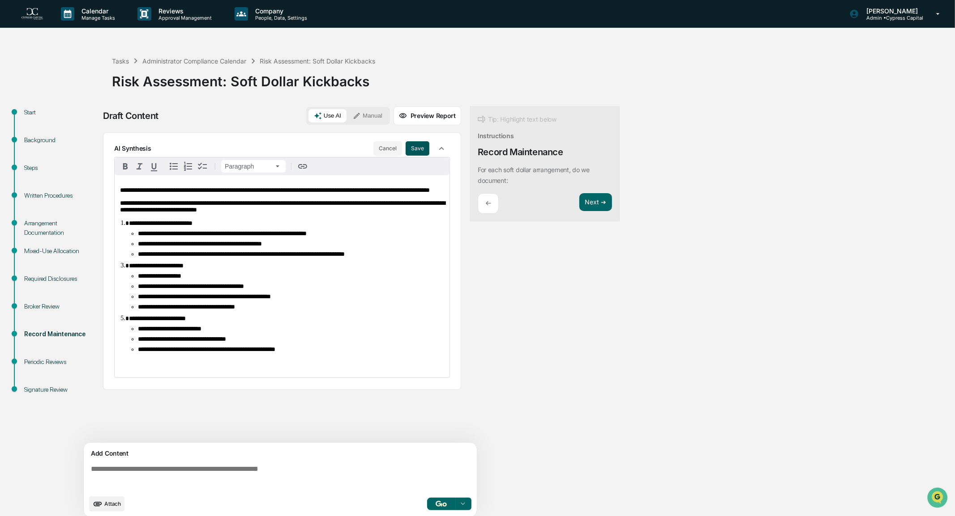
click at [419, 146] on button "Save" at bounding box center [417, 148] width 24 height 14
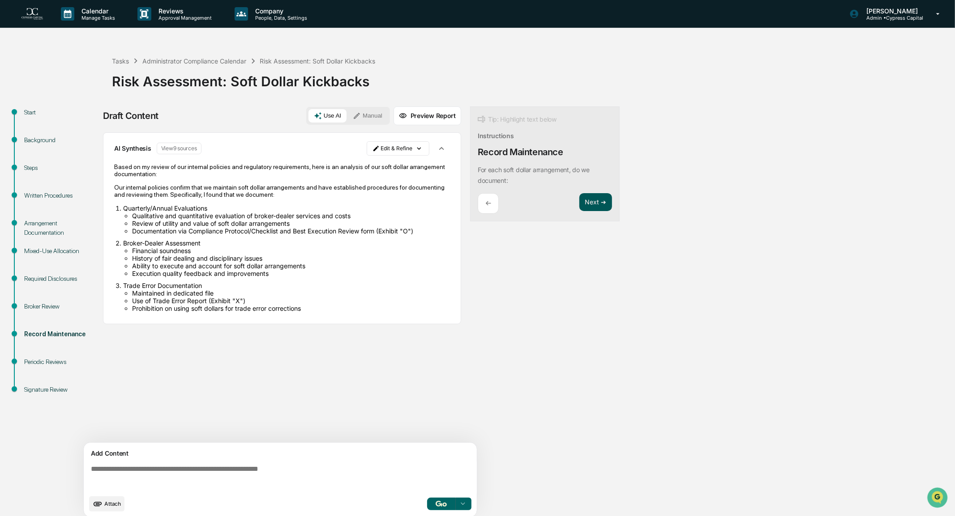
click at [594, 201] on button "Next ➔" at bounding box center [595, 202] width 33 height 18
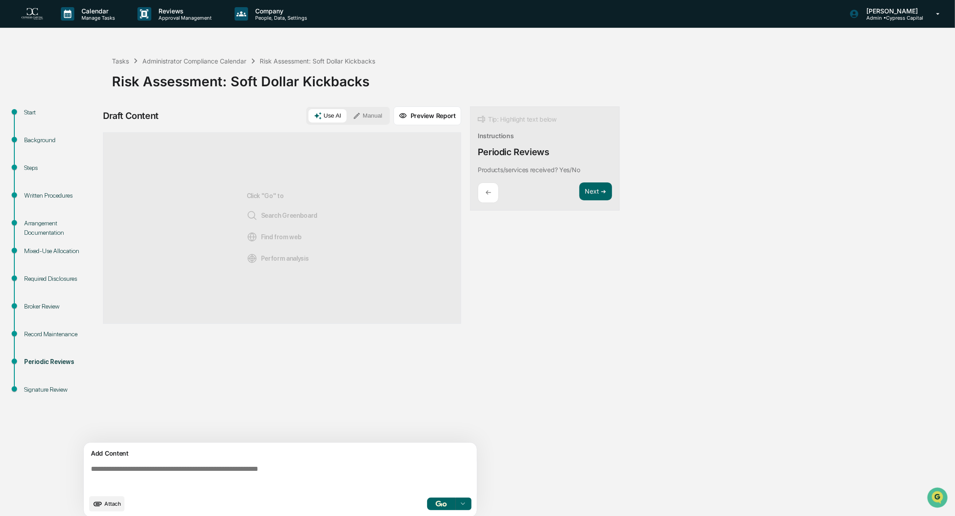
click at [446, 501] on img "button" at bounding box center [440, 504] width 11 height 6
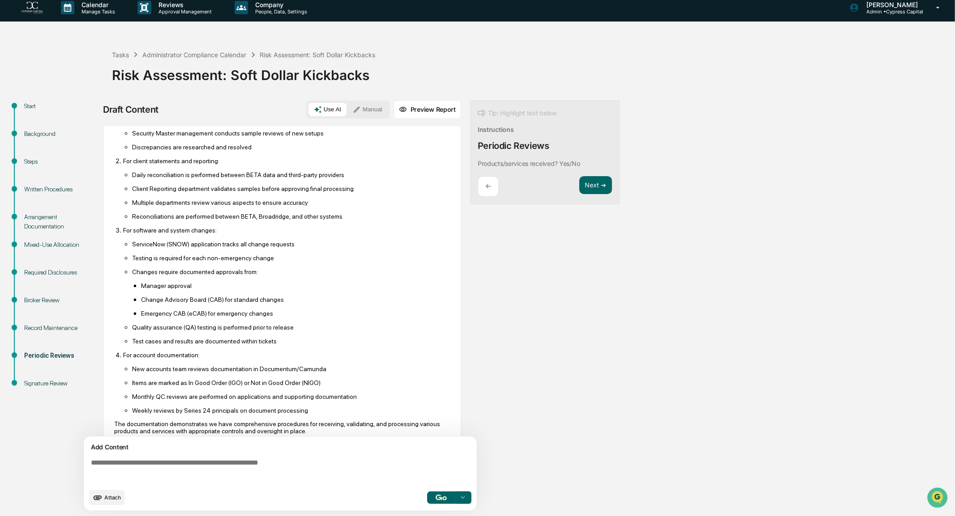
scroll to position [107, 0]
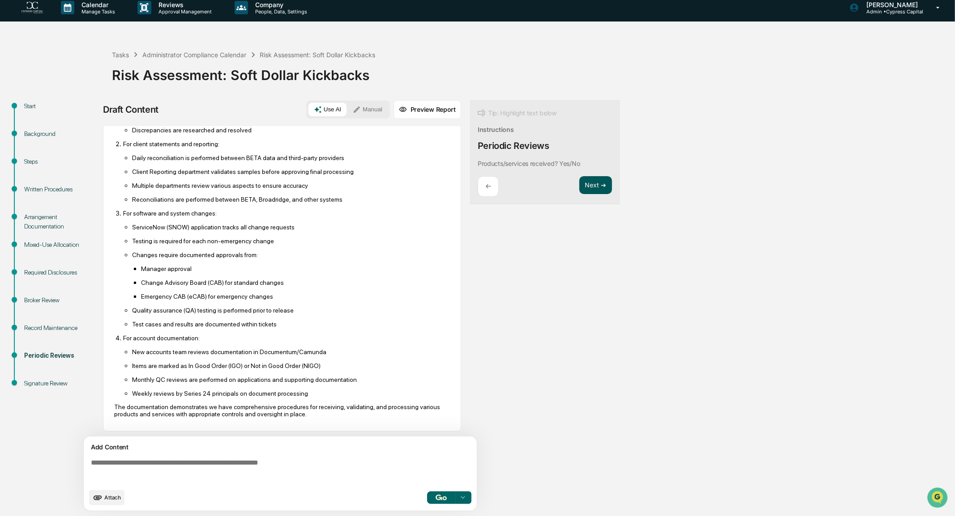
click at [596, 187] on button "Next ➔" at bounding box center [595, 185] width 33 height 18
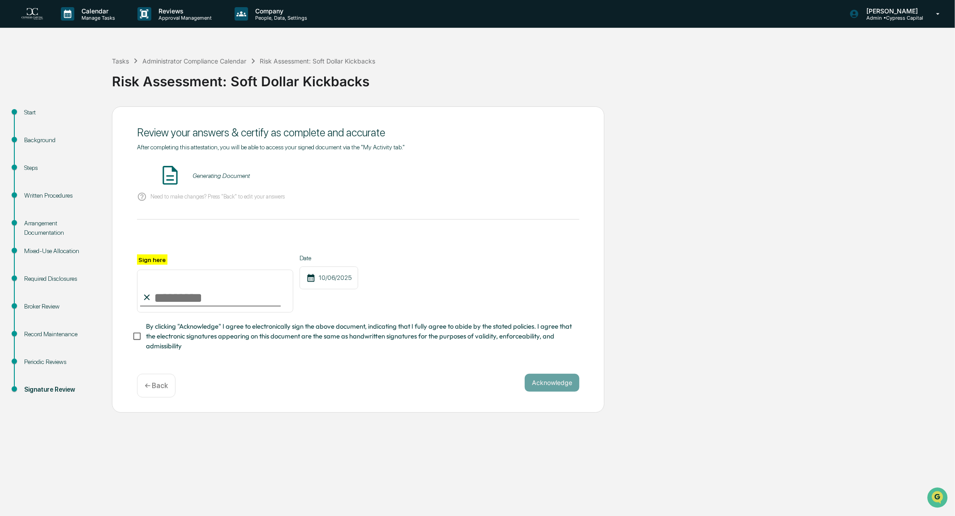
scroll to position [0, 0]
click at [527, 166] on div "Risk Assessment: Soft Dollar Kickbacks - [PERSON_NAME] VIEW" at bounding box center [358, 176] width 442 height 24
click at [527, 171] on button "VIEW" at bounding box center [528, 175] width 58 height 15
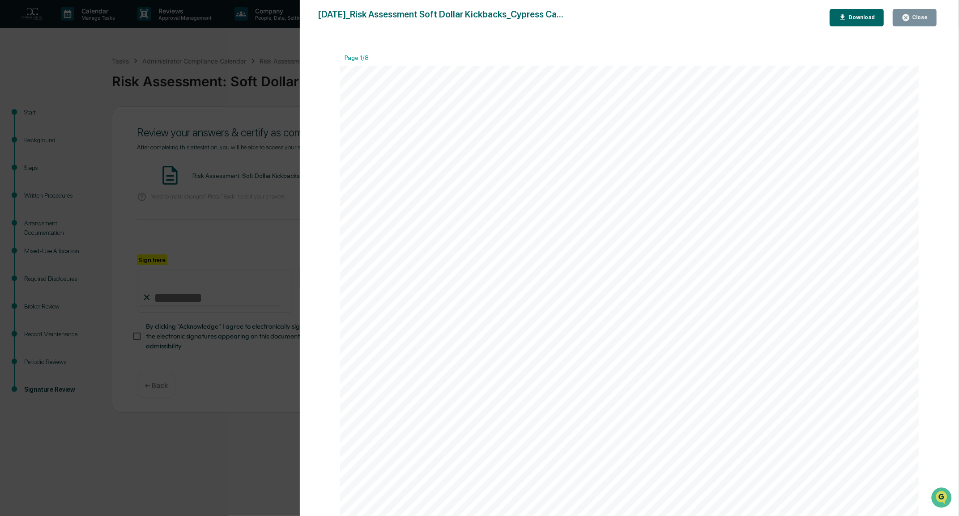
click at [909, 17] on icon "button" at bounding box center [906, 17] width 9 height 9
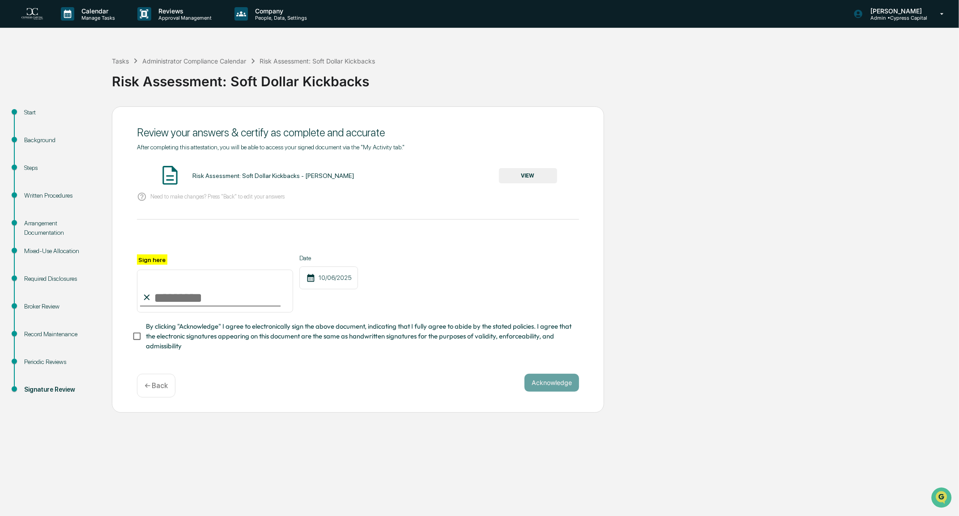
click at [174, 298] on input "Sign here" at bounding box center [215, 291] width 156 height 43
type input "**********"
click at [543, 385] on button "Acknowledge" at bounding box center [552, 383] width 55 height 18
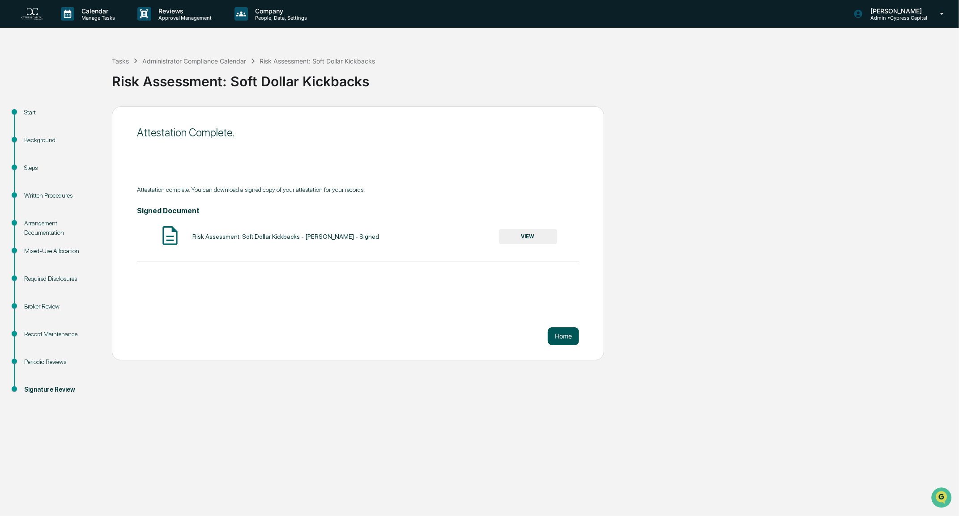
click at [561, 337] on button "Home" at bounding box center [563, 337] width 31 height 18
